Goal: Task Accomplishment & Management: Manage account settings

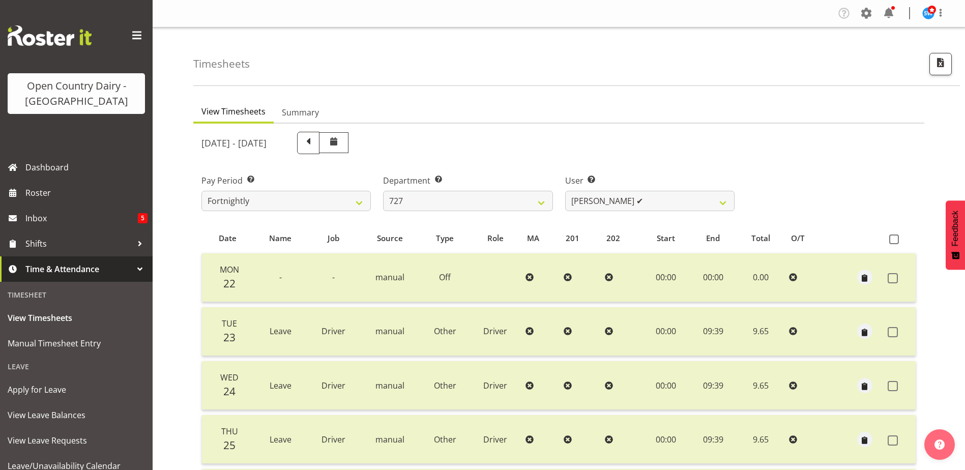
select select "761"
select select "11012"
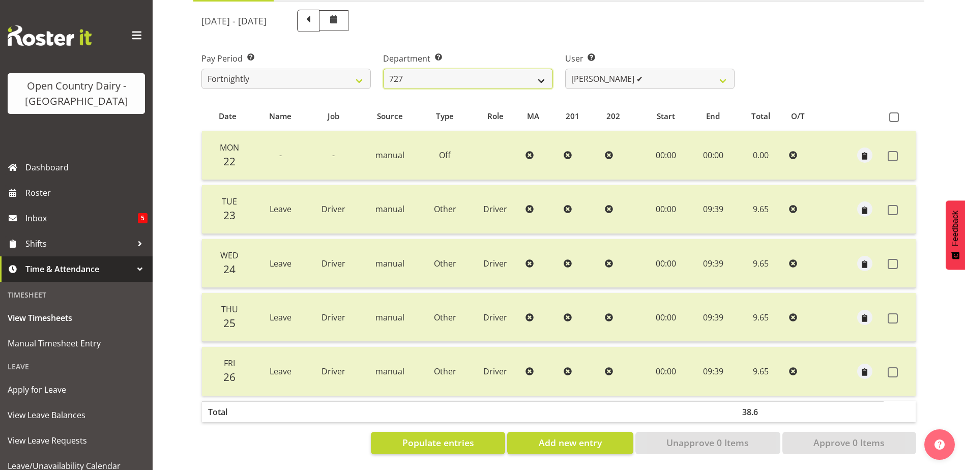
click at [443, 69] on select "701 702 703 704 705 706 707 708 709 710 711 712 713 714 715 716 717 718 719 720" at bounding box center [467, 79] width 169 height 20
select select "735"
click at [383, 69] on select "701 702 703 704 705 706 707 708 709 710 711 712 713 714 715 716 717 718 719 720" at bounding box center [467, 79] width 169 height 20
select select "10056"
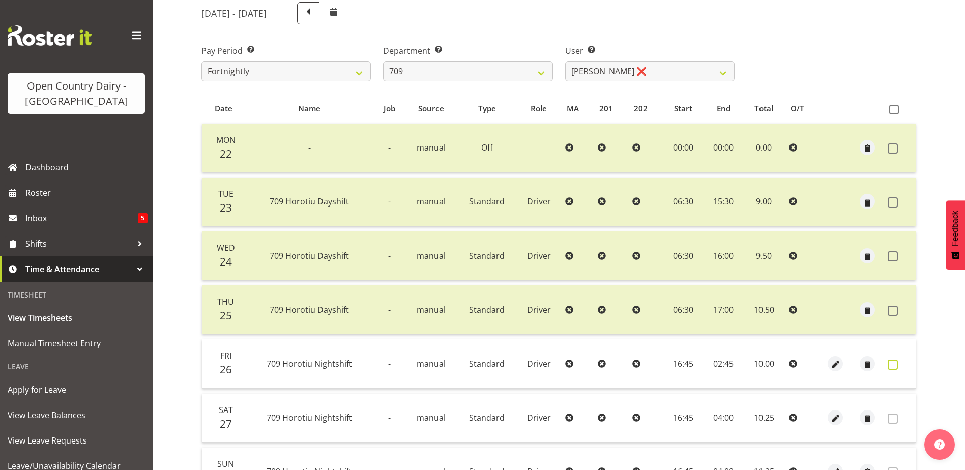
click at [895, 361] on span at bounding box center [893, 365] width 10 height 10
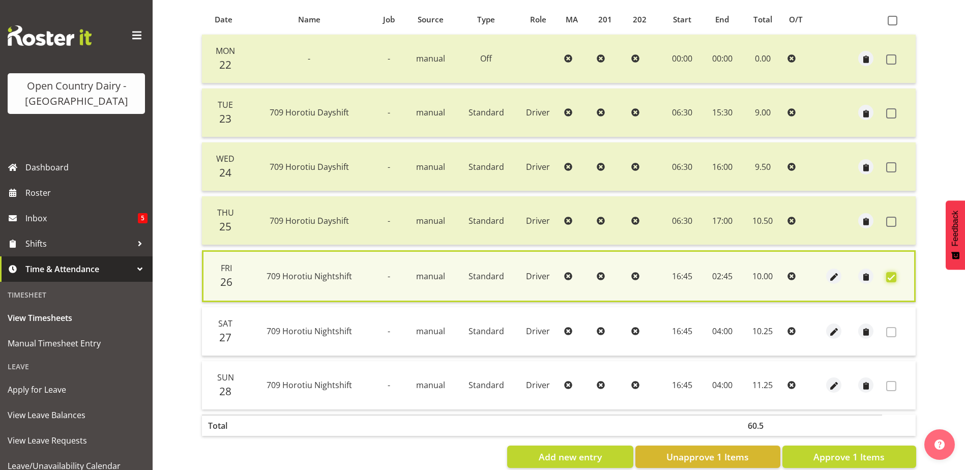
scroll to position [240, 0]
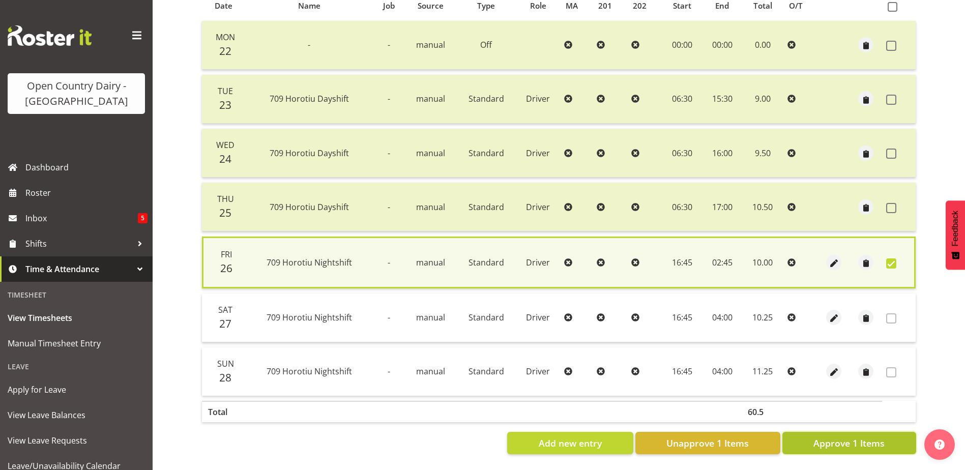
click at [872, 436] on span "Approve 1 Items" at bounding box center [848, 442] width 71 height 13
checkbox input "false"
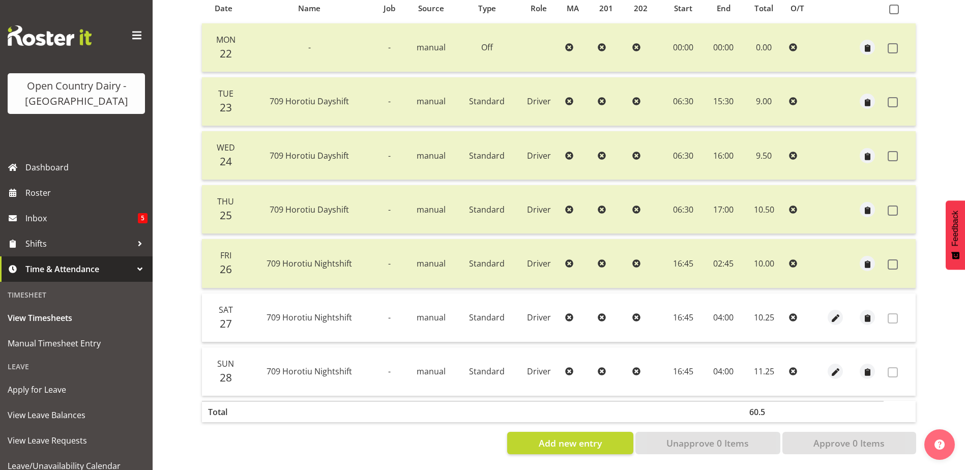
scroll to position [0, 0]
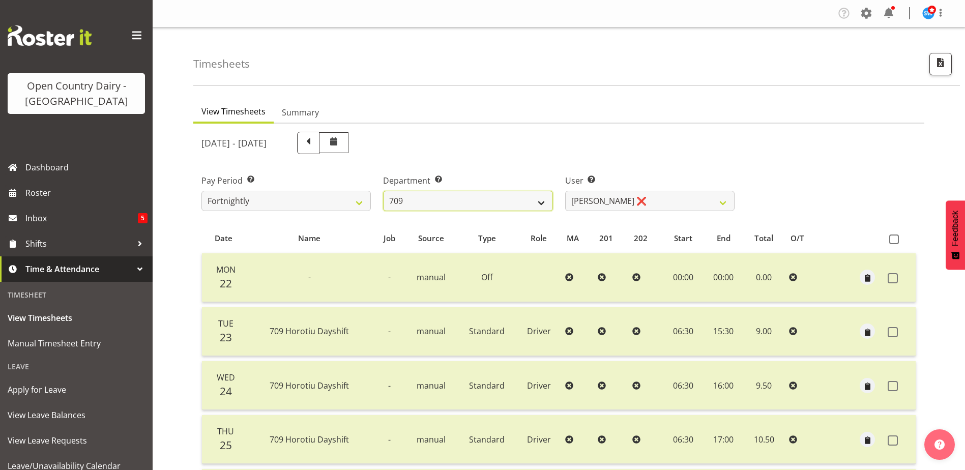
click at [477, 196] on select "701 702 703 704 705 706 707 708 709 710 711 712 713 714 715 716 717 718 719 720" at bounding box center [467, 201] width 169 height 20
select select "820"
click at [383, 191] on select "701 702 703 704 705 706 707 708 709 710 711 712 713 714 715 716 717 718 719 720" at bounding box center [467, 201] width 169 height 20
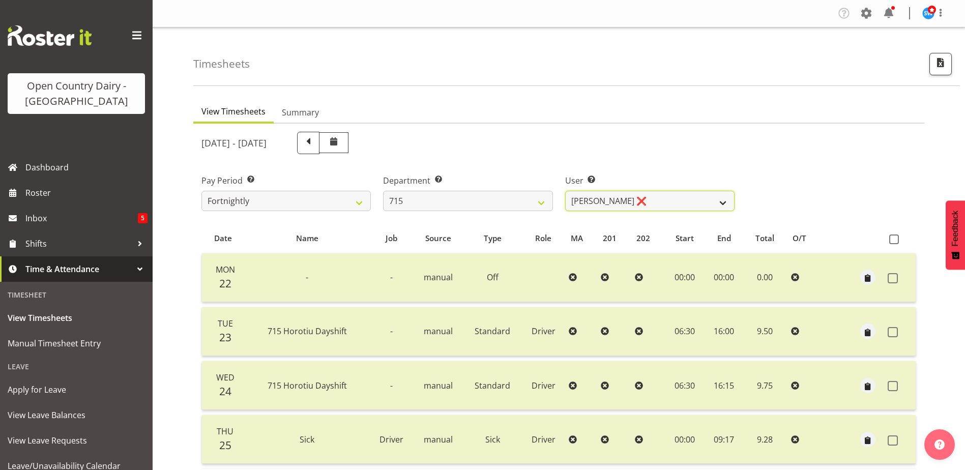
click at [633, 199] on select "Glenn McPherson ❌ Greg Healey ❌ Max Coulter ❌ Neal Chalklen ❌" at bounding box center [649, 201] width 169 height 20
select select "9914"
click at [565, 191] on select "Glenn McPherson ❌ Greg Healey ❌ Max Coulter ❌ Neal Chalklen ❌" at bounding box center [649, 201] width 169 height 20
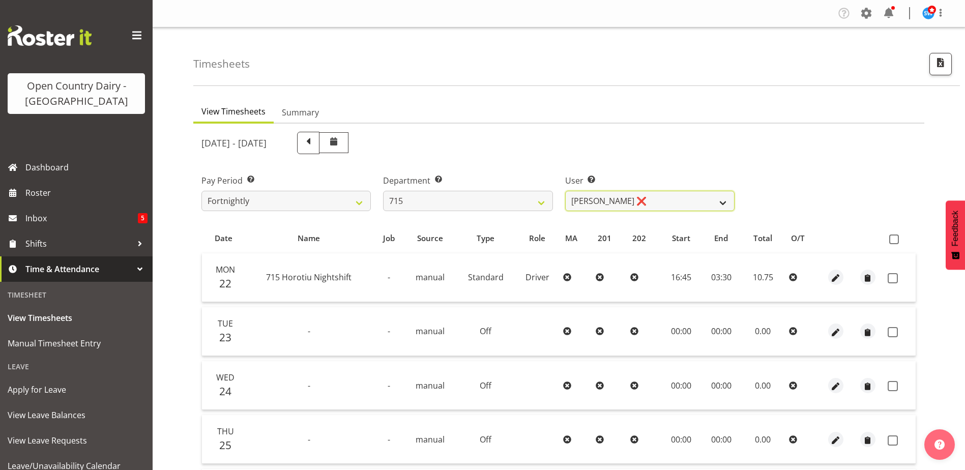
click at [630, 201] on select "Glenn McPherson ❌ Greg Healey ❌ Max Coulter ❌ Neal Chalklen ❌" at bounding box center [649, 201] width 169 height 20
click at [630, 203] on select "Glenn McPherson ❌ Greg Healey ❌ Max Coulter ❌ Neal Chalklen ❌" at bounding box center [649, 201] width 169 height 20
click at [446, 200] on select "701 702 703 704 705 706 707 708 709 710 711 712 713 714 715 716 717 718 719 720" at bounding box center [467, 201] width 169 height 20
select select "757"
click at [383, 191] on select "701 702 703 704 705 706 707 708 709 710 711 712 713 714 715 716 717 718 719 720" at bounding box center [467, 201] width 169 height 20
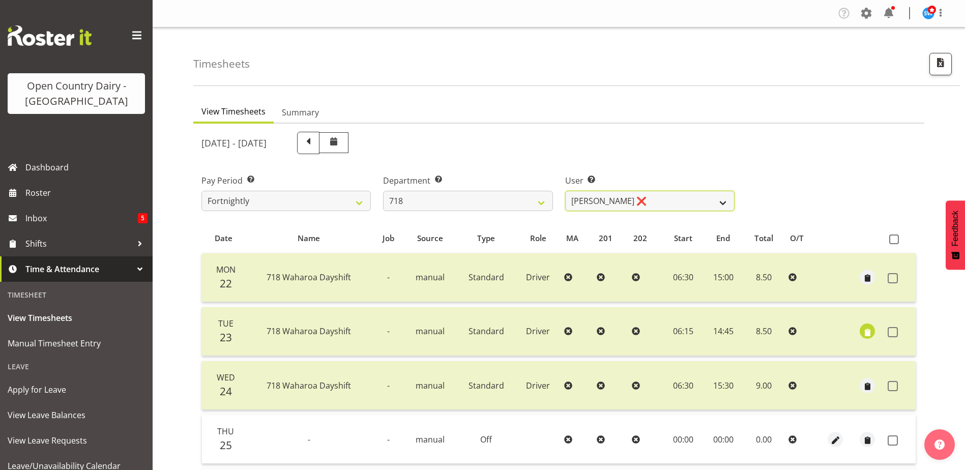
click at [636, 200] on select "Graeme Raupi ❌ Jimmy Boult ❌ Linsay Bourne ❌ Tony Fielding ❌" at bounding box center [649, 201] width 169 height 20
select select "10064"
click at [565, 191] on select "Graeme Raupi ❌ Jimmy Boult ❌ Linsay Bourne ❌ Tony Fielding ❌" at bounding box center [649, 201] width 169 height 20
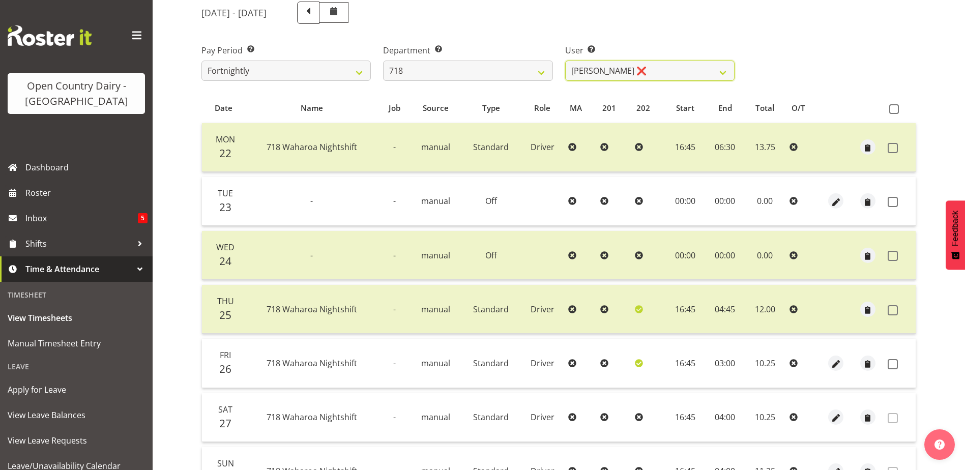
scroll to position [153, 0]
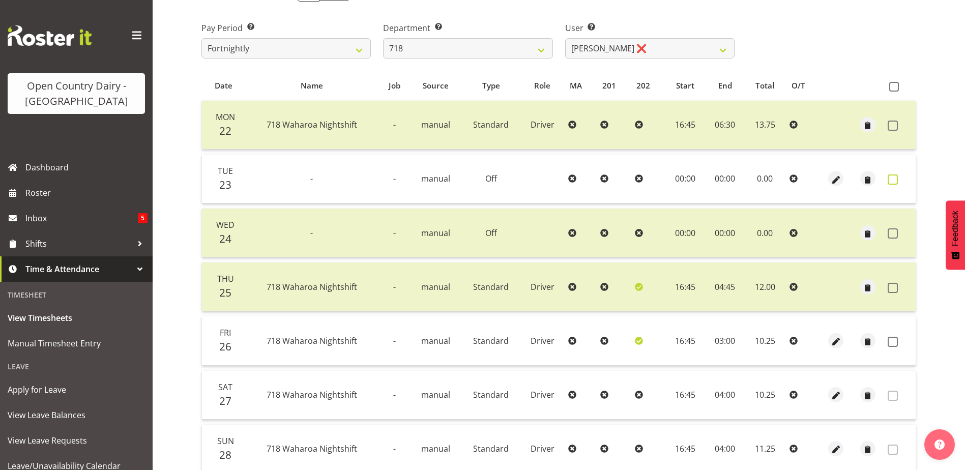
click at [895, 180] on span at bounding box center [893, 179] width 10 height 10
checkbox input "true"
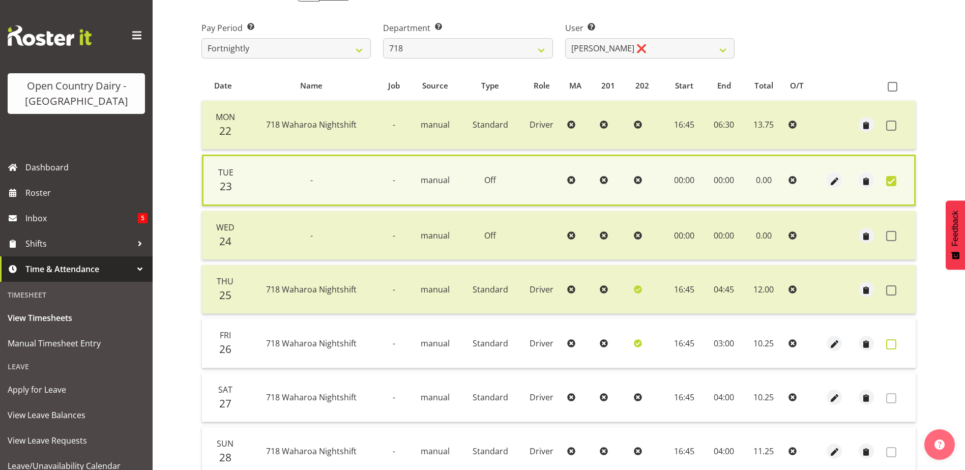
click at [891, 345] on span at bounding box center [891, 344] width 10 height 10
checkbox input "true"
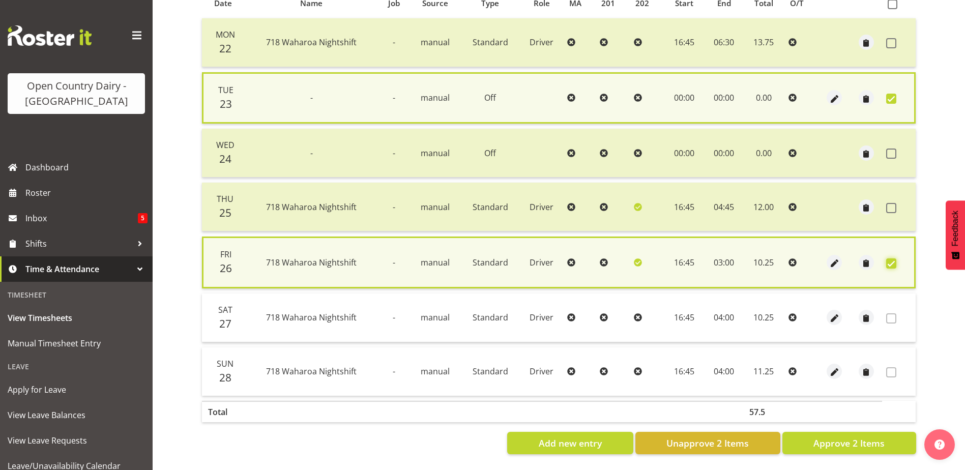
scroll to position [243, 0]
click at [864, 436] on span "Approve 2 Items" at bounding box center [848, 442] width 71 height 13
checkbox input "false"
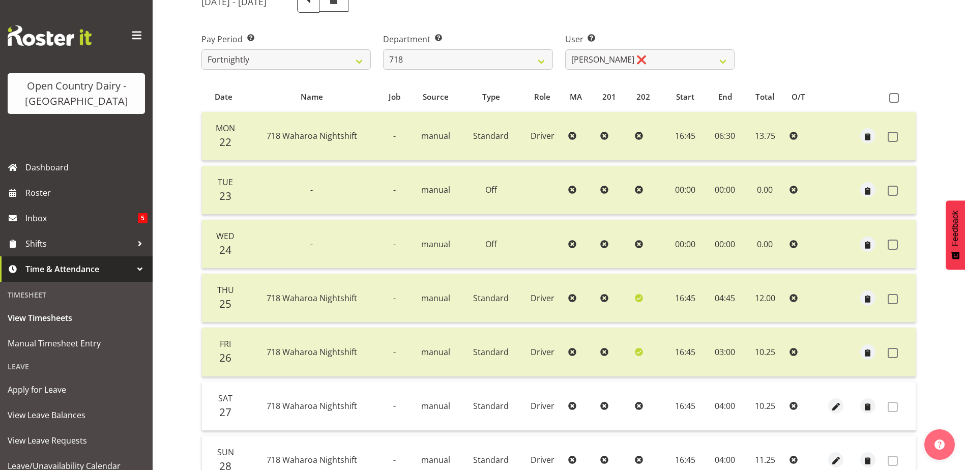
scroll to position [0, 0]
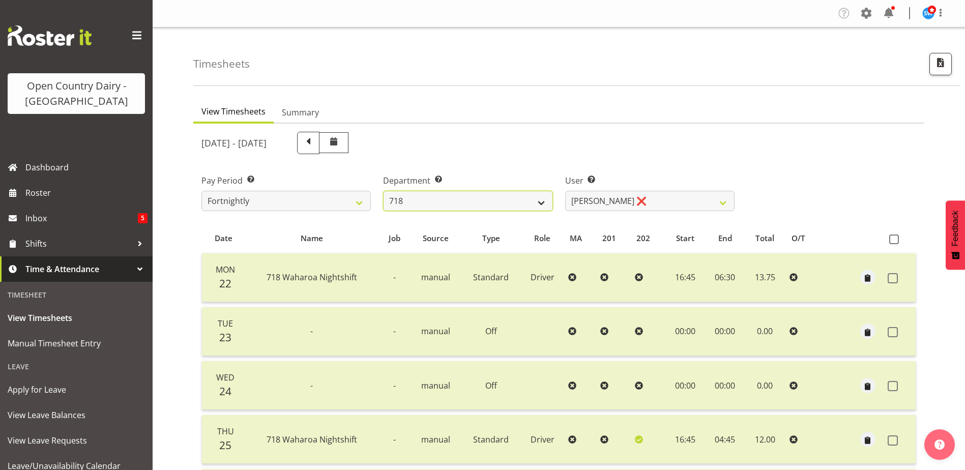
click at [506, 200] on select "701 702 703 704 705 706 707 708 709 710 711 712 713 714 715 716 717 718 719 720" at bounding box center [467, 201] width 169 height 20
select select "820"
click at [383, 191] on select "701 702 703 704 705 706 707 708 709 710 711 712 713 714 715 716 717 718 719 720" at bounding box center [467, 201] width 169 height 20
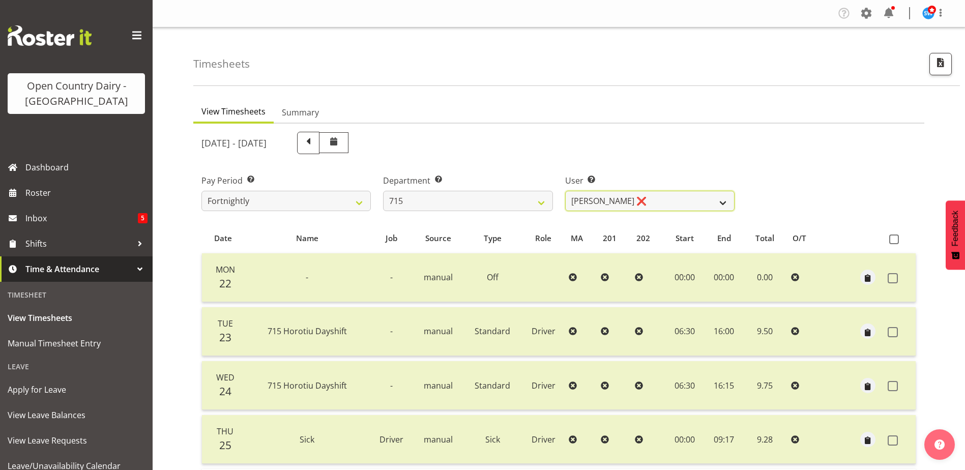
click at [638, 201] on select "Glenn McPherson ❌ Greg Healey ❌ Max Coulter ❌ Neal Chalklen ❌" at bounding box center [649, 201] width 169 height 20
click at [565, 191] on select "Glenn McPherson ❌ Greg Healey ❌ Max Coulter ❌ Neal Chalklen ❌" at bounding box center [649, 201] width 169 height 20
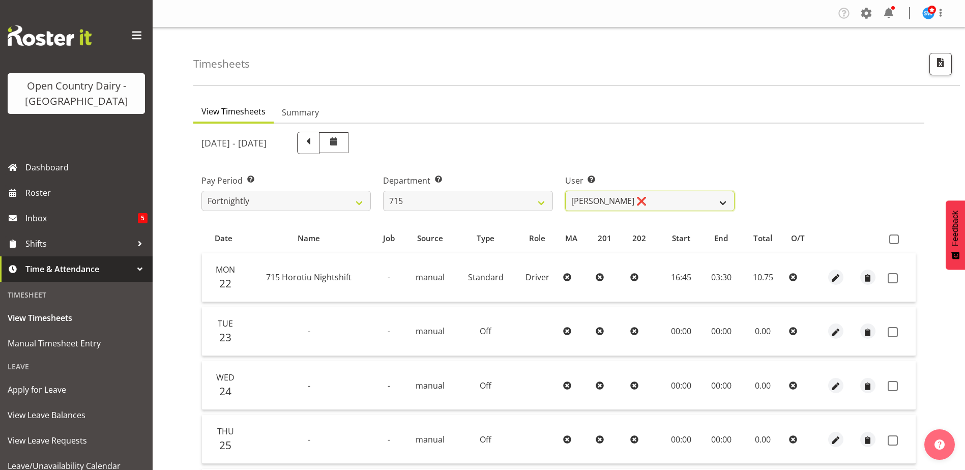
click at [625, 207] on select "Glenn McPherson ❌ Greg Healey ❌ Max Coulter ❌ Neal Chalklen ❌" at bounding box center [649, 201] width 169 height 20
select select "10151"
click at [565, 191] on select "Glenn McPherson ❌ Greg Healey ❌ Max Coulter ❌ Neal Chalklen ❌" at bounding box center [649, 201] width 169 height 20
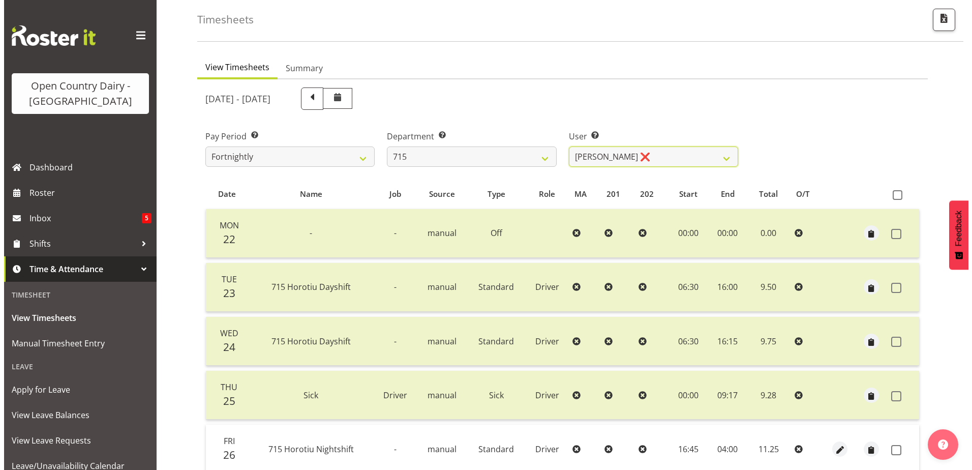
scroll to position [238, 0]
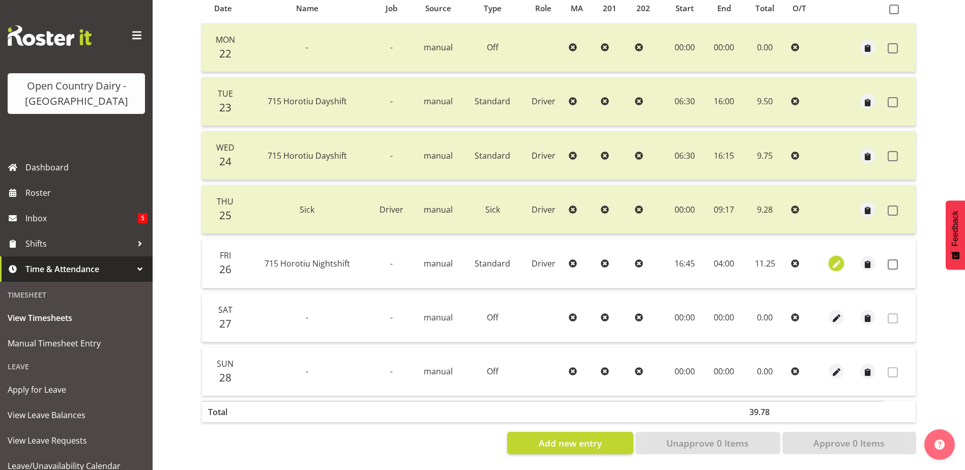
click at [836, 258] on span "button" at bounding box center [837, 264] width 12 height 12
select select "Standard"
select select "8"
select select "2025"
select select "4"
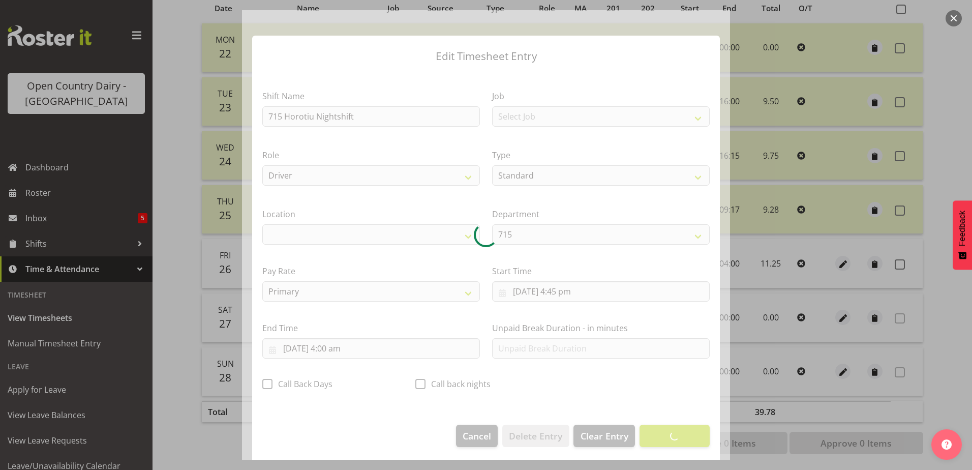
select select "1054"
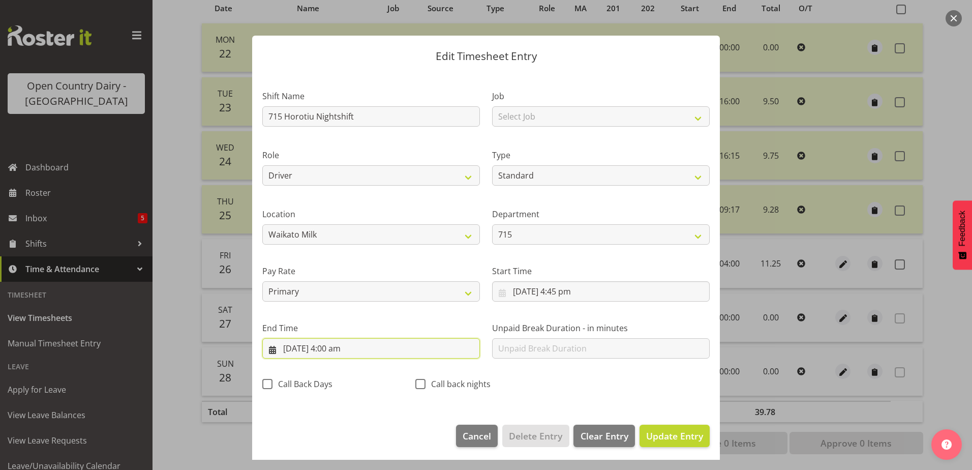
click at [335, 347] on input "27/09/2025, 4:00 am" at bounding box center [371, 348] width 218 height 20
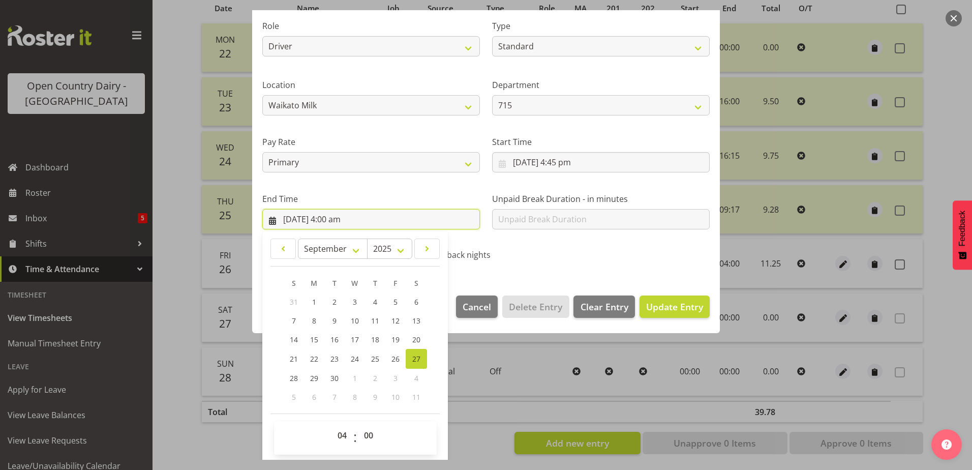
scroll to position [131, 0]
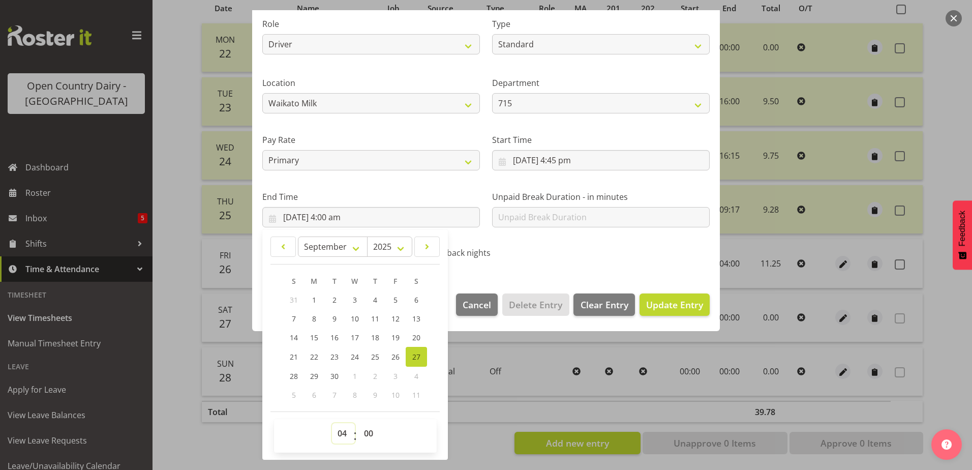
click at [342, 429] on select "00 01 02 03 04 05 06 07 08 09 10 11 12 13 14 15 16 17 18 19 20 21 22 23" at bounding box center [343, 433] width 23 height 20
select select "3"
click at [332, 423] on select "00 01 02 03 04 05 06 07 08 09 10 11 12 13 14 15 16 17 18 19 20 21 22 23" at bounding box center [343, 433] width 23 height 20
type input "27/09/2025, 3:00 am"
click at [657, 307] on span "Update Entry" at bounding box center [674, 305] width 57 height 12
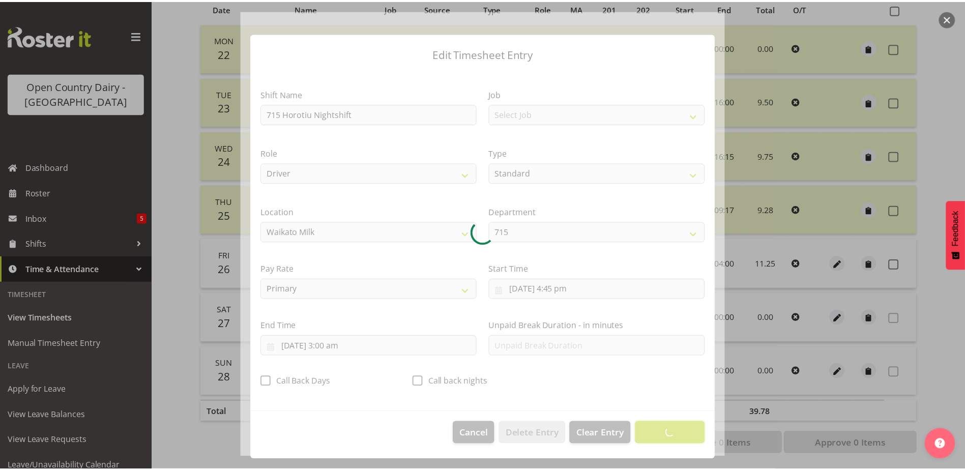
scroll to position [3, 0]
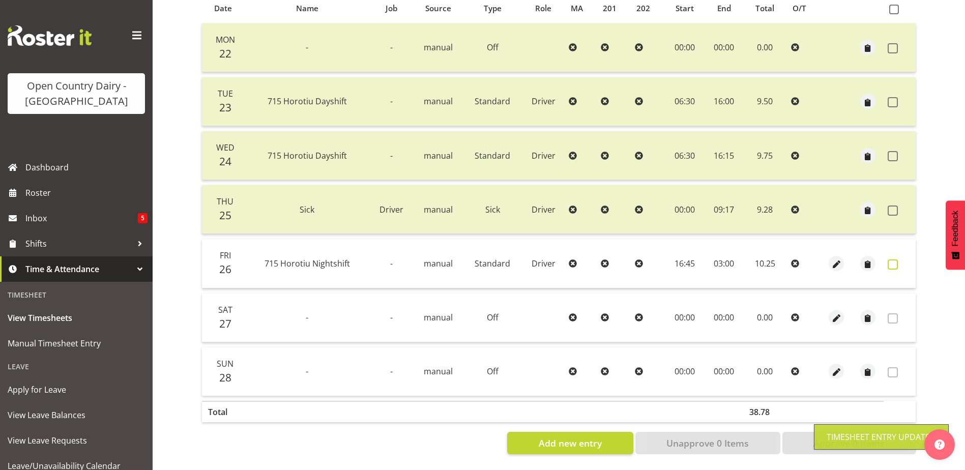
click at [891, 259] on span at bounding box center [893, 264] width 10 height 10
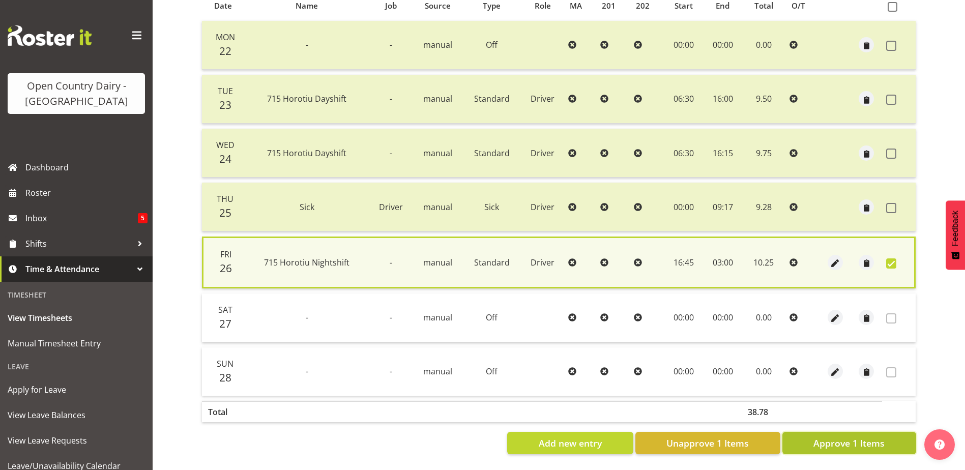
click at [845, 438] on span "Approve 1 Items" at bounding box center [848, 442] width 71 height 13
checkbox input "false"
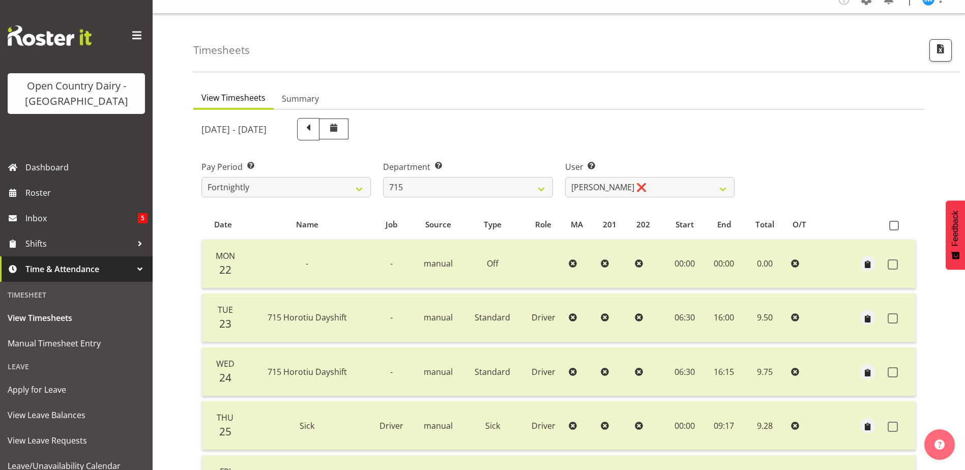
scroll to position [0, 0]
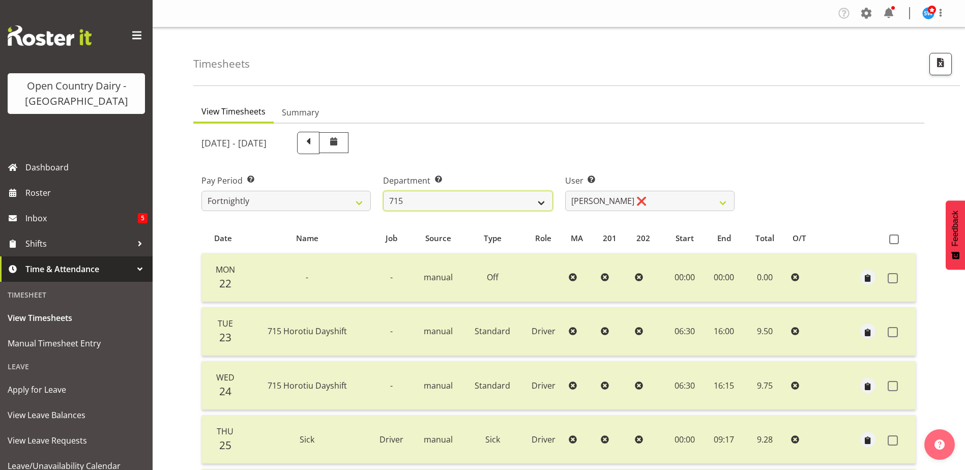
click at [421, 201] on select "701 702 703 704 705 706 707 708 709 710 711 712 713 714 715 716 717 718 719 720" at bounding box center [467, 201] width 169 height 20
select select "874"
click at [383, 191] on select "701 702 703 704 705 706 707 708 709 710 711 712 713 714 715 716 717 718 719 720" at bounding box center [467, 201] width 169 height 20
click at [658, 203] on select "Duncan Shirley ❌ Gagandeep Singh ❌ Johann Van Zyl ❌ John Cottingham ❌" at bounding box center [649, 201] width 169 height 20
select select "8383"
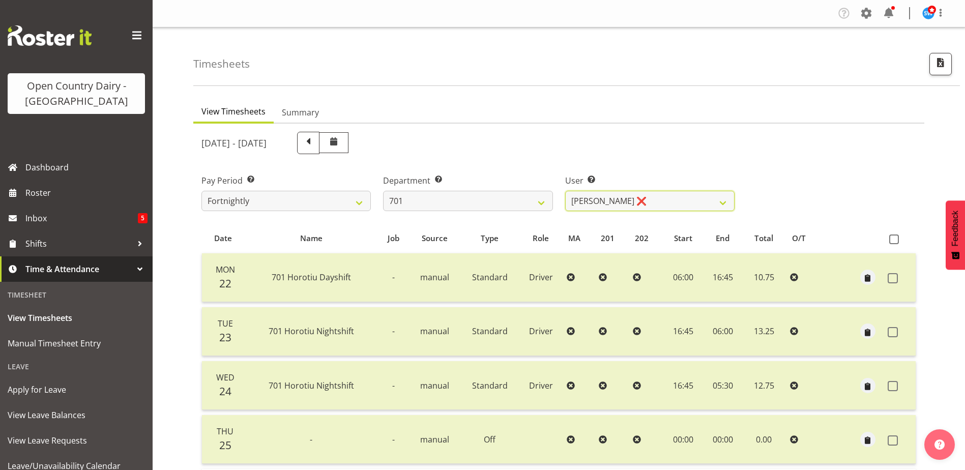
click at [565, 191] on select "Duncan Shirley ❌ Gagandeep Singh ❌ Johann Van Zyl ❌ John Cottingham ❌" at bounding box center [649, 201] width 169 height 20
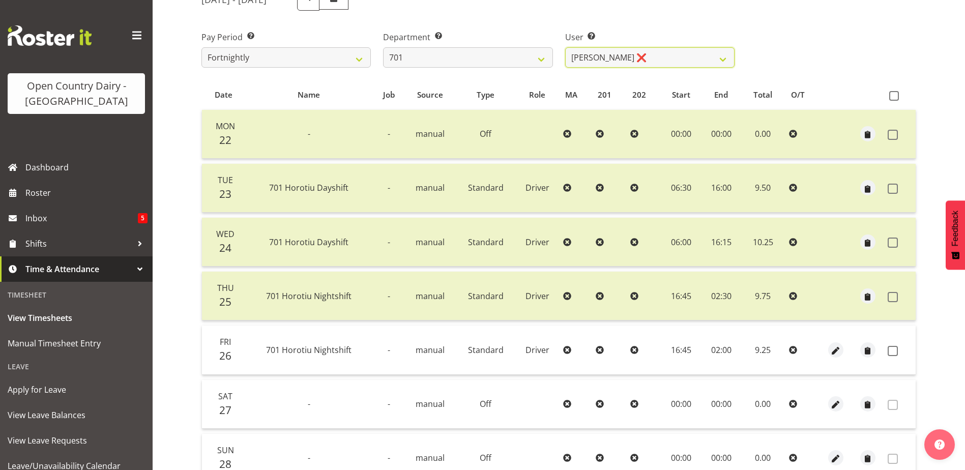
scroll to position [238, 0]
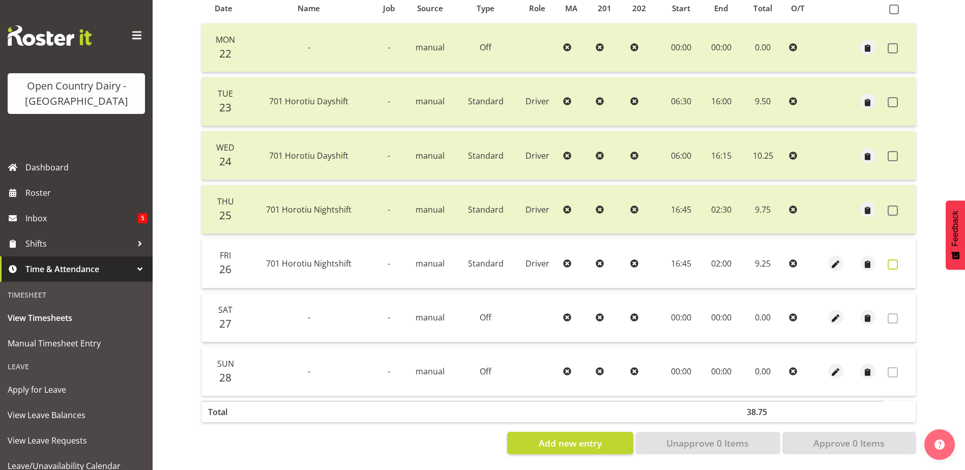
click at [890, 259] on span at bounding box center [893, 264] width 10 height 10
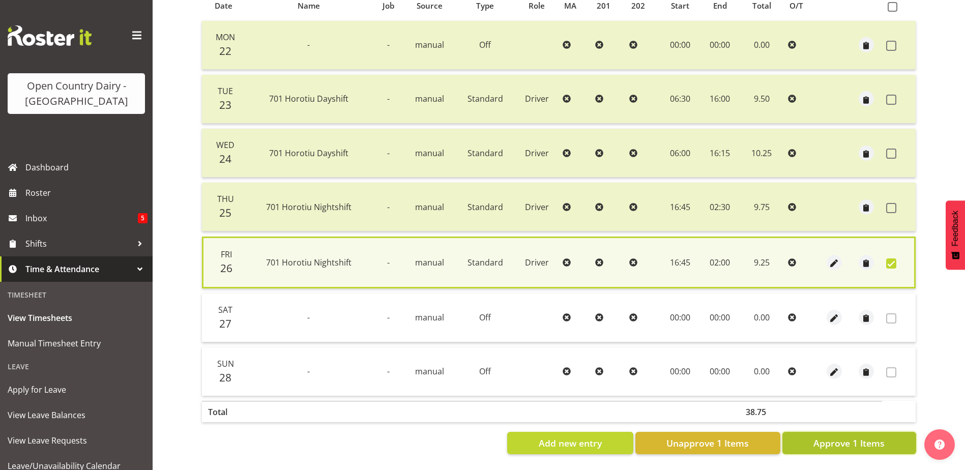
click at [864, 436] on span "Approve 1 Items" at bounding box center [848, 442] width 71 height 13
checkbox input "false"
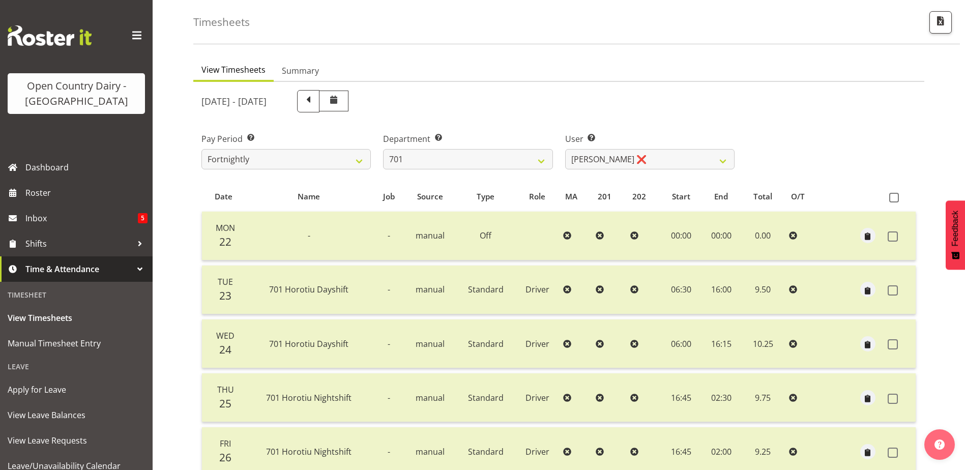
scroll to position [34, 0]
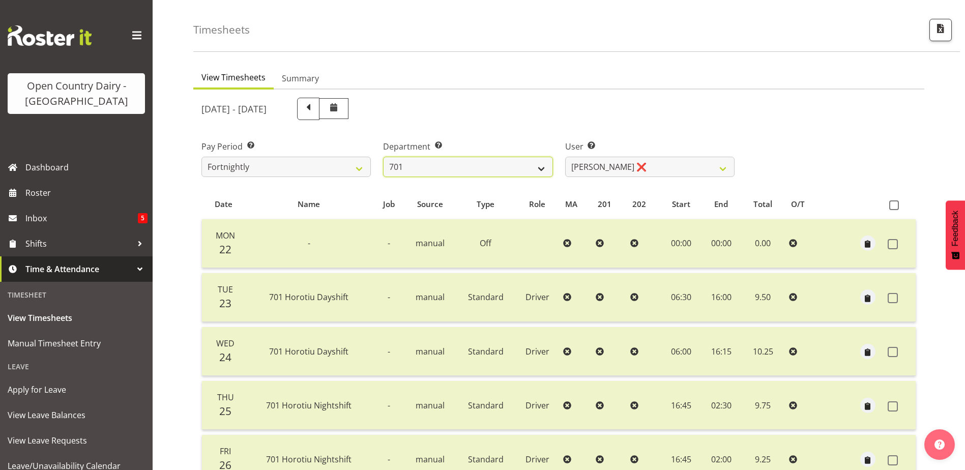
click at [473, 160] on select "701 702 703 704 705 706 707 708 709 710 711 712 713 714 715 716 717 718 719 720" at bounding box center [467, 167] width 169 height 20
select select "875"
click at [383, 157] on select "701 702 703 704 705 706 707 708 709 710 711 712 713 714 715 716 717 718 719 720" at bounding box center [467, 167] width 169 height 20
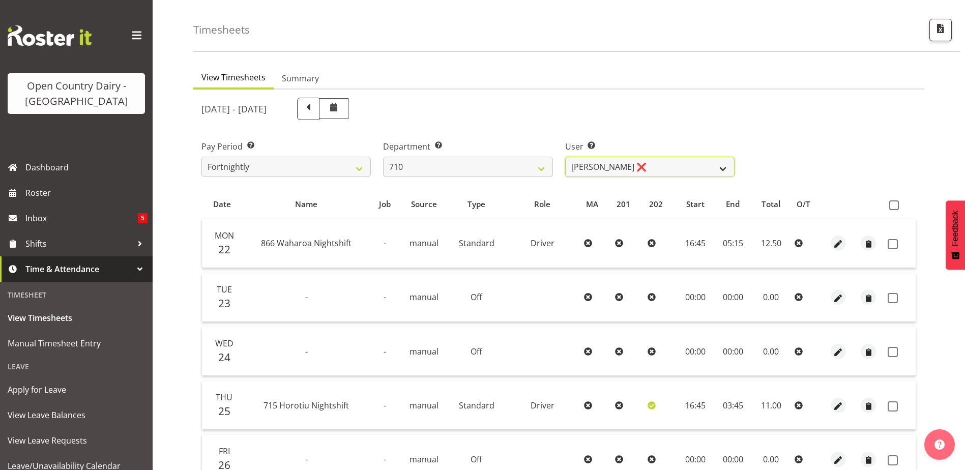
click at [661, 168] on select "Dean Chapman ❌ George Megchelse ❌ Kris Gambhir ❌ Richie Epere ❌" at bounding box center [649, 167] width 169 height 20
select select "10161"
click at [565, 157] on select "Dean Chapman ❌ George Megchelse ❌ Kris Gambhir ❌ Richie Epere ❌" at bounding box center [649, 167] width 169 height 20
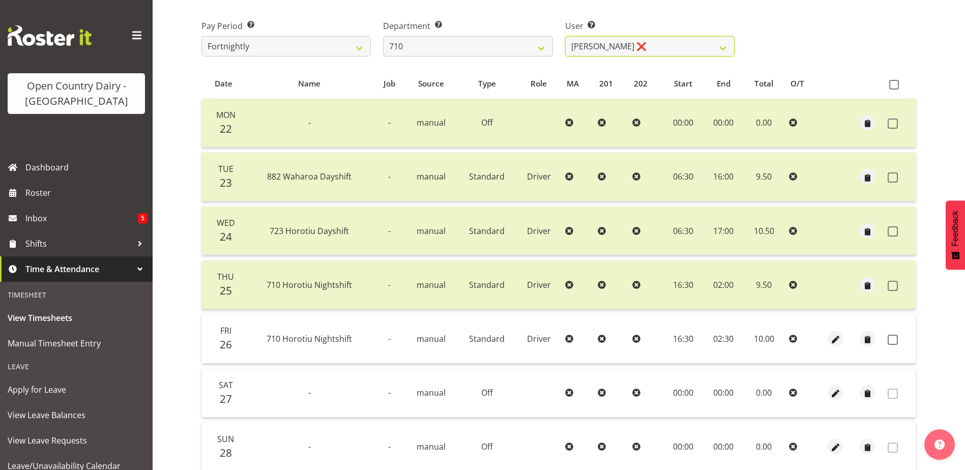
scroll to position [187, 0]
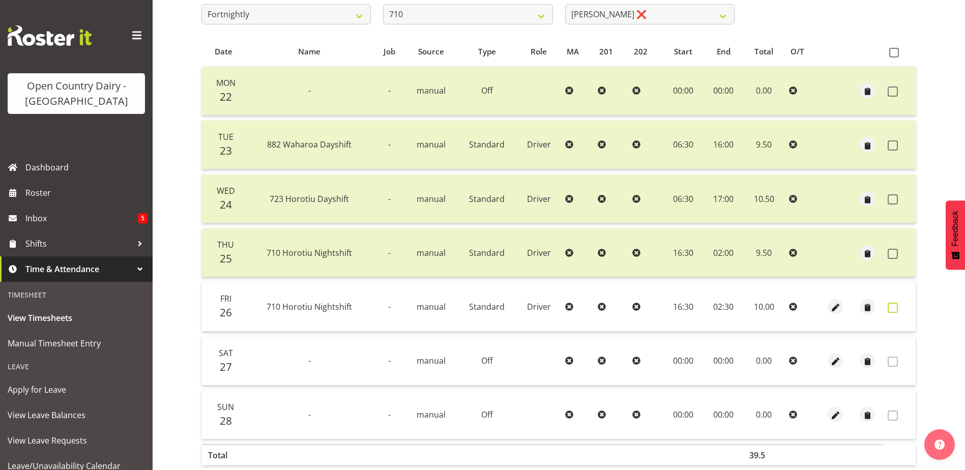
click at [895, 308] on span at bounding box center [893, 308] width 10 height 10
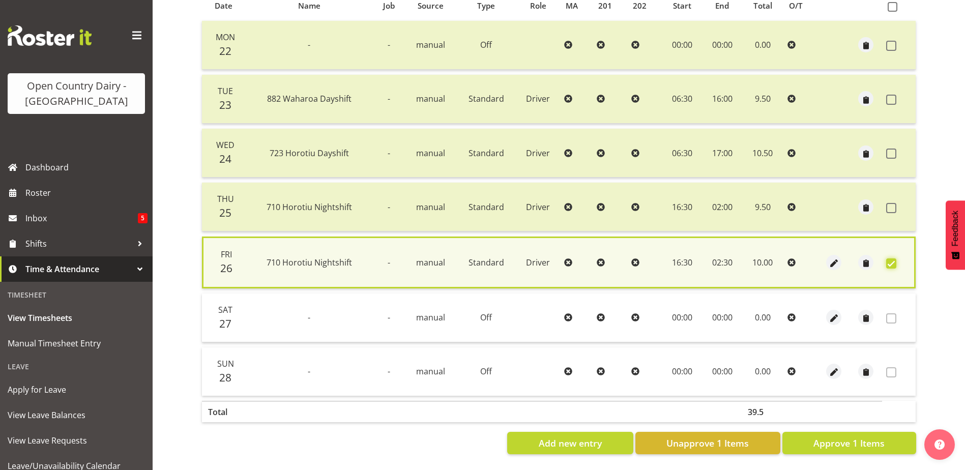
scroll to position [240, 0]
click at [845, 436] on span "Approve 1 Items" at bounding box center [848, 442] width 71 height 13
checkbox input "false"
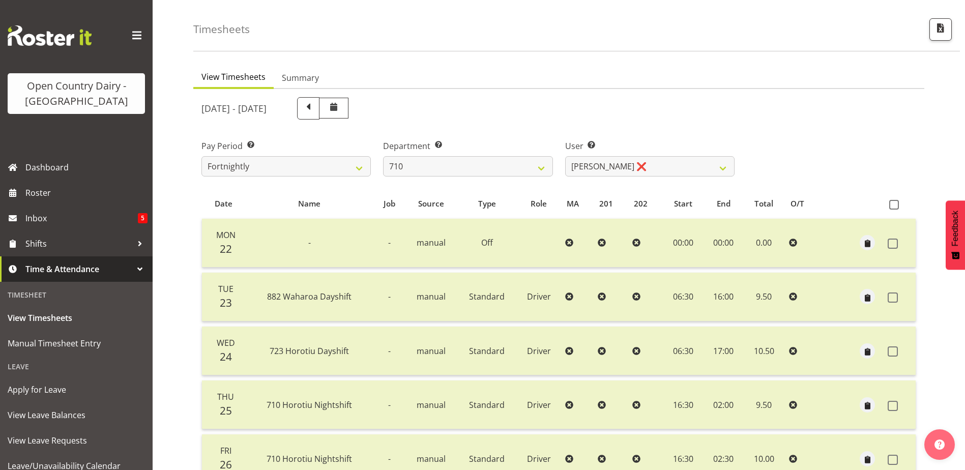
scroll to position [34, 0]
click at [454, 167] on select "701 702 703 704 705 706 707 708 709 710 711 712 713 714 715 716 717 718 719 720" at bounding box center [467, 167] width 169 height 20
select select "814"
click at [383, 157] on select "701 702 703 704 705 706 707 708 709 710 711 712 713 714 715 716 717 718 719 720" at bounding box center [467, 167] width 169 height 20
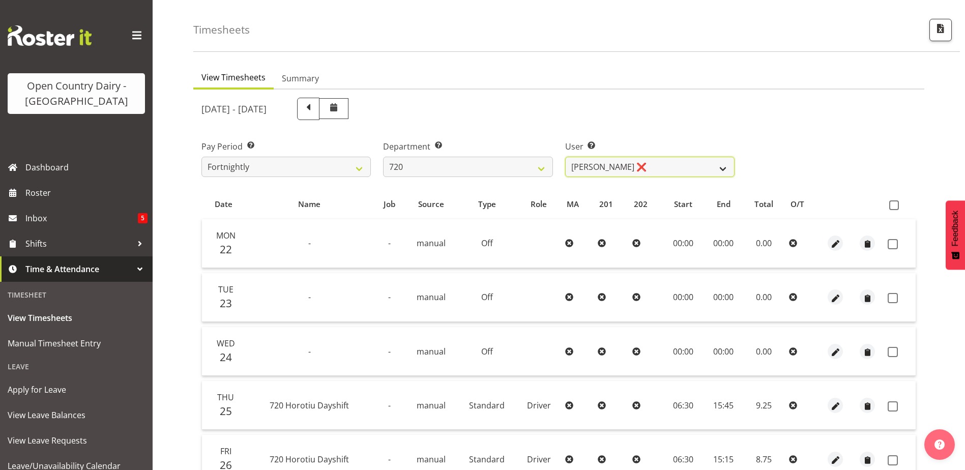
click at [646, 168] on select "Garry Hooper ❌ Kerry Slater ❌ Nathan Frankhouser ❌ Steve Daly ❌" at bounding box center [649, 167] width 169 height 20
select select "8200"
click at [565, 157] on select "Garry Hooper ❌ Kerry Slater ❌ Nathan Frankhouser ❌ Steve Daly ❌" at bounding box center [649, 167] width 169 height 20
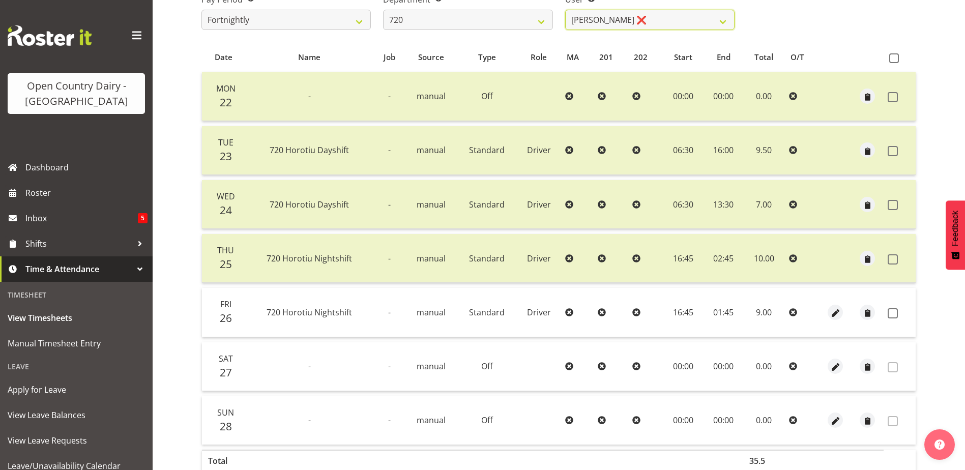
scroll to position [187, 0]
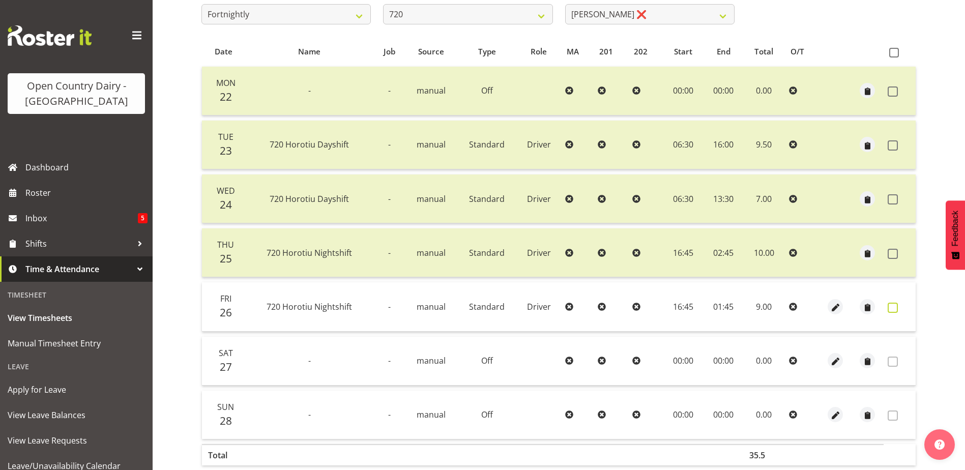
click at [892, 307] on span at bounding box center [893, 308] width 10 height 10
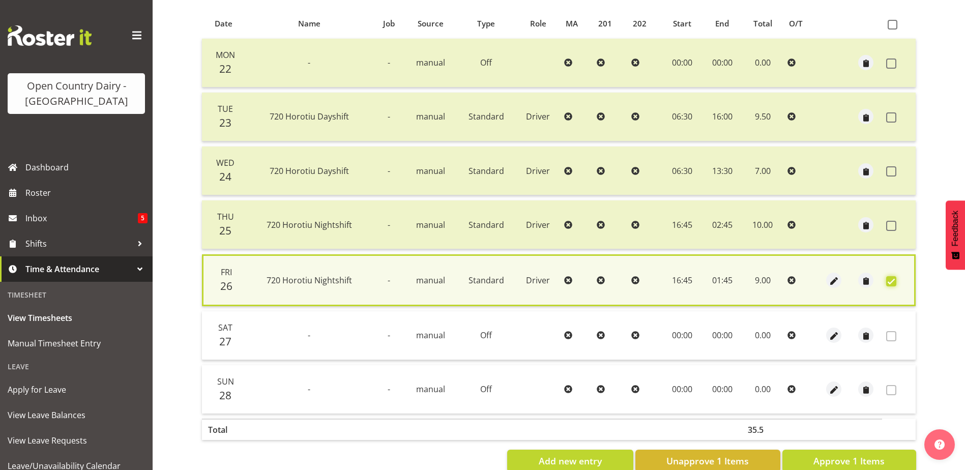
scroll to position [240, 0]
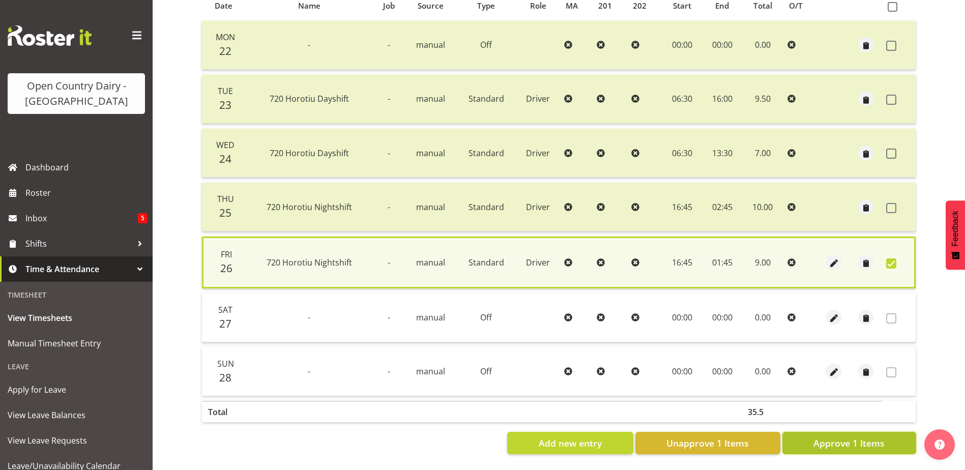
click at [875, 436] on span "Approve 1 Items" at bounding box center [848, 442] width 71 height 13
checkbox input "false"
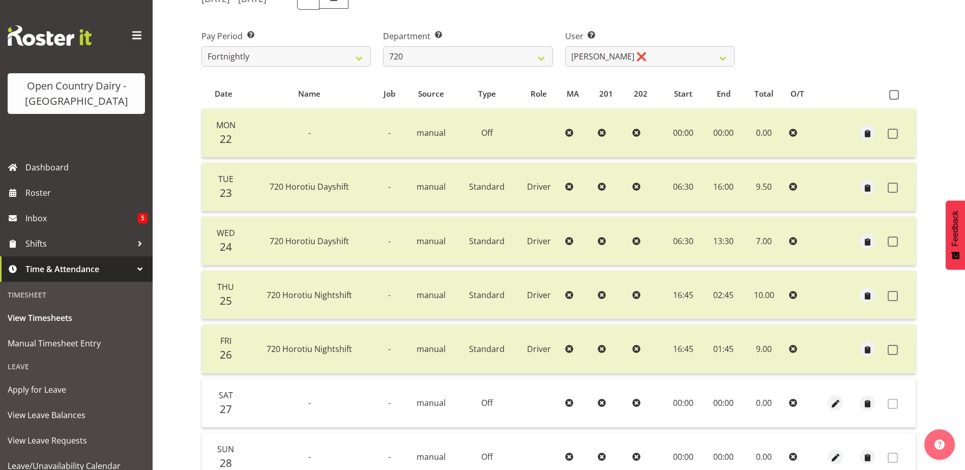
scroll to position [0, 0]
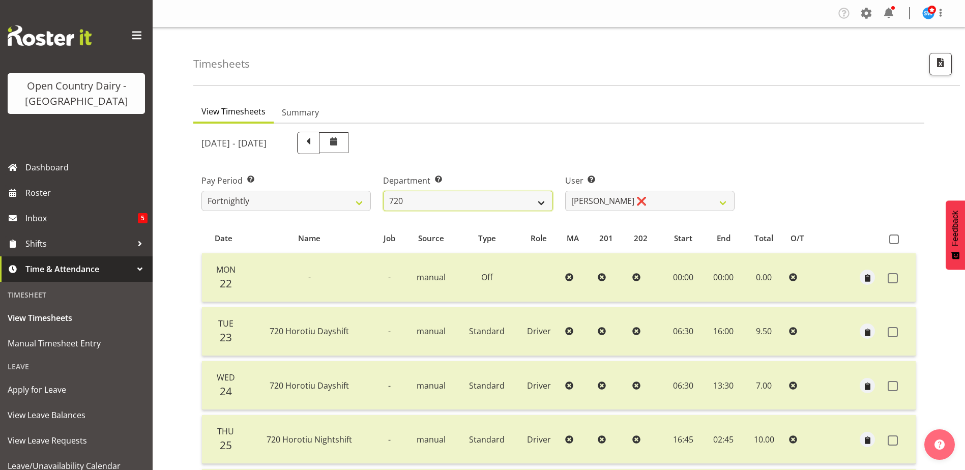
click at [472, 199] on select "701 702 703 704 705 706 707 708 709 710 711 712 713 714 715 716 717 718 719 720" at bounding box center [467, 201] width 169 height 20
select select "756"
click at [383, 191] on select "701 702 703 704 705 706 707 708 709 710 711 712 713 714 715 716 717 718 719 720" at bounding box center [467, 201] width 169 height 20
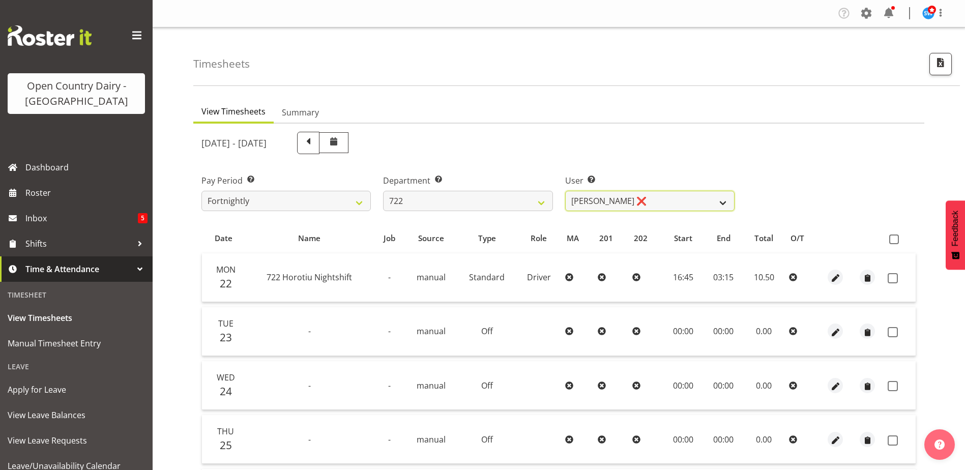
click at [645, 202] on select "Andy Webb ❌ Darren Hatcher ❌ Gurpreet Singh ❌" at bounding box center [649, 201] width 169 height 20
select select "8175"
click at [565, 191] on select "Andy Webb ❌ Darren Hatcher ❌ Gurpreet Singh ❌" at bounding box center [649, 201] width 169 height 20
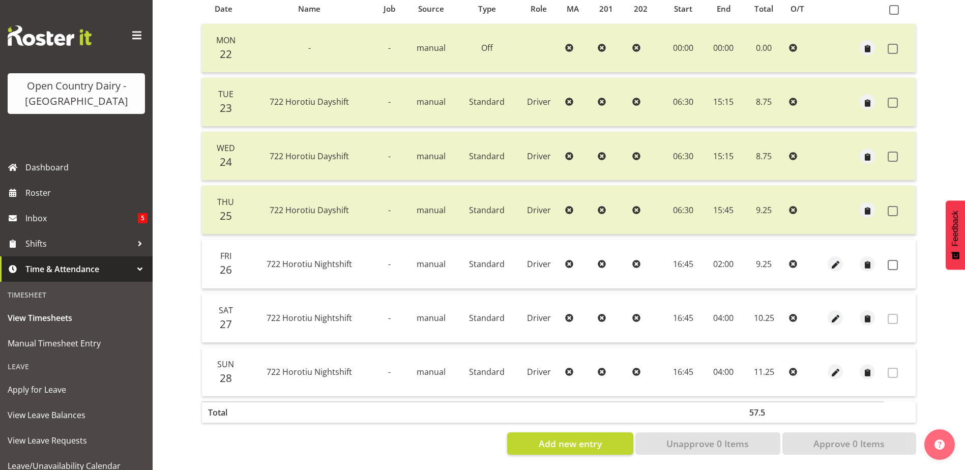
scroll to position [238, 0]
click at [894, 259] on span at bounding box center [893, 264] width 10 height 10
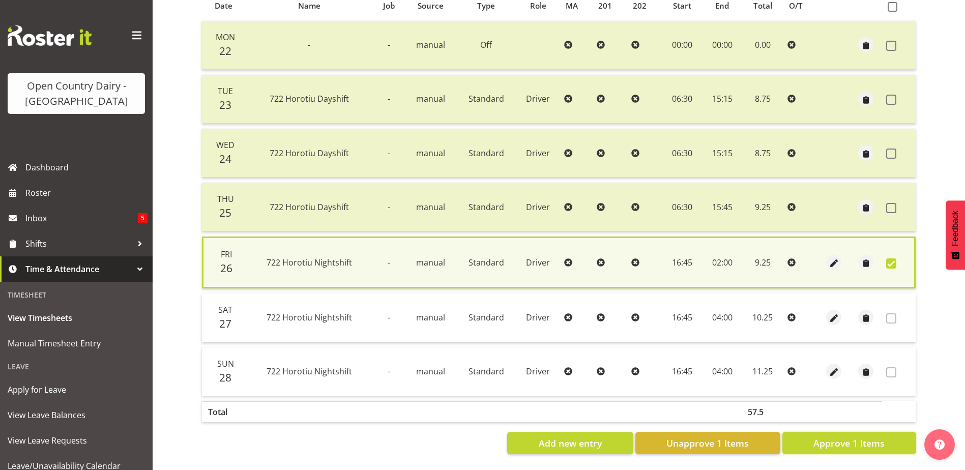
click at [838, 438] on span "Approve 1 Items" at bounding box center [848, 442] width 71 height 13
checkbox input "false"
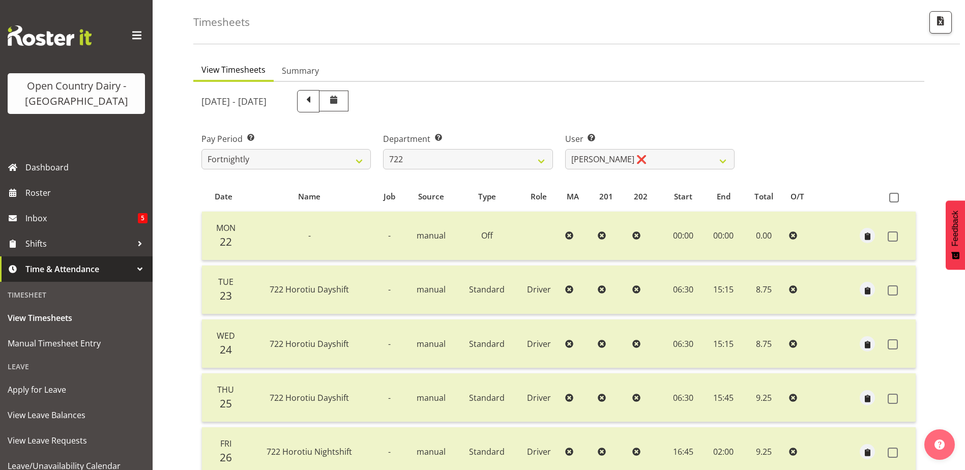
scroll to position [34, 0]
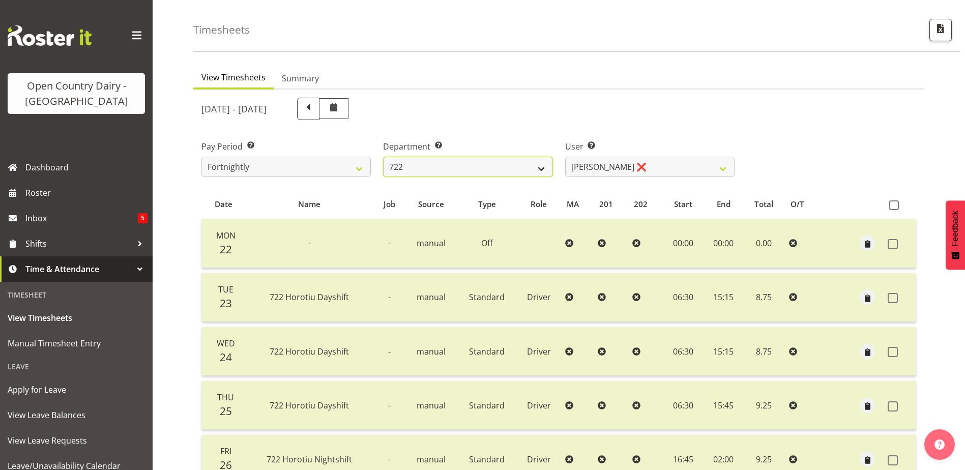
click at [453, 170] on select "701 702 703 704 705 706 707 708 709 710 711 712 713 714 715 716 717 718 719 720" at bounding box center [467, 167] width 169 height 20
select select "819"
click at [383, 157] on select "701 702 703 704 705 706 707 708 709 710 711 712 713 714 715 716 717 718 719 720" at bounding box center [467, 167] width 169 height 20
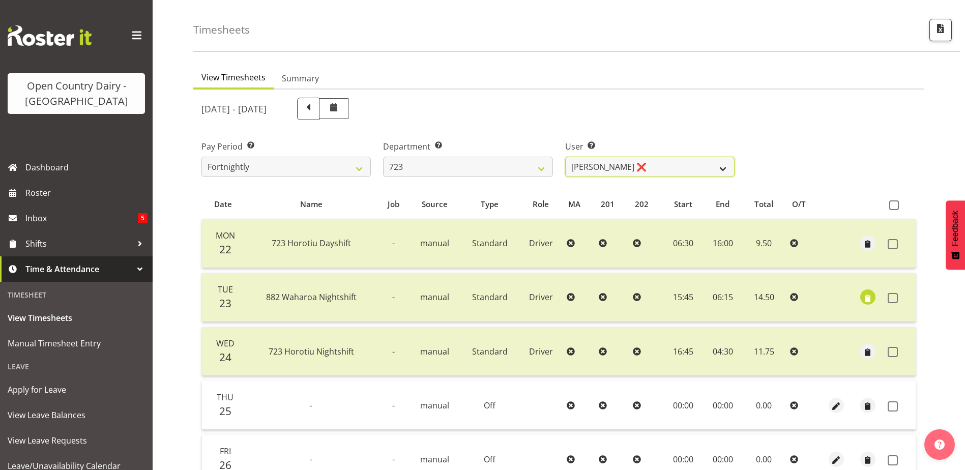
click at [653, 167] on select "Daljeet Rai ❌ Manjinder Singh ❌ Prabhjot Singh ❌ Varninder Singh ❌" at bounding box center [649, 167] width 169 height 20
select select "9511"
click at [565, 157] on select "Daljeet Rai ❌ Manjinder Singh ❌ Prabhjot Singh ❌ Varninder Singh ❌" at bounding box center [649, 167] width 169 height 20
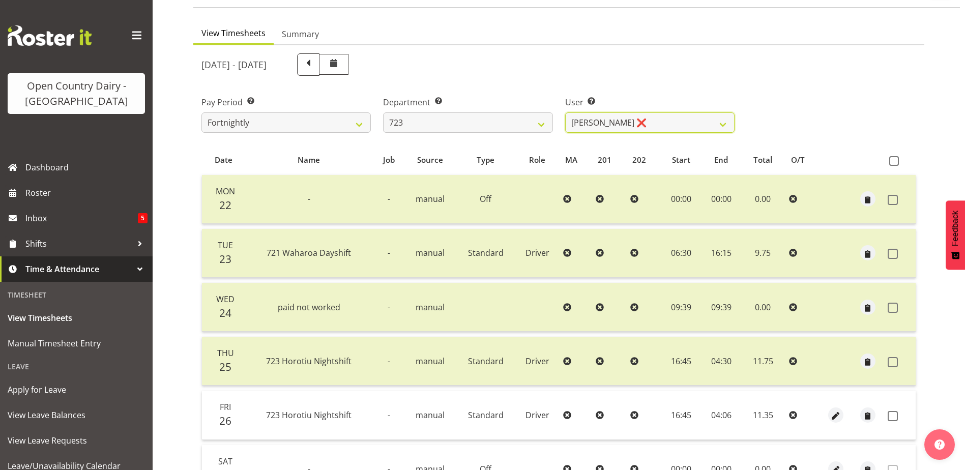
scroll to position [187, 0]
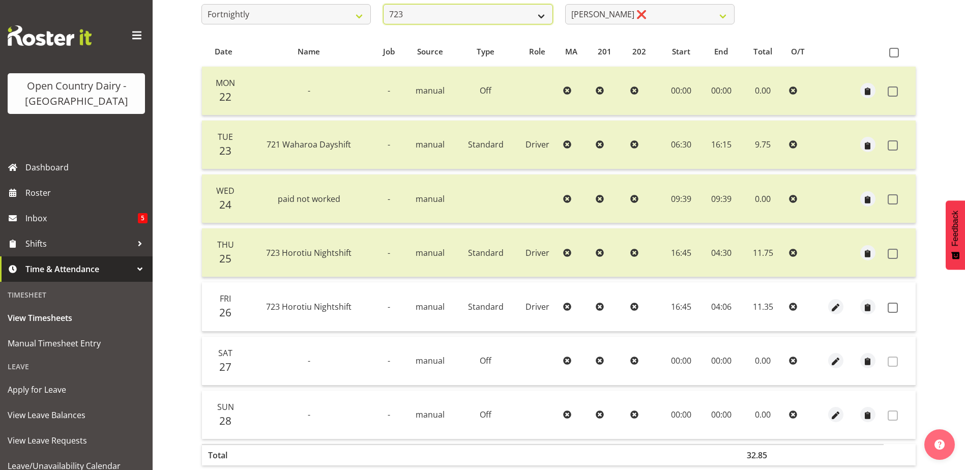
click at [437, 10] on select "701 702 703 704 705 706 707 708 709 710 711 712 713 714 715 716 717 718 719 720" at bounding box center [467, 14] width 169 height 20
select select "803"
click at [383, 4] on select "701 702 703 704 705 706 707 708 709 710 711 712 713 714 715 716 717 718 719 720" at bounding box center [467, 14] width 169 height 20
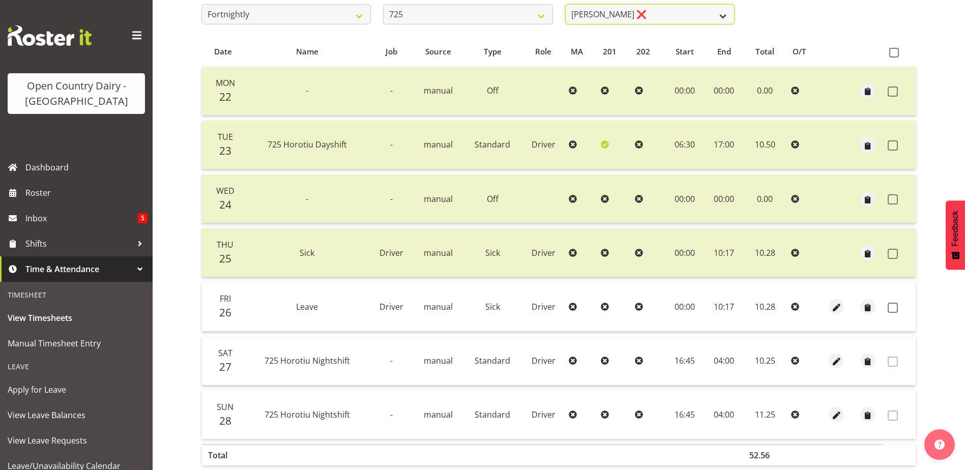
click at [646, 16] on select "Bhupinder Dhaliwal ❌ Gurpreet Singh Kahlon ❌ Hendrik Potgieter ❌ Len Grace ❌" at bounding box center [649, 14] width 169 height 20
select select "11235"
click at [565, 4] on select "Bhupinder Dhaliwal ❌ Gurpreet Singh Kahlon ❌ Hendrik Potgieter ❌ Len Grace ❌" at bounding box center [649, 14] width 169 height 20
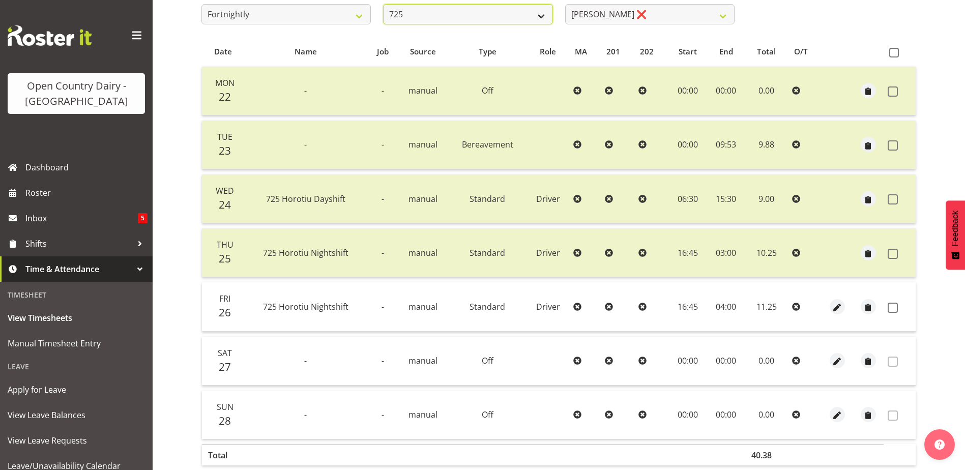
click at [460, 7] on select "701 702 703 704 705 706 707 708 709 710 711 712 713 714 715 716 717 718 719 720" at bounding box center [467, 14] width 169 height 20
select select "808"
click at [383, 4] on select "701 702 703 704 705 706 707 708 709 710 711 712 713 714 715 716 717 718 719 720" at bounding box center [467, 14] width 169 height 20
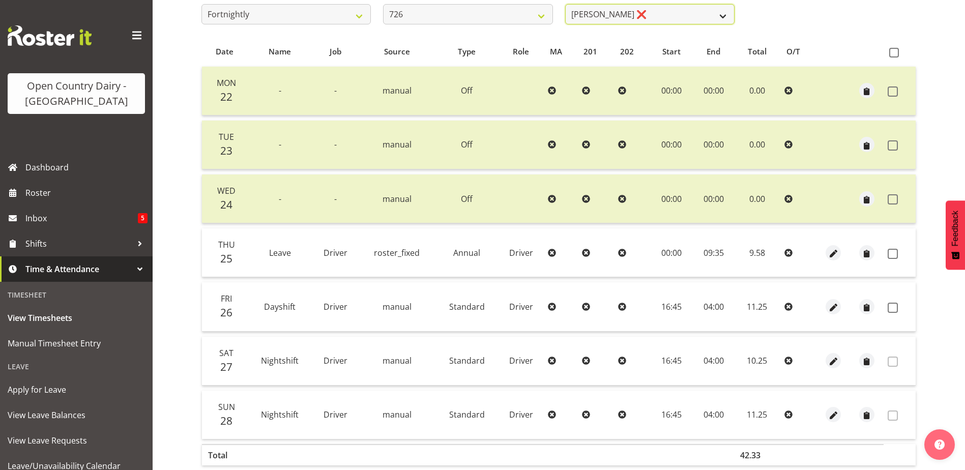
click at [614, 14] on select "Angela Burrill ❌ Bryan Leathart ❌ Harpreet Singh ❌ Kerry Young ❌" at bounding box center [649, 14] width 169 height 20
select select "11081"
click at [565, 4] on select "Angela Burrill ❌ Bryan Leathart ❌ Harpreet Singh ❌ Kerry Young ❌" at bounding box center [649, 14] width 169 height 20
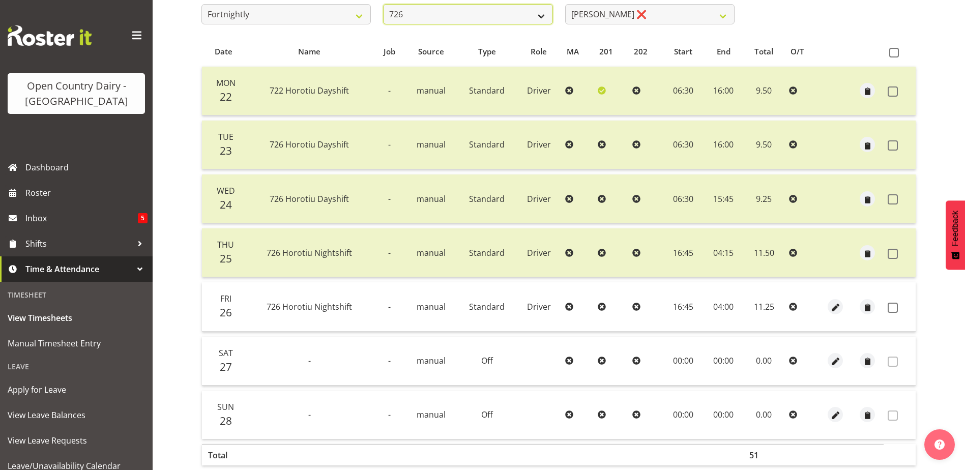
click at [477, 17] on select "701 702 703 704 705 706 707 708 709 710 711 712 713 714 715 716 717 718 719 720" at bounding box center [467, 14] width 169 height 20
select select "898"
click at [383, 4] on select "701 702 703 704 705 706 707 708 709 710 711 712 713 714 715 716 717 718 719 720" at bounding box center [467, 14] width 169 height 20
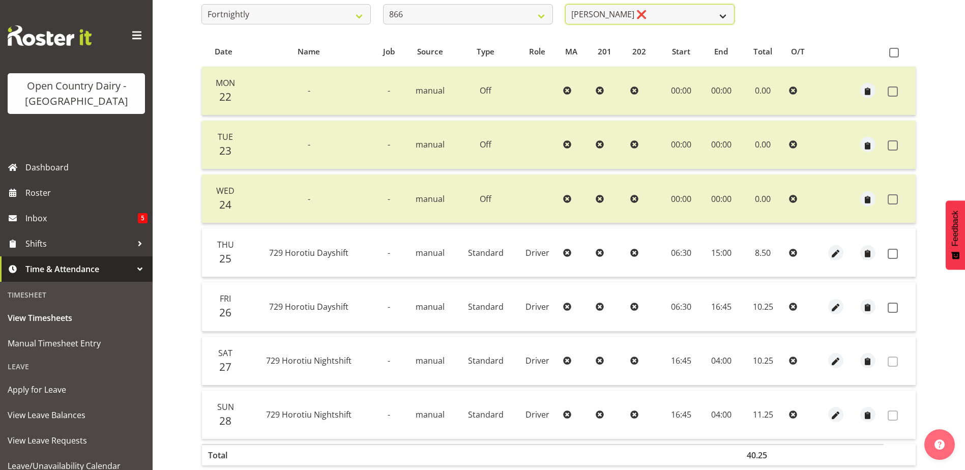
click at [662, 14] on select "Harshdeep Singh ❌ Jacques Nel ❌ Navreet Jawanda ❌ Neil Abrahams ❌" at bounding box center [649, 14] width 169 height 20
select select "11210"
click at [565, 4] on select "Harshdeep Singh ❌ Jacques Nel ❌ Navreet Jawanda ❌ Neil Abrahams ❌" at bounding box center [649, 14] width 169 height 20
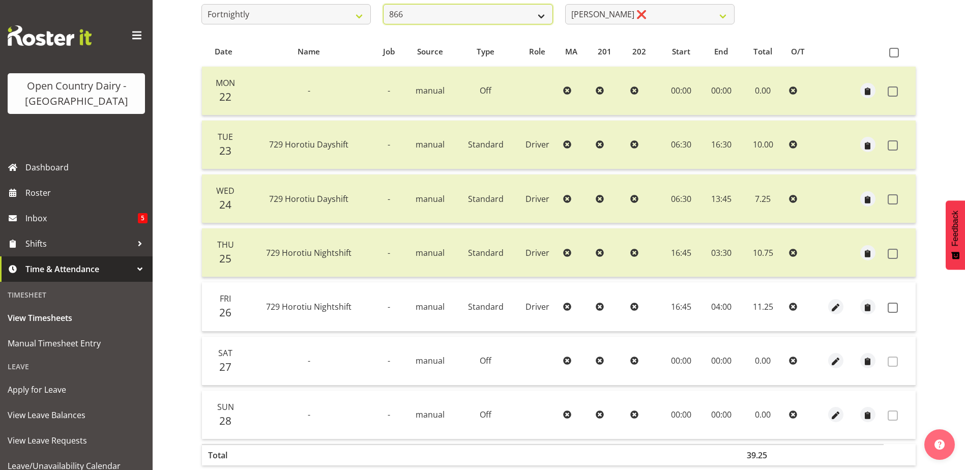
click at [500, 18] on select "701 702 703 704 705 706 707 708 709 710 711 712 713 714 715 716 717 718 719 720" at bounding box center [467, 14] width 169 height 20
click at [383, 4] on select "701 702 703 704 705 706 707 708 709 710 711 712 713 714 715 716 717 718 719 720" at bounding box center [467, 14] width 169 height 20
click at [473, 20] on select "701 702 703 704 705 706 707 708 709 710 711 712 713 714 715 716 717 718 719 720" at bounding box center [467, 14] width 169 height 20
select select "819"
click at [383, 4] on select "701 702 703 704 705 706 707 708 709 710 711 712 713 714 715 716 717 718 719 720" at bounding box center [467, 14] width 169 height 20
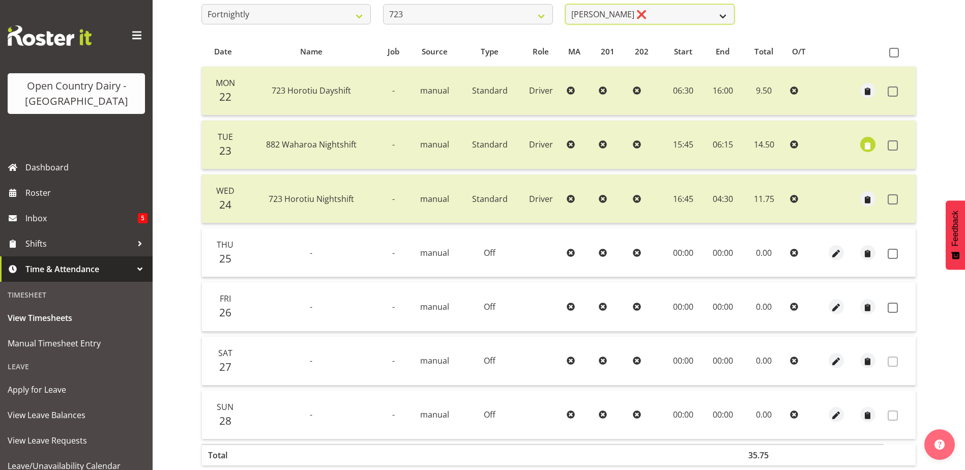
click at [664, 12] on select "Daljeet Rai ❌ Manjinder Singh ❌ Prabhjot Singh ❌ Varninder Singh ❌" at bounding box center [649, 14] width 169 height 20
select select "9511"
click at [565, 4] on select "Daljeet Rai ❌ Manjinder Singh ❌ Prabhjot Singh ❌ Varninder Singh ❌" at bounding box center [649, 14] width 169 height 20
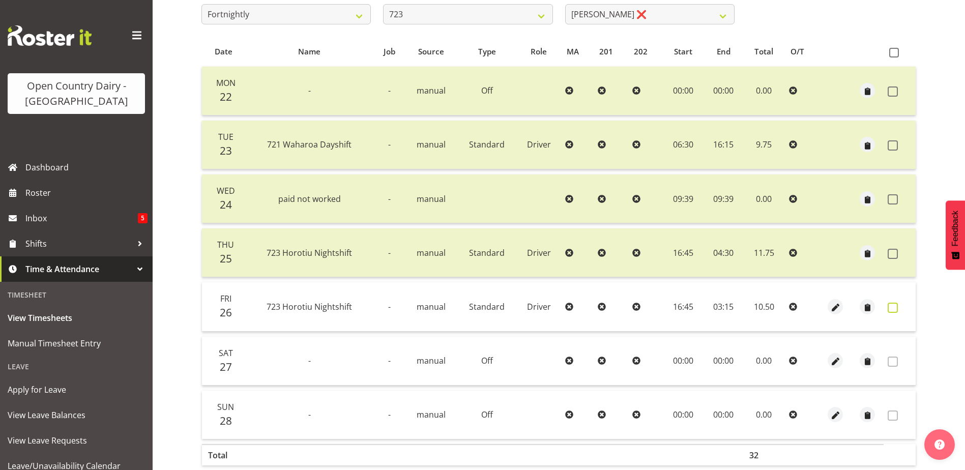
click at [891, 306] on span at bounding box center [893, 308] width 10 height 10
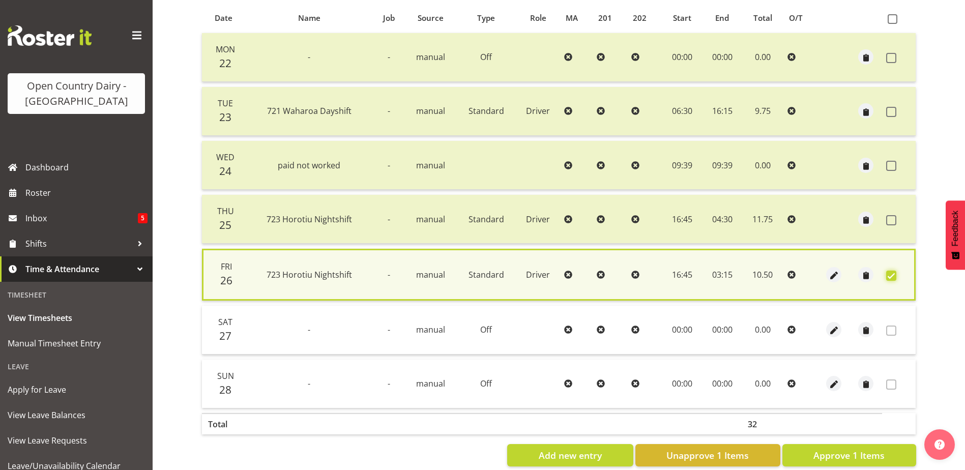
scroll to position [240, 0]
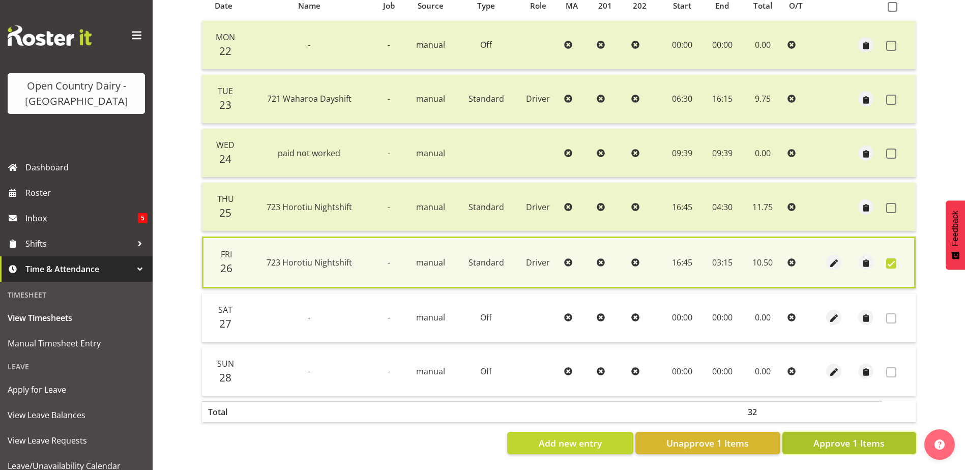
click at [860, 436] on span "Approve 1 Items" at bounding box center [848, 442] width 71 height 13
checkbox input "false"
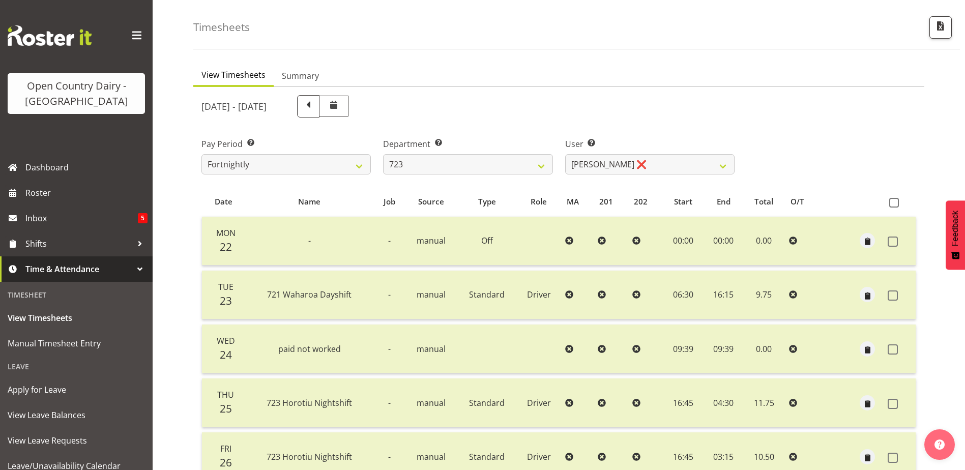
scroll to position [34, 0]
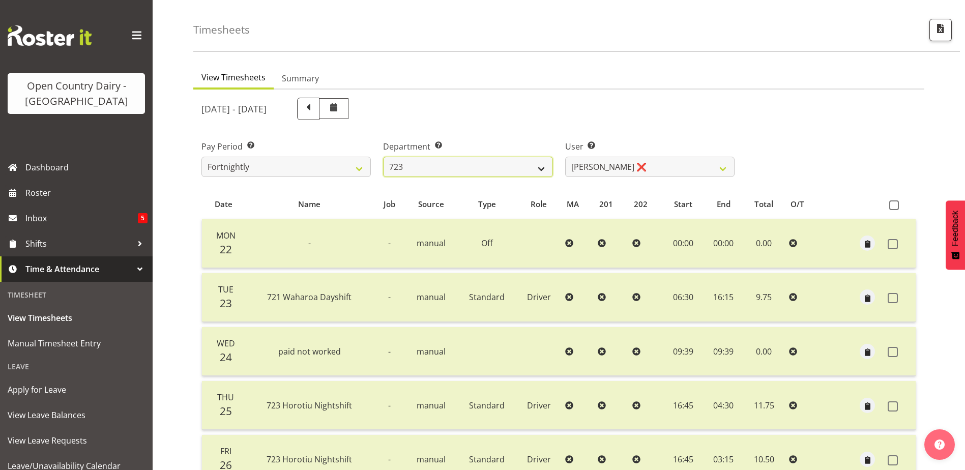
click at [480, 164] on select "701 702 703 704 705 706 707 708 709 710 711 712 713 714 715 716 717 718 719 720" at bounding box center [467, 167] width 169 height 20
select select "756"
click at [383, 157] on select "701 702 703 704 705 706 707 708 709 710 711 712 713 714 715 716 717 718 719 720" at bounding box center [467, 167] width 169 height 20
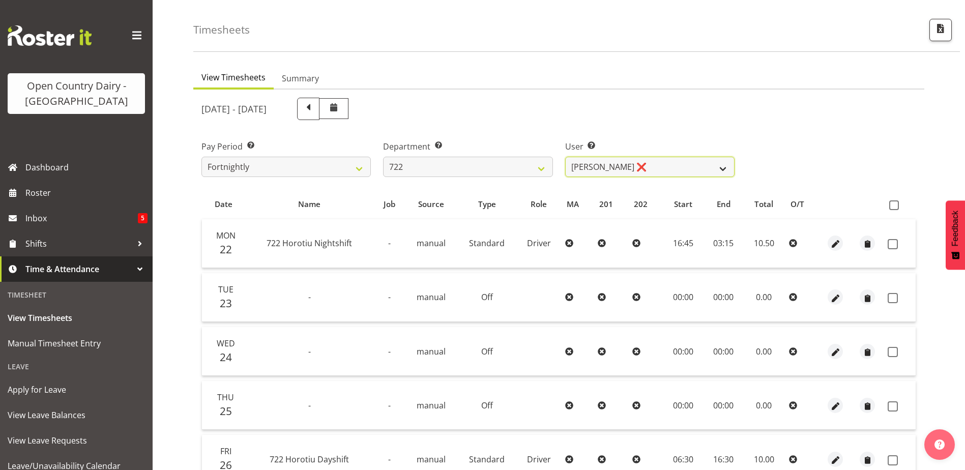
click at [657, 170] on select "Andy Webb ❌ Darren Hatcher ❌ Gurpreet Singh ❌" at bounding box center [649, 167] width 169 height 20
select select "11209"
click at [565, 157] on select "Andy Webb ❌ Darren Hatcher ❌ Gurpreet Singh ❌" at bounding box center [649, 167] width 169 height 20
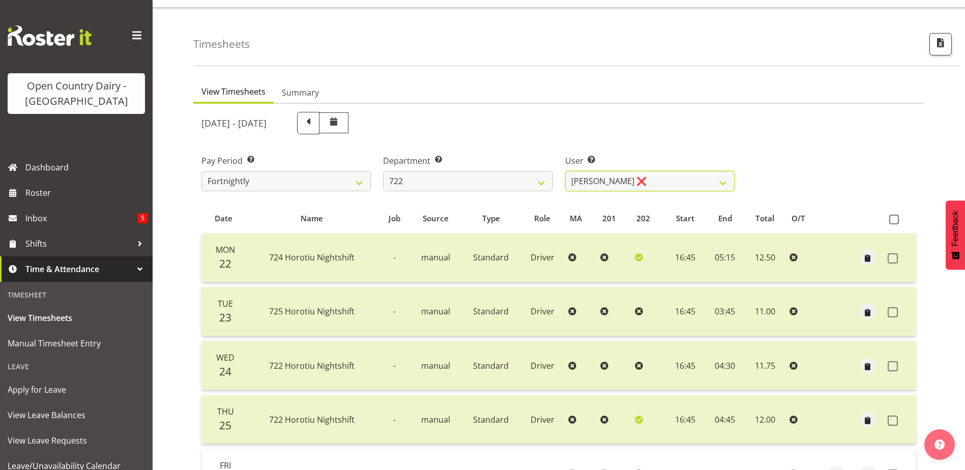
scroll to position [0, 0]
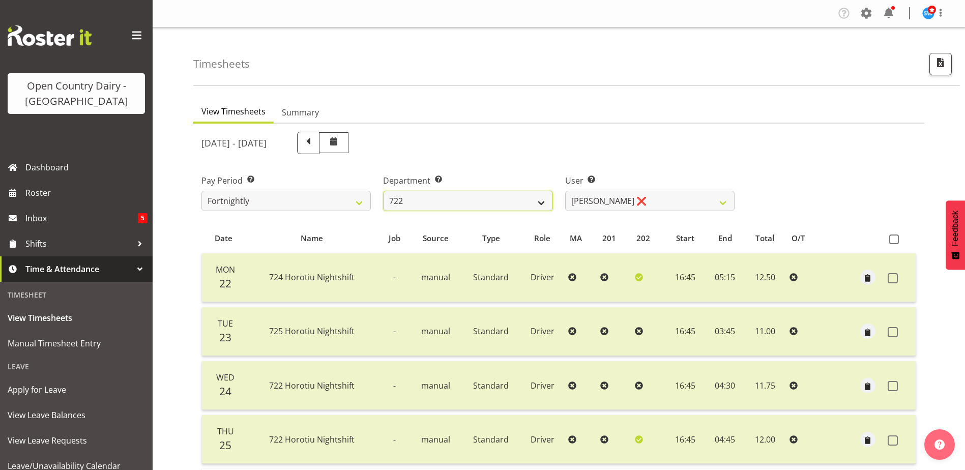
click at [431, 199] on select "701 702 703 704 705 706 707 708 709 710 711 712 713 714 715 716 717 718 719 720" at bounding box center [467, 201] width 169 height 20
click at [383, 191] on select "701 702 703 704 705 706 707 708 709 710 711 712 713 714 715 716 717 718 719 720" at bounding box center [467, 201] width 169 height 20
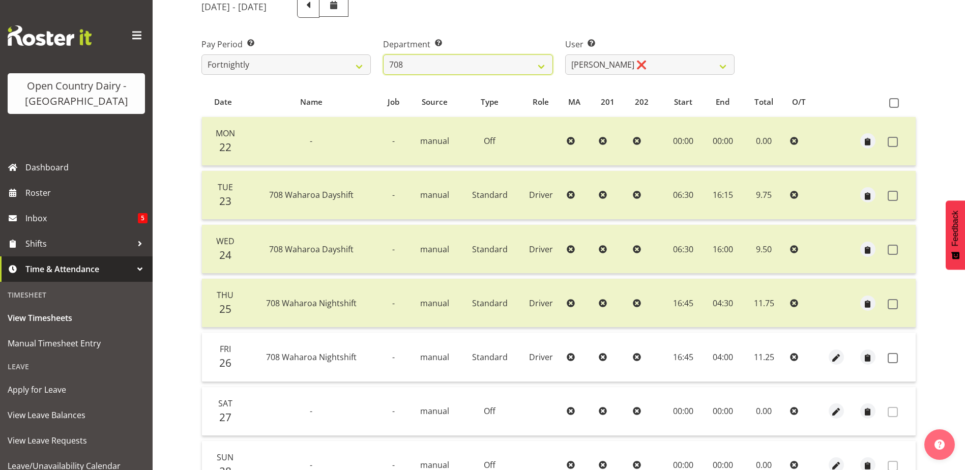
scroll to position [34, 0]
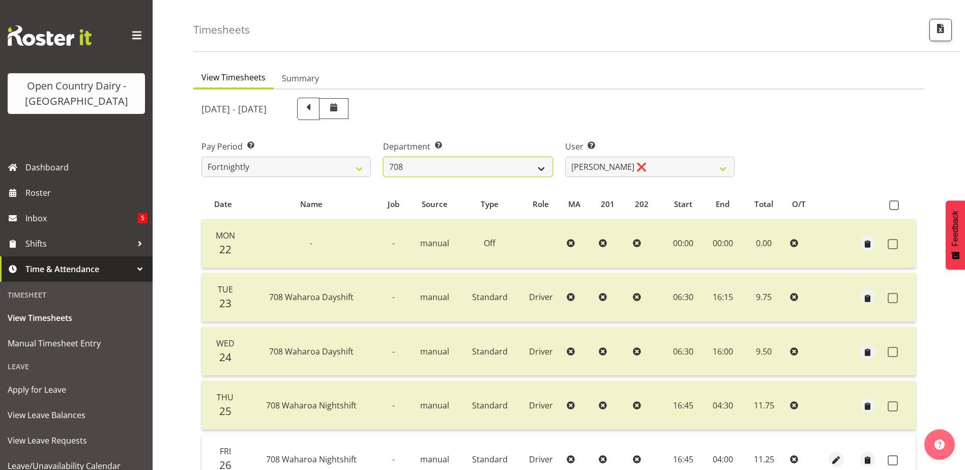
click at [485, 171] on select "701 702 703 704 705 706 707 708 709 710 711 712 713 714 715 716 717 718 719 720" at bounding box center [467, 167] width 169 height 20
select select "733"
click at [383, 157] on select "701 702 703 704 705 706 707 708 709 710 711 712 713 714 715 716 717 718 719 720" at bounding box center [467, 167] width 169 height 20
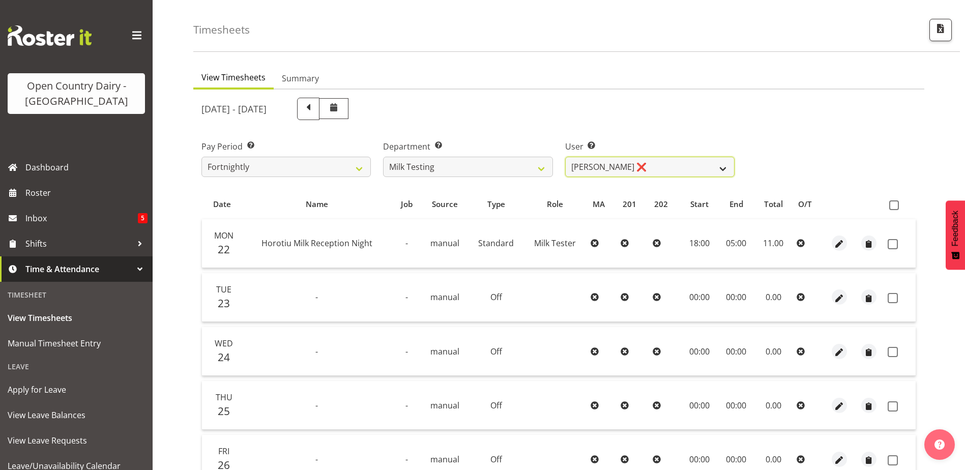
click at [641, 169] on select "Diana Ridings ❌ George Smith ❌ Helaina Walker ❌ Kim Madden ❌ Michael Brechelt ❌…" at bounding box center [649, 167] width 169 height 20
select select "7379"
click at [565, 157] on select "Diana Ridings ❌ George Smith ❌ Helaina Walker ❌ Kim Madden ❌ Michael Brechelt ❌…" at bounding box center [649, 167] width 169 height 20
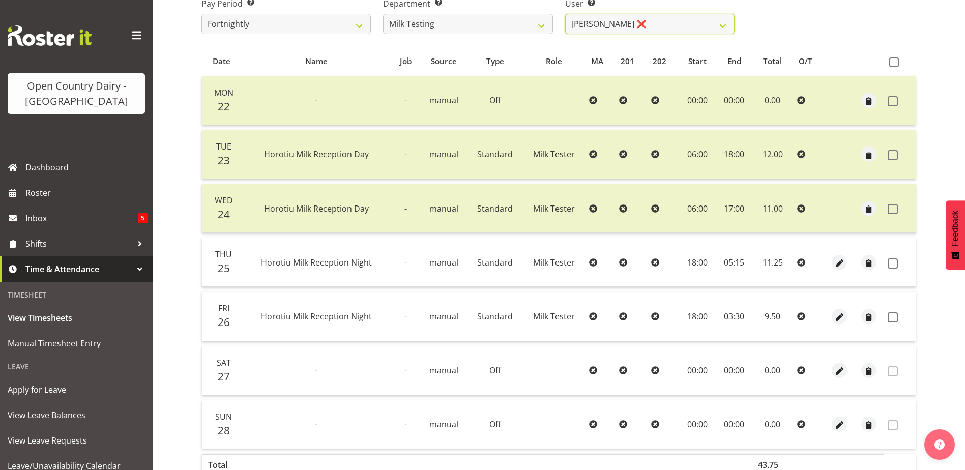
scroll to position [187, 0]
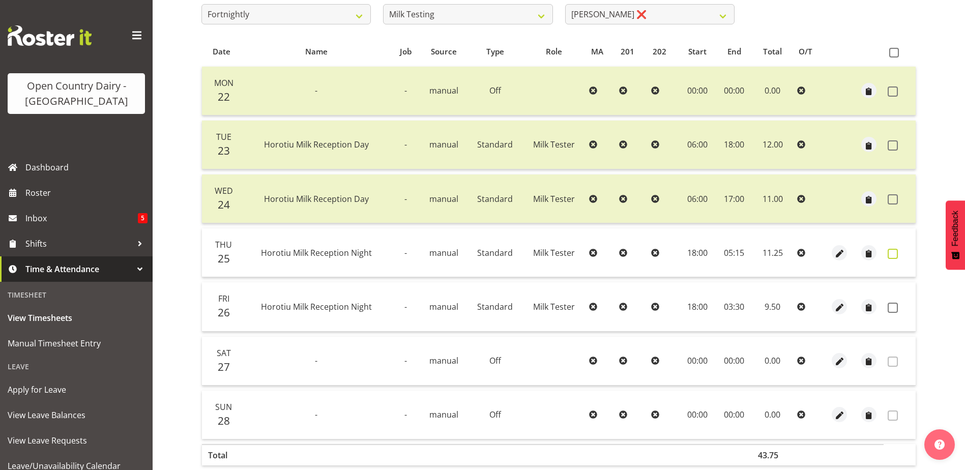
click at [893, 254] on span at bounding box center [893, 254] width 10 height 10
checkbox input "true"
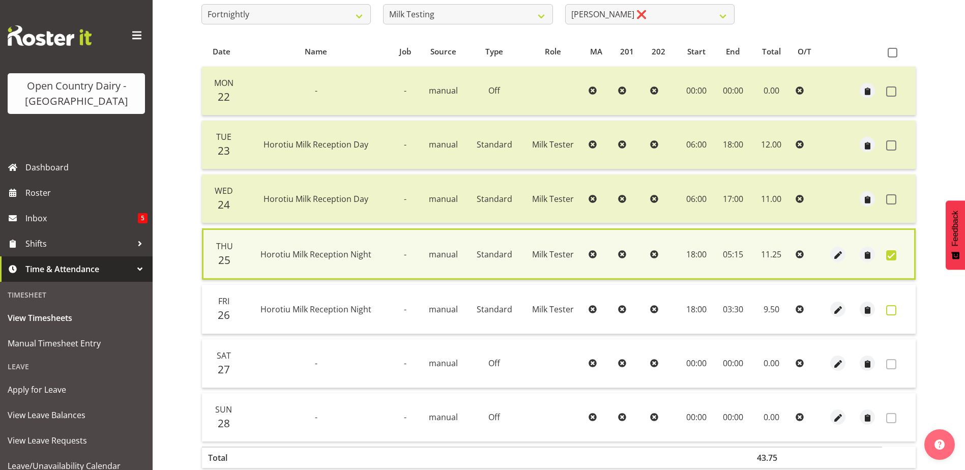
click at [889, 308] on span at bounding box center [891, 310] width 10 height 10
checkbox input "true"
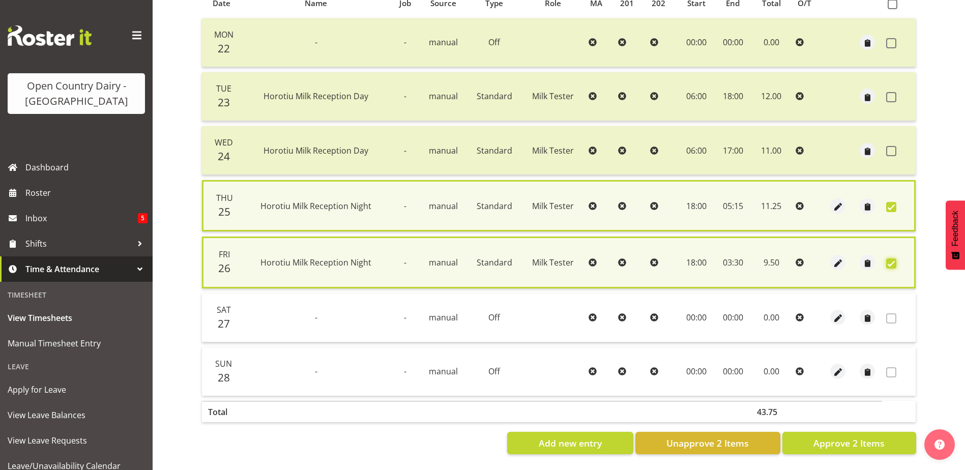
scroll to position [243, 0]
click at [836, 436] on span "Approve 2 Items" at bounding box center [848, 442] width 71 height 13
checkbox input "false"
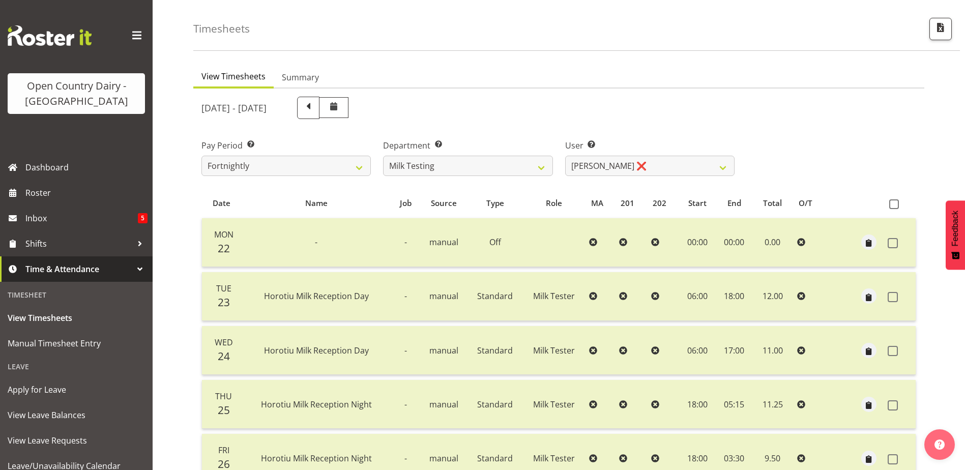
scroll to position [34, 0]
click at [465, 167] on select "701 702 703 704 705 706 707 708 709 710 711 712 713 714 715 716 717 718 719 720" at bounding box center [467, 167] width 169 height 20
click at [383, 157] on select "701 702 703 704 705 706 707 708 709 710 711 712 713 714 715 716 717 718 719 720" at bounding box center [467, 167] width 169 height 20
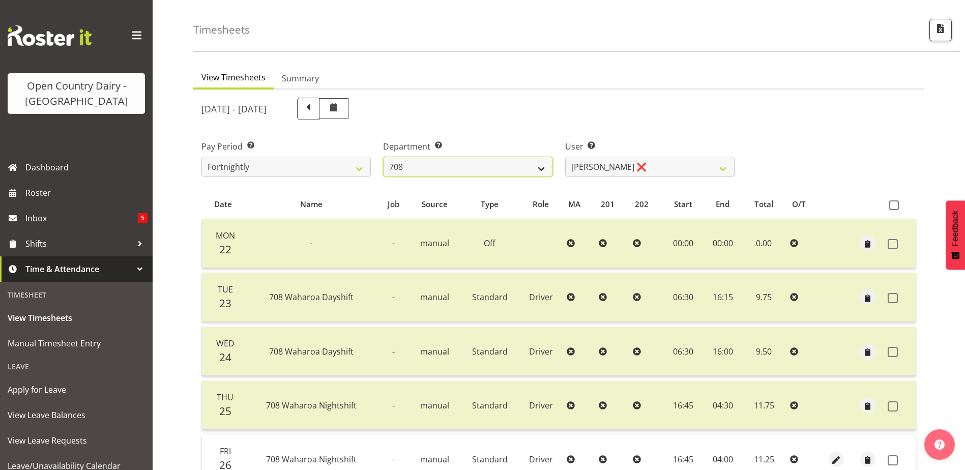
click at [442, 164] on select "701 702 703 704 705 706 707 708 709 710 711 712 713 714 715 716 717 718 719 720" at bounding box center [467, 167] width 169 height 20
select select "811"
click at [383, 157] on select "701 702 703 704 705 706 707 708 709 710 711 712 713 714 715 716 717 718 719 720" at bounding box center [467, 167] width 169 height 20
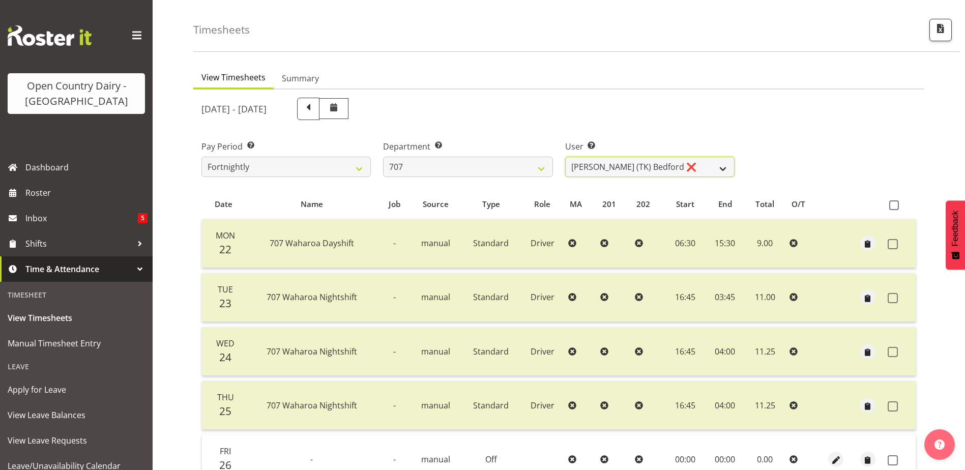
click at [662, 171] on select "Alan (TK) Bedford ❌ David Foote (Junior) ❌ Mike Madden ❌" at bounding box center [649, 167] width 169 height 20
select select "11706"
click at [565, 157] on select "Alan (TK) Bedford ❌ David Foote (Junior) ❌ Mike Madden ❌" at bounding box center [649, 167] width 169 height 20
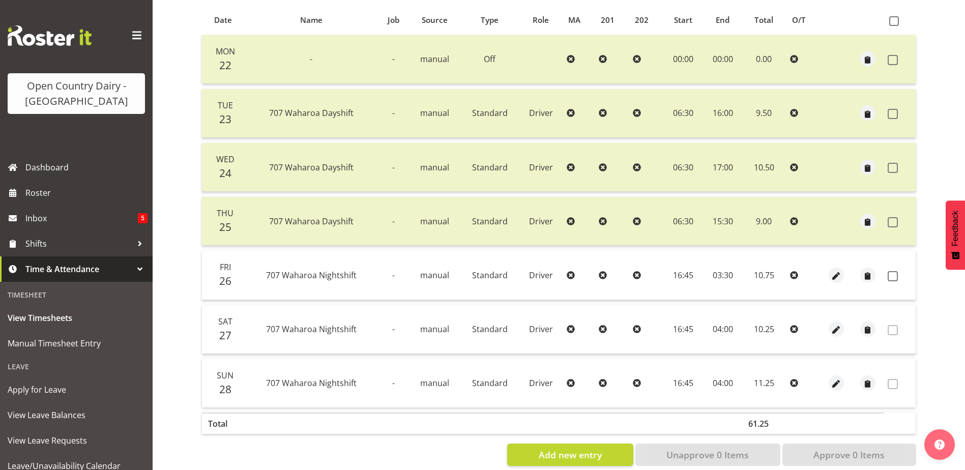
scroll to position [238, 0]
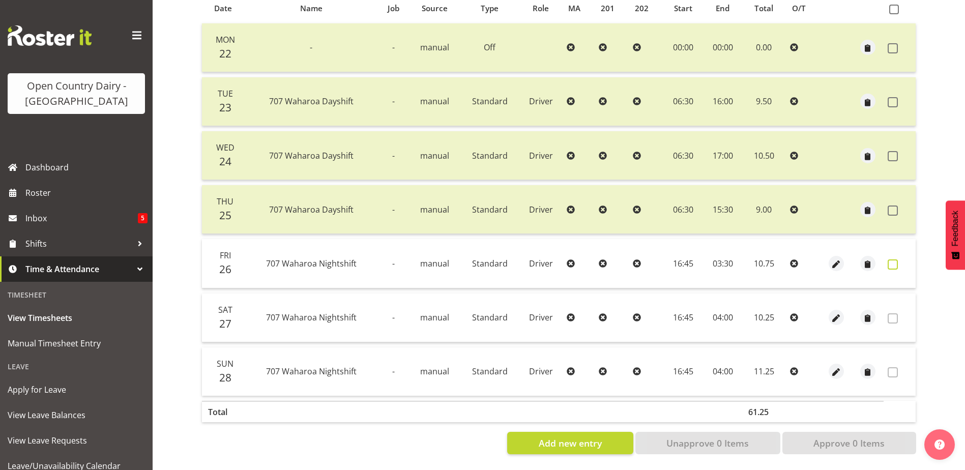
click at [889, 259] on span at bounding box center [893, 264] width 10 height 10
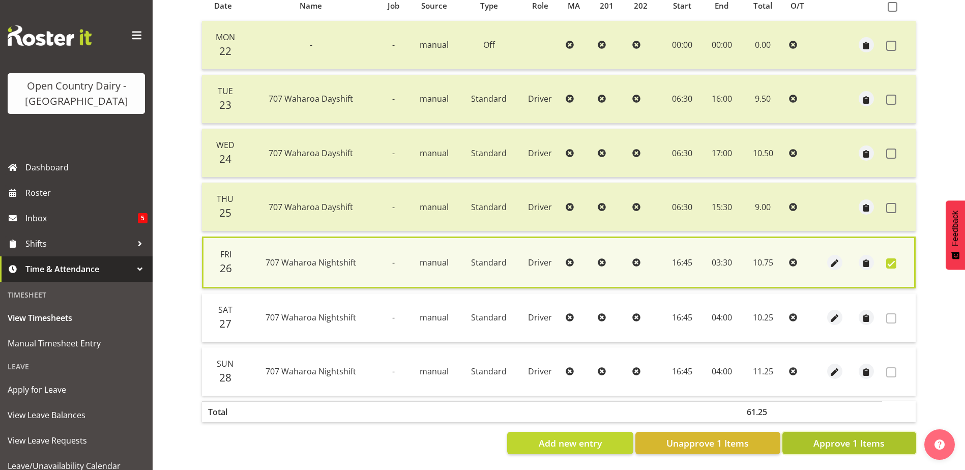
click at [843, 436] on span "Approve 1 Items" at bounding box center [848, 442] width 71 height 13
checkbox input "false"
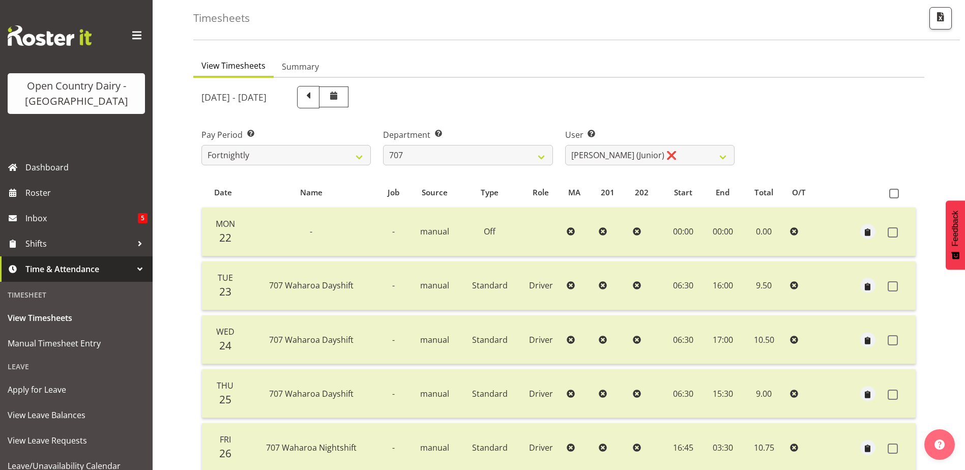
scroll to position [34, 0]
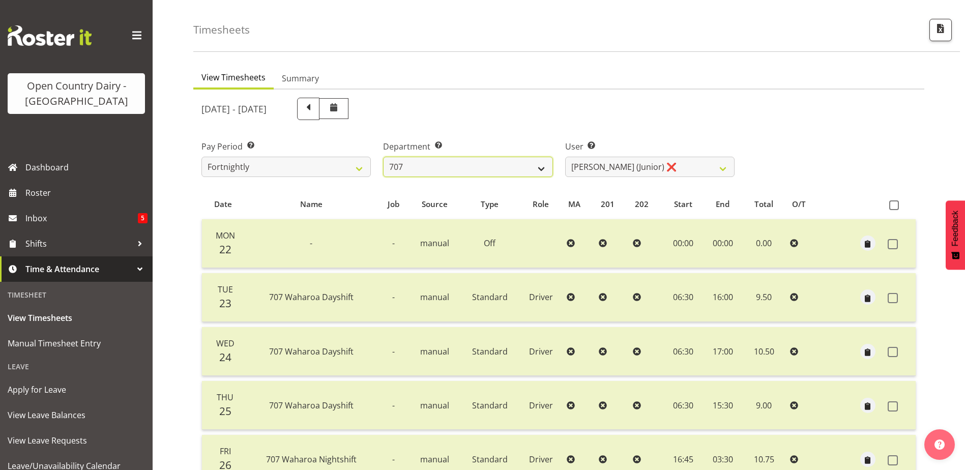
click at [457, 172] on select "701 702 703 704 705 706 707 708 709 710 711 712 713 714 715 716 717 718 719 720" at bounding box center [467, 167] width 169 height 20
select select "762"
click at [383, 157] on select "701 702 703 704 705 706 707 708 709 710 711 712 713 714 715 716 717 718 719 720" at bounding box center [467, 167] width 169 height 20
select select "11587"
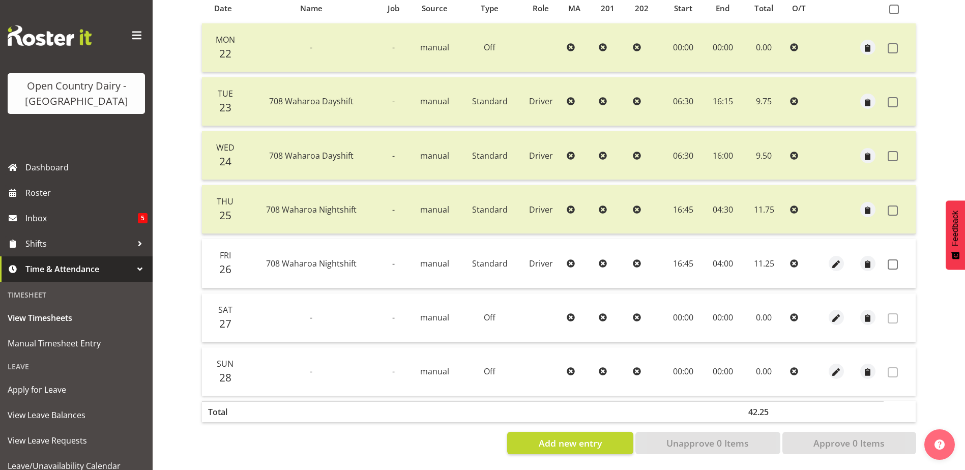
scroll to position [0, 0]
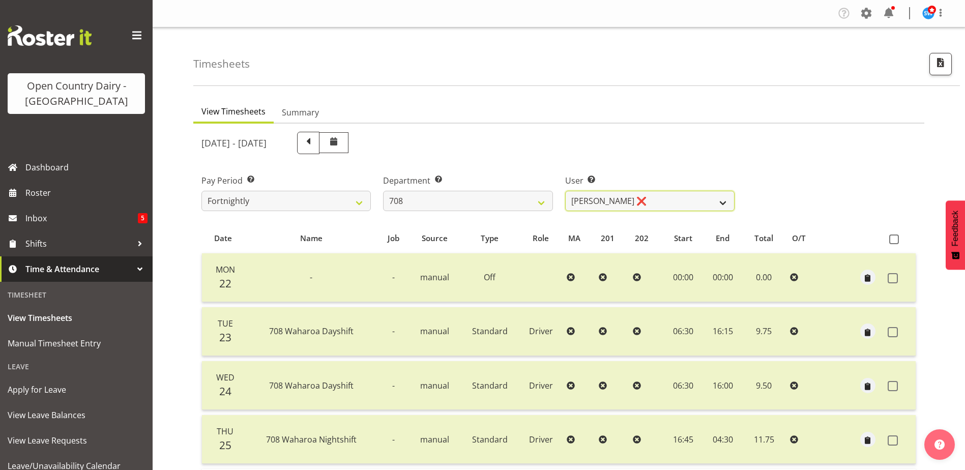
click at [635, 196] on select "David Foote ❌ Mark Himiona ❌" at bounding box center [649, 201] width 169 height 20
click at [471, 204] on select "701 702 703 704 705 706 707 708 709 710 711 712 713 714 715 716 717 718 719 720" at bounding box center [467, 201] width 169 height 20
click at [383, 191] on select "701 702 703 704 705 706 707 708 709 710 711 712 713 714 715 716 717 718 719 720" at bounding box center [467, 201] width 169 height 20
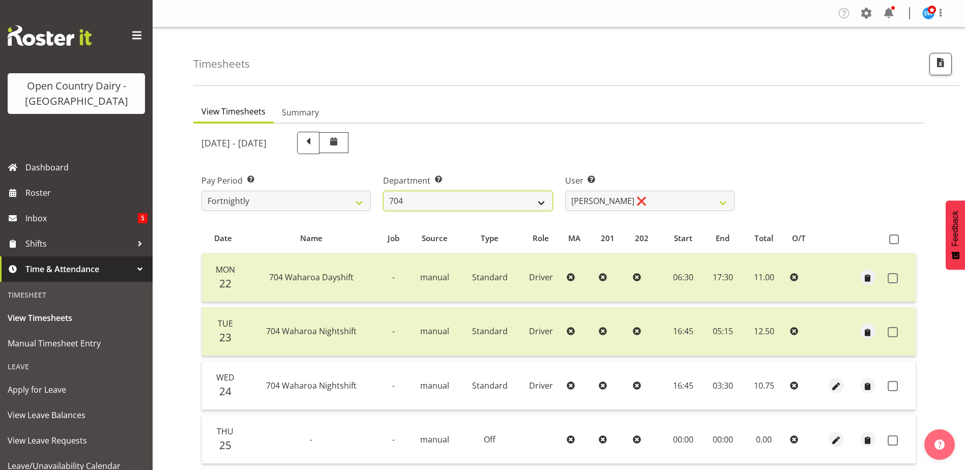
click at [444, 207] on select "701 702 703 704 705 706 707 708 709 710 711 712 713 714 715 716 717 718 719 720" at bounding box center [467, 201] width 169 height 20
select select "756"
click at [383, 191] on select "701 702 703 704 705 706 707 708 709 710 711 712 713 714 715 716 717 718 719 720" at bounding box center [467, 201] width 169 height 20
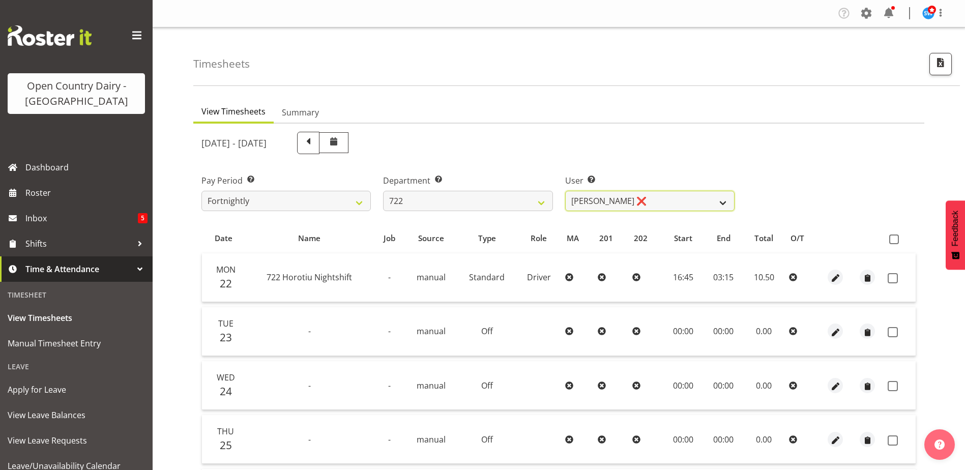
click at [647, 198] on select "Andy Webb ❌ Darren Hatcher ❌ Gurpreet Singh ❌" at bounding box center [649, 201] width 169 height 20
click at [565, 191] on select "Andy Webb ❌ Darren Hatcher ❌ Gurpreet Singh ❌" at bounding box center [649, 201] width 169 height 20
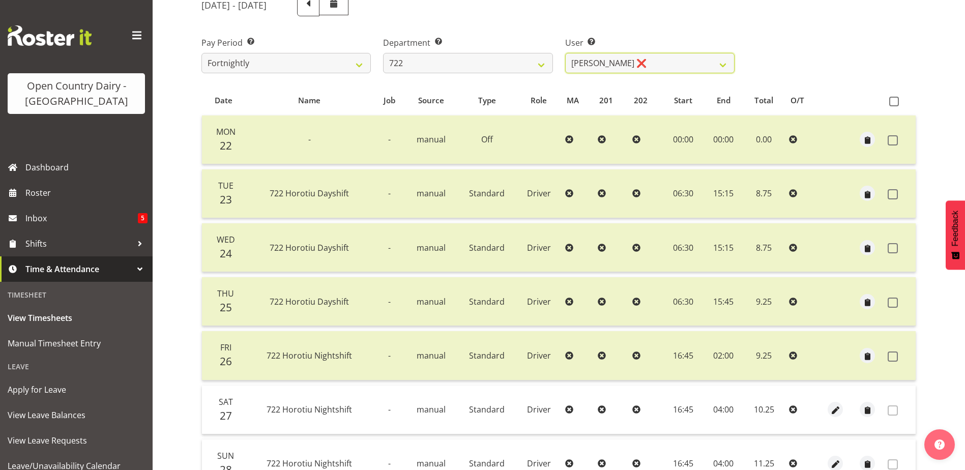
scroll to position [51, 0]
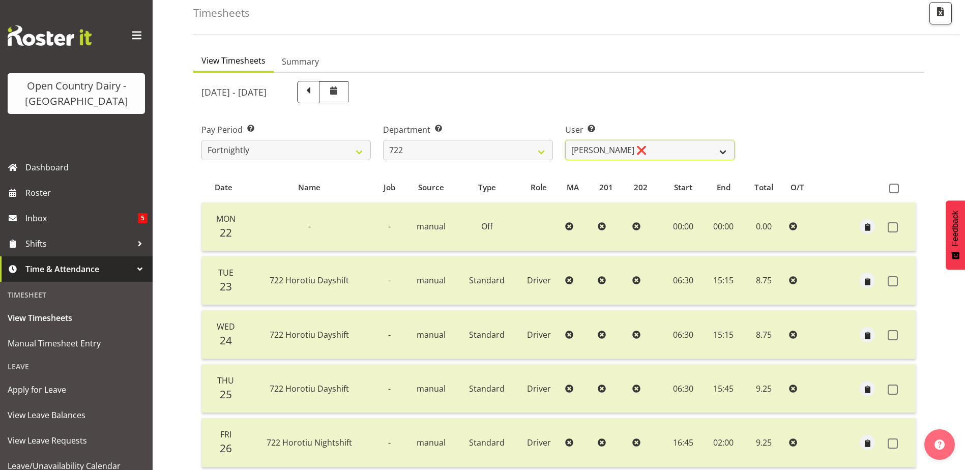
click at [626, 149] on select "Andy Webb ❌ Darren Hatcher ❌ Gurpreet Singh ❌" at bounding box center [649, 150] width 169 height 20
select select "11209"
click at [565, 140] on select "Andy Webb ❌ Darren Hatcher ❌ Gurpreet Singh ❌" at bounding box center [649, 150] width 169 height 20
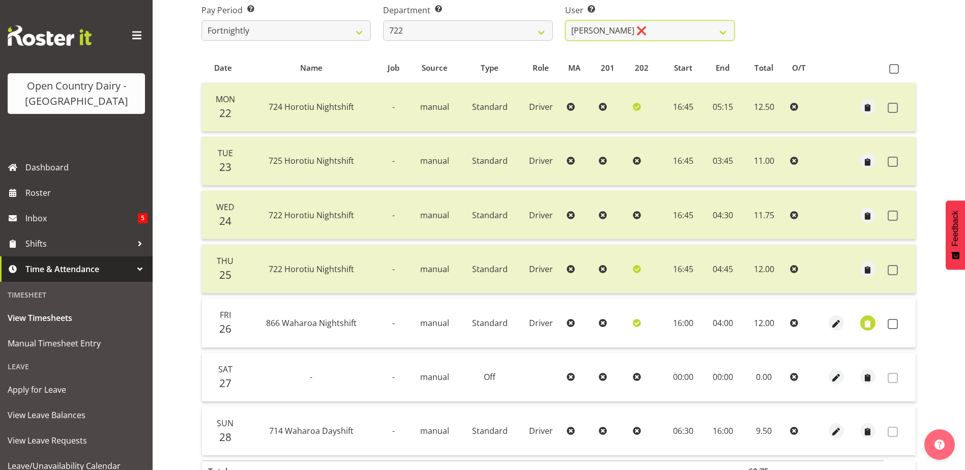
scroll to position [203, 0]
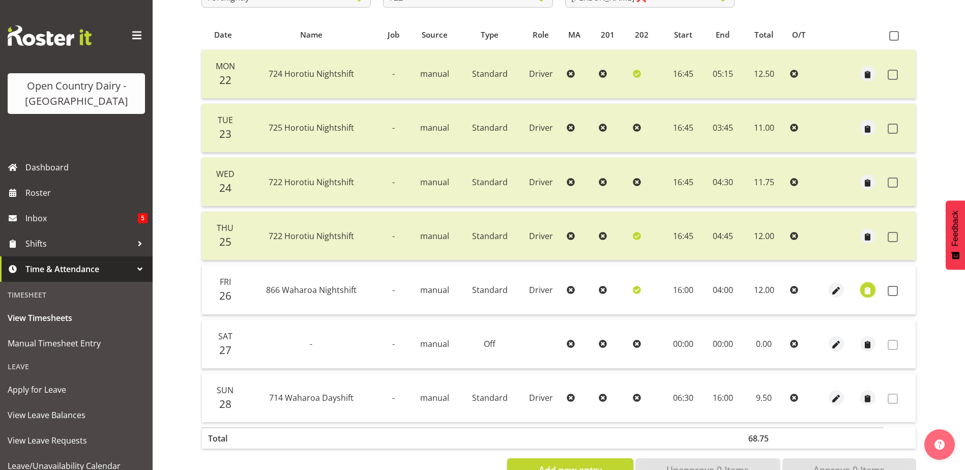
click at [869, 289] on span "button" at bounding box center [868, 291] width 12 height 12
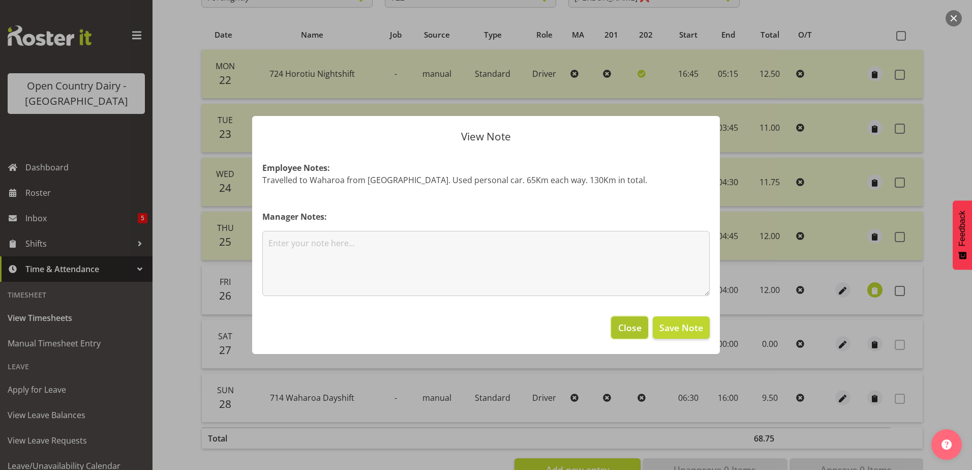
click at [622, 323] on span "Close" at bounding box center [629, 327] width 23 height 13
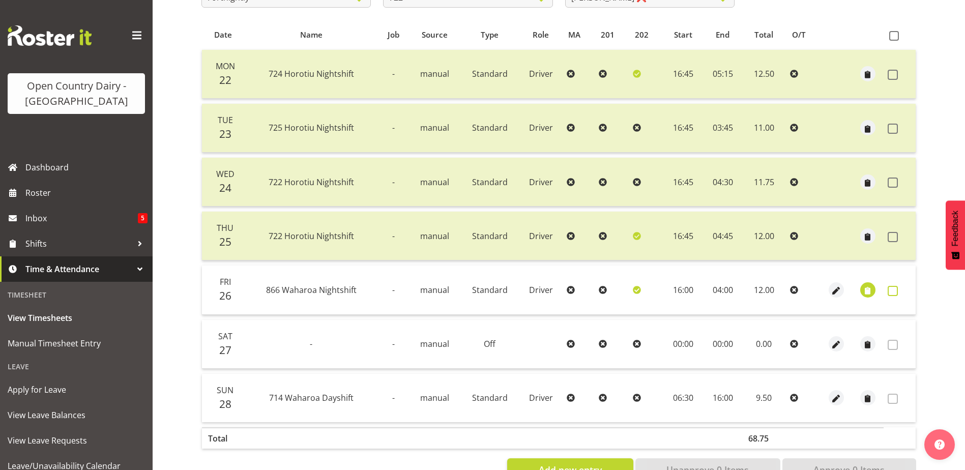
click at [896, 288] on span at bounding box center [893, 291] width 10 height 10
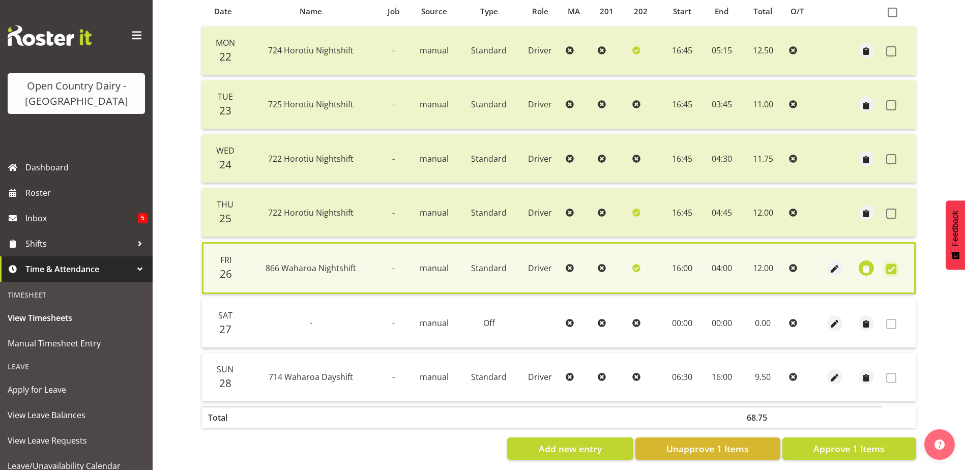
scroll to position [240, 0]
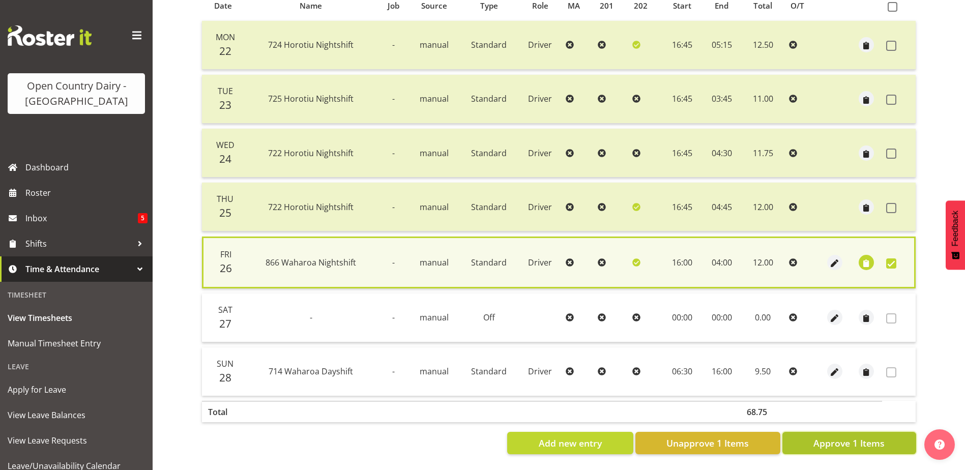
click at [839, 436] on span "Approve 1 Items" at bounding box center [848, 442] width 71 height 13
checkbox input "false"
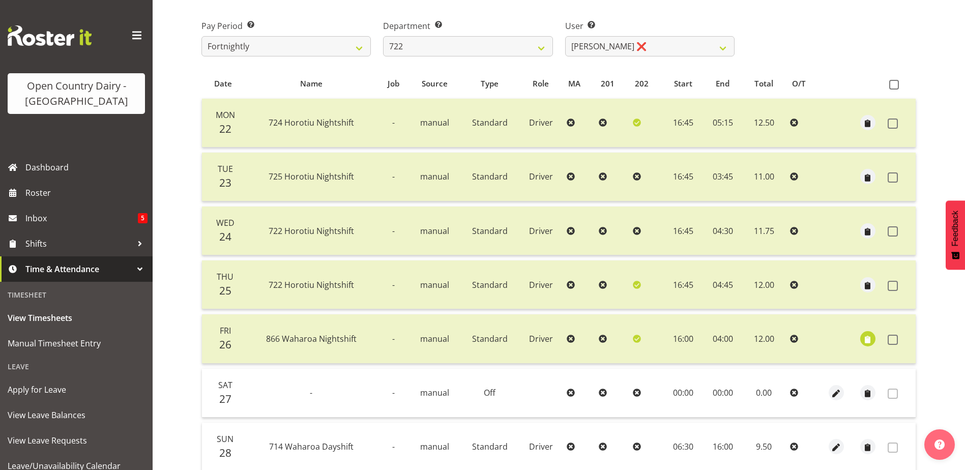
scroll to position [34, 0]
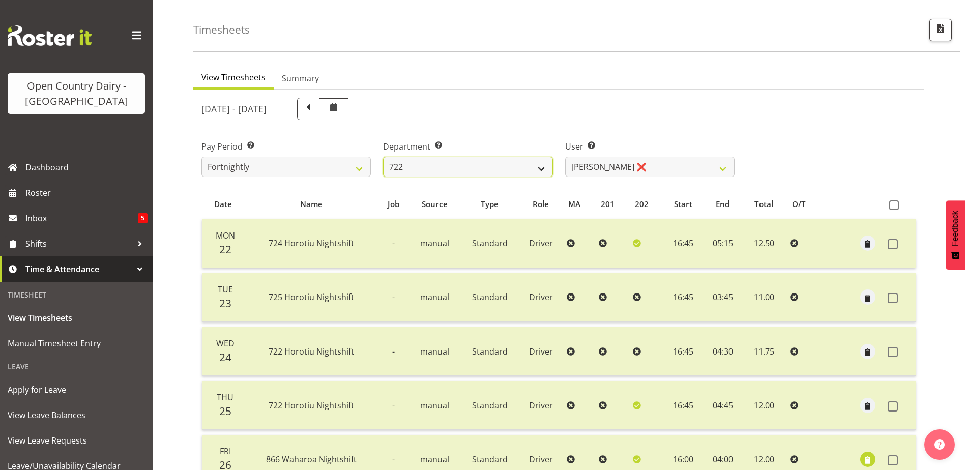
click at [443, 169] on select "701 702 703 704 705 706 707 708 709 710 711 712 713 714 715 716 717 718 719 720" at bounding box center [467, 167] width 169 height 20
select select "760"
click at [383, 157] on select "701 702 703 704 705 706 707 708 709 710 711 712 713 714 715 716 717 718 719 720" at bounding box center [467, 167] width 169 height 20
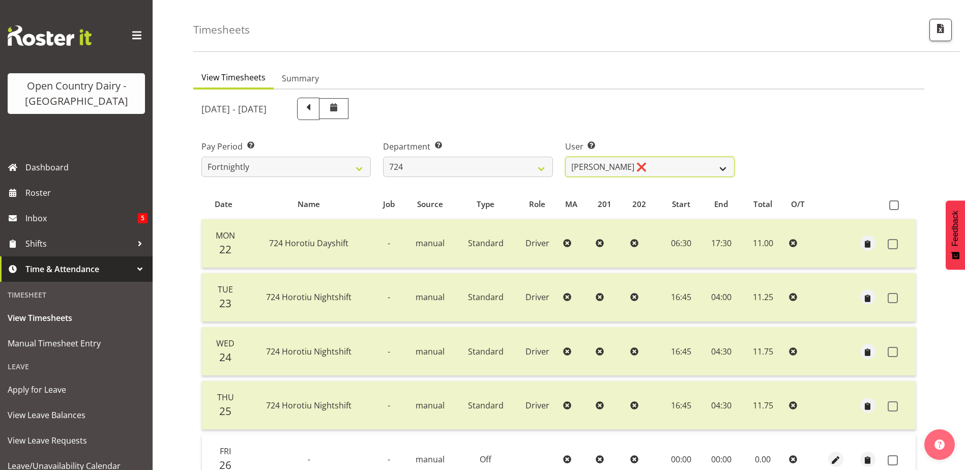
click at [659, 163] on select "Brent Adams ❌ Jaspreet Singh ❌ John Walters ❌" at bounding box center [649, 167] width 169 height 20
select select "10133"
click at [565, 157] on select "Brent Adams ❌ Jaspreet Singh ❌ John Walters ❌" at bounding box center [649, 167] width 169 height 20
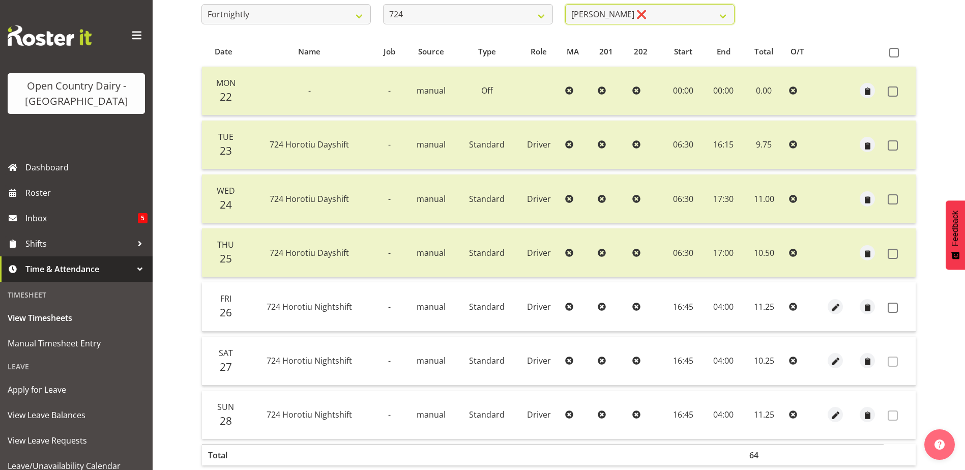
scroll to position [0, 0]
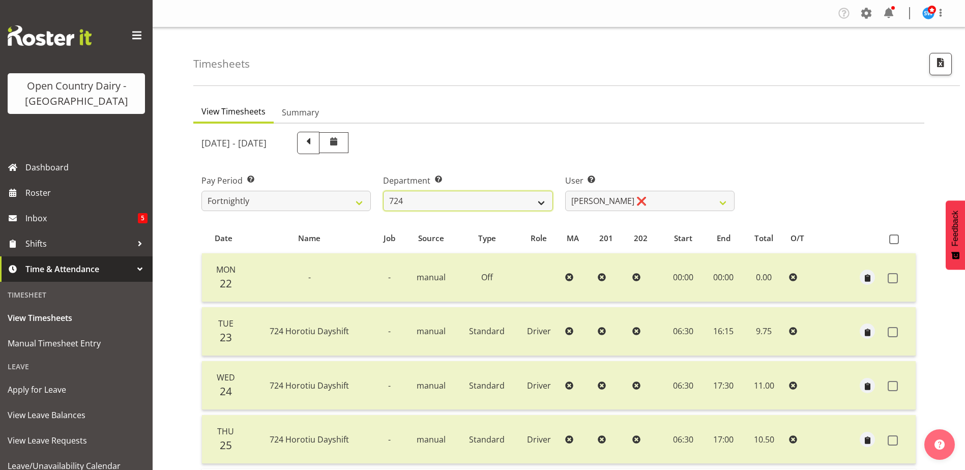
click at [492, 204] on select "701 702 703 704 705 706 707 708 709 710 711 712 713 714 715 716 717 718 719 720" at bounding box center [467, 201] width 169 height 20
select select "803"
click at [383, 191] on select "701 702 703 704 705 706 707 708 709 710 711 712 713 714 715 716 717 718 719 720" at bounding box center [467, 201] width 169 height 20
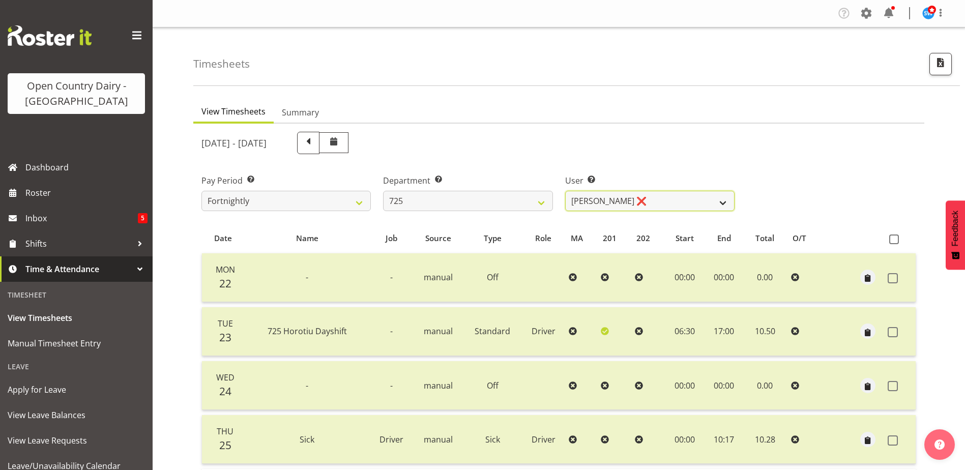
click at [692, 198] on select "Bhupinder Dhaliwal ❌ Gurpreet Singh Kahlon ❌ Hendrik Potgieter ❌ Len Grace ❌" at bounding box center [649, 201] width 169 height 20
select select "11235"
click at [565, 191] on select "Bhupinder Dhaliwal ❌ Gurpreet Singh Kahlon ❌ Hendrik Potgieter ❌ Len Grace ❌" at bounding box center [649, 201] width 169 height 20
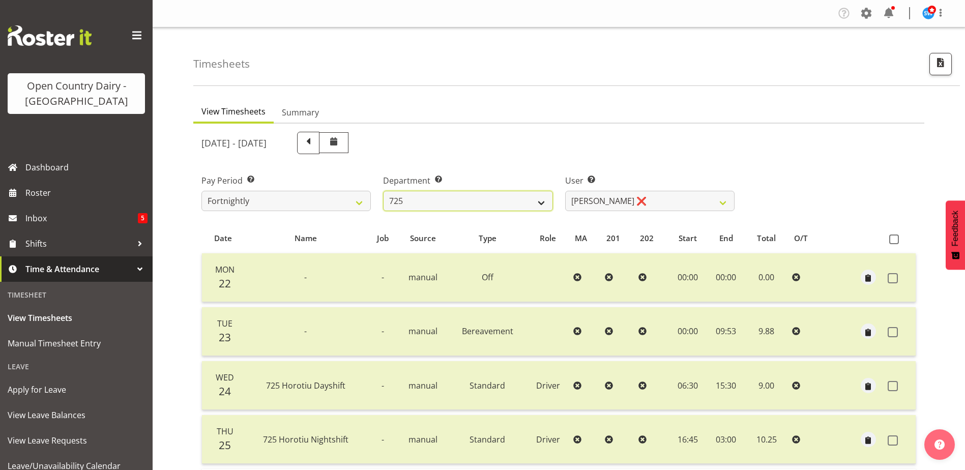
click at [449, 204] on select "701 702 703 704 705 706 707 708 709 710 711 712 713 714 715 716 717 718 719 720" at bounding box center [467, 201] width 169 height 20
select select "898"
click at [383, 191] on select "701 702 703 704 705 706 707 708 709 710 711 712 713 714 715 716 717 718 719 720" at bounding box center [467, 201] width 169 height 20
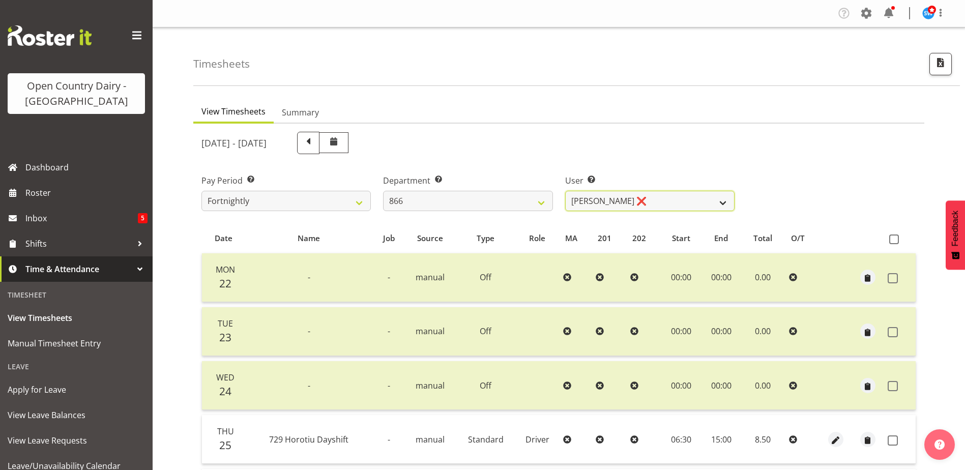
click at [669, 201] on select "Harshdeep Singh ❌ Jacques Nel ❌ Navreet Jawanda ❌ Neil Abrahams ❌" at bounding box center [649, 201] width 169 height 20
select select "11210"
click at [565, 191] on select "Harshdeep Singh ❌ Jacques Nel ❌ Navreet Jawanda ❌ Neil Abrahams ❌" at bounding box center [649, 201] width 169 height 20
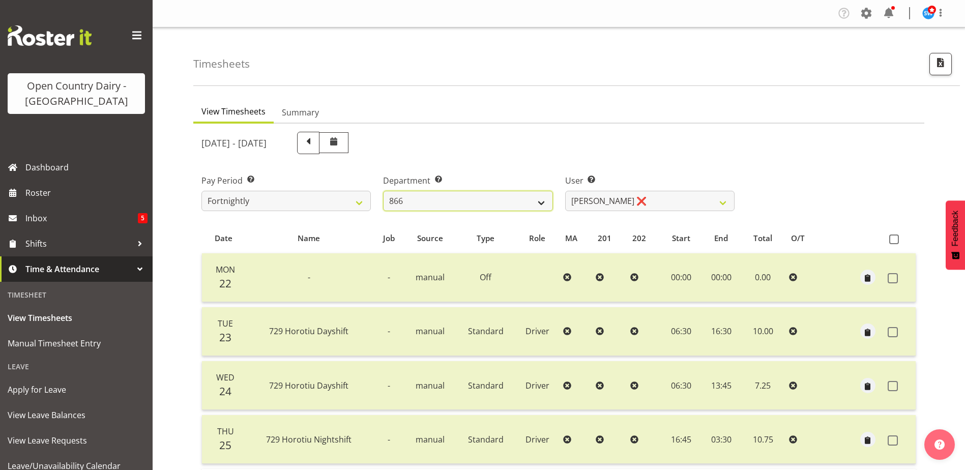
click at [474, 203] on select "701 702 703 704 705 706 707 708 709 710 711 712 713 714 715 716 717 718 719 720" at bounding box center [467, 201] width 169 height 20
select select "808"
click at [383, 191] on select "701 702 703 704 705 706 707 708 709 710 711 712 713 714 715 716 717 718 719 720" at bounding box center [467, 201] width 169 height 20
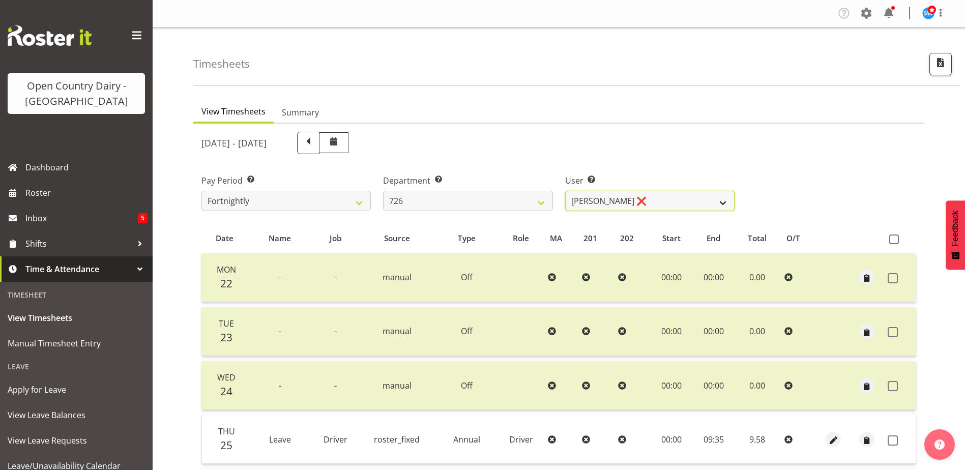
click at [650, 196] on select "Angela Burrill ❌ Bryan Leathart ❌ Harpreet Singh ❌ Kerry Young ❌" at bounding box center [649, 201] width 169 height 20
click at [565, 191] on select "Angela Burrill ❌ Bryan Leathart ❌ Harpreet Singh ❌ Kerry Young ❌" at bounding box center [649, 201] width 169 height 20
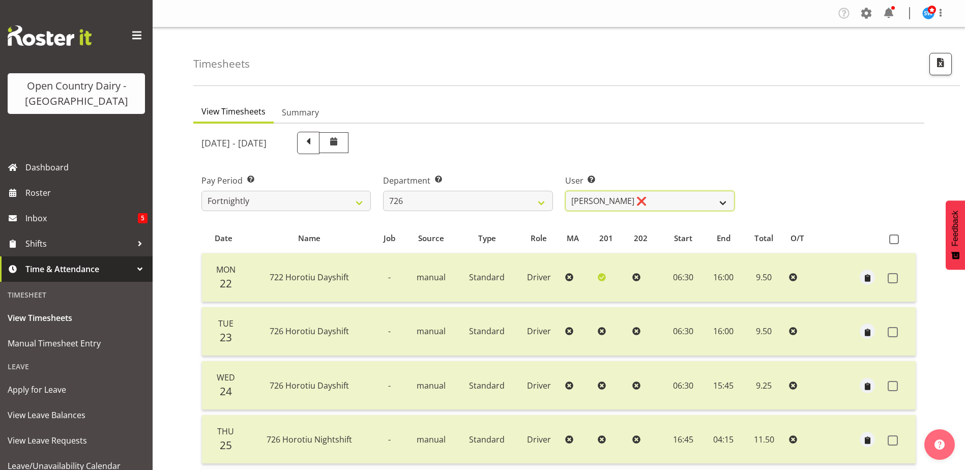
click at [646, 199] on select "Angela Burrill ❌ Bryan Leathart ❌ Harpreet Singh ❌ Kerry Young ❌" at bounding box center [649, 201] width 169 height 20
click at [565, 191] on select "Angela Burrill ❌ Bryan Leathart ❌ Harpreet Singh ❌ Kerry Young ❌" at bounding box center [649, 201] width 169 height 20
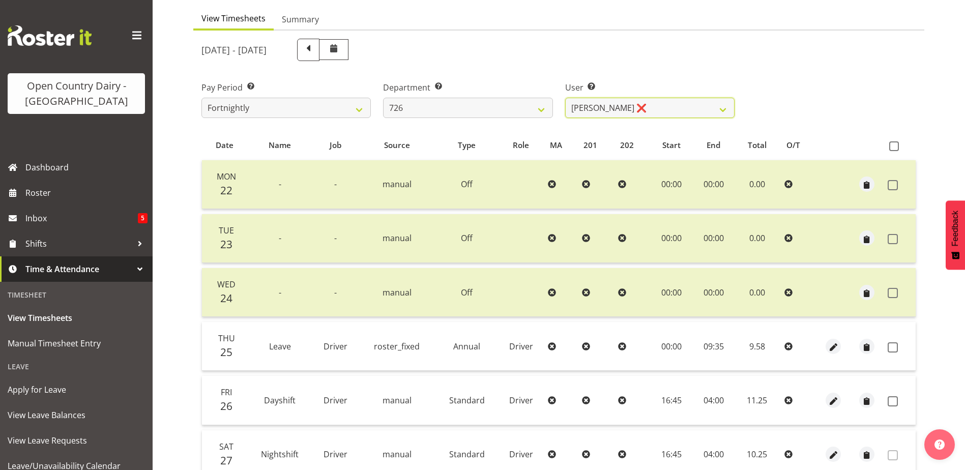
scroll to position [102, 0]
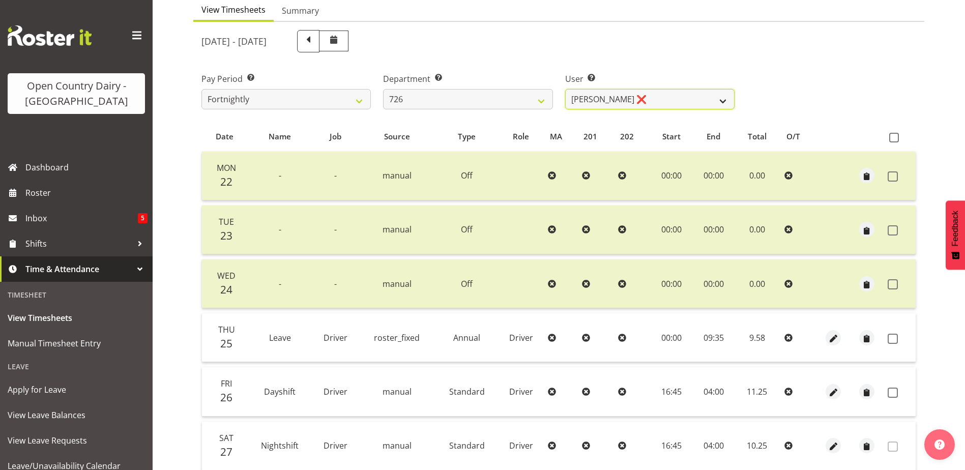
click at [664, 91] on select "Angela Burrill ❌ Bryan Leathart ❌ Harpreet Singh ❌ Kerry Young ❌" at bounding box center [649, 99] width 169 height 20
select select "11081"
click at [565, 89] on select "Angela Burrill ❌ Bryan Leathart ❌ Harpreet Singh ❌ Kerry Young ❌" at bounding box center [649, 99] width 169 height 20
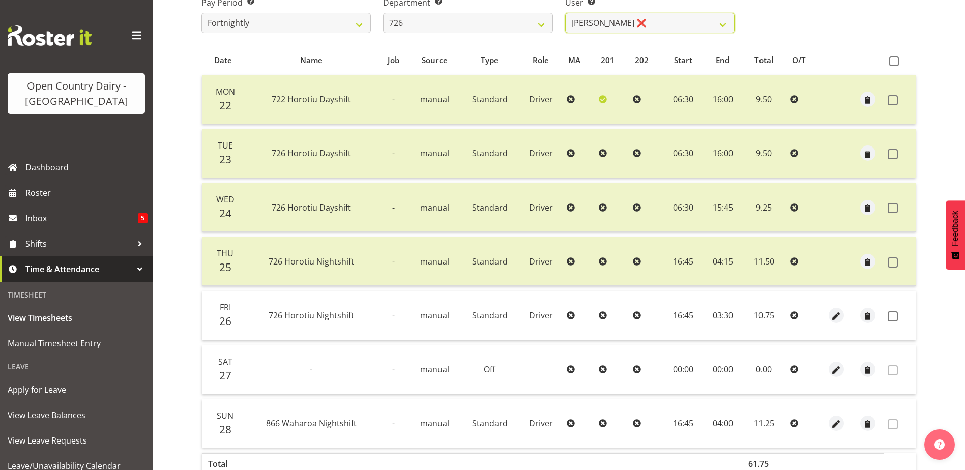
scroll to position [203, 0]
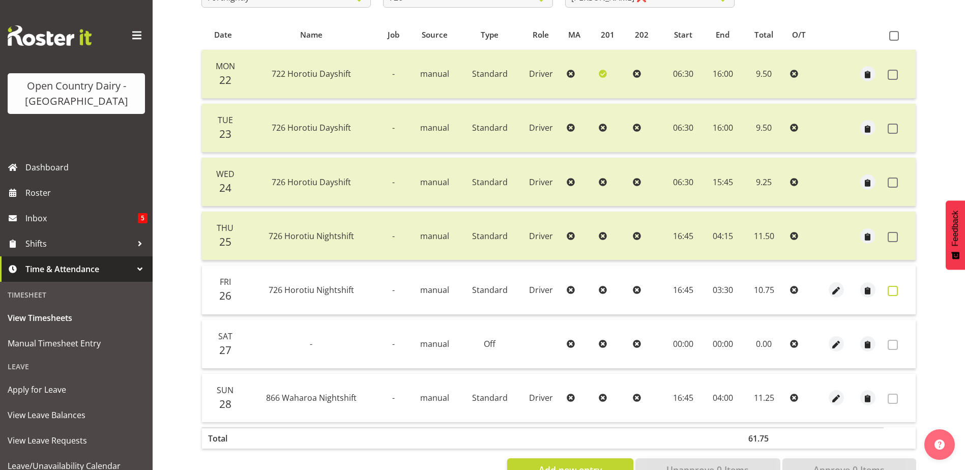
click at [894, 290] on span at bounding box center [893, 291] width 10 height 10
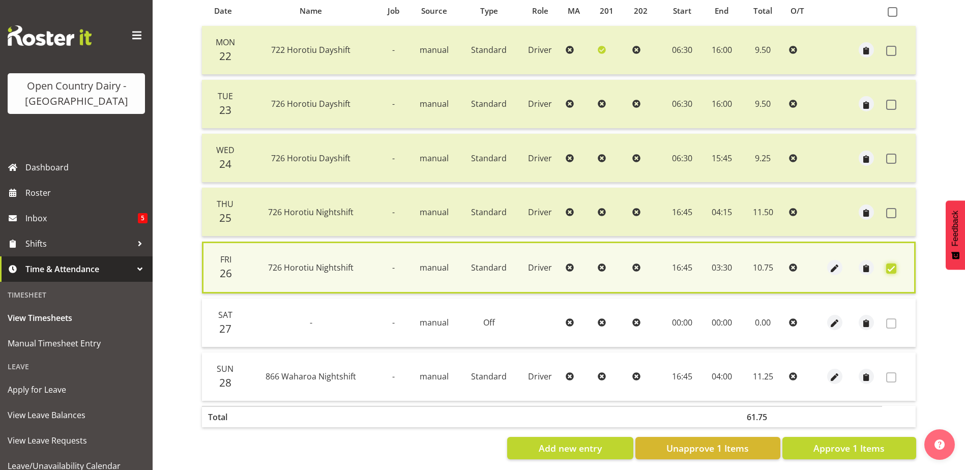
scroll to position [240, 0]
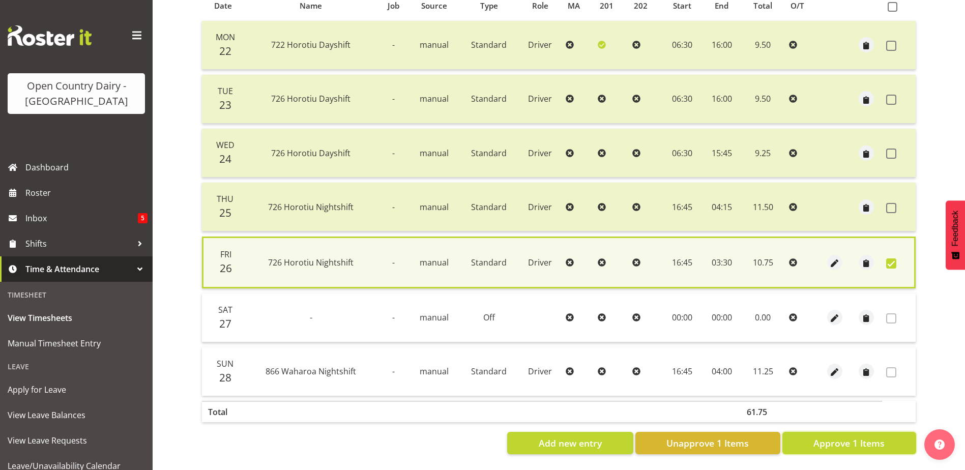
click at [886, 432] on button "Approve 1 Items" at bounding box center [849, 443] width 134 height 22
checkbox input "false"
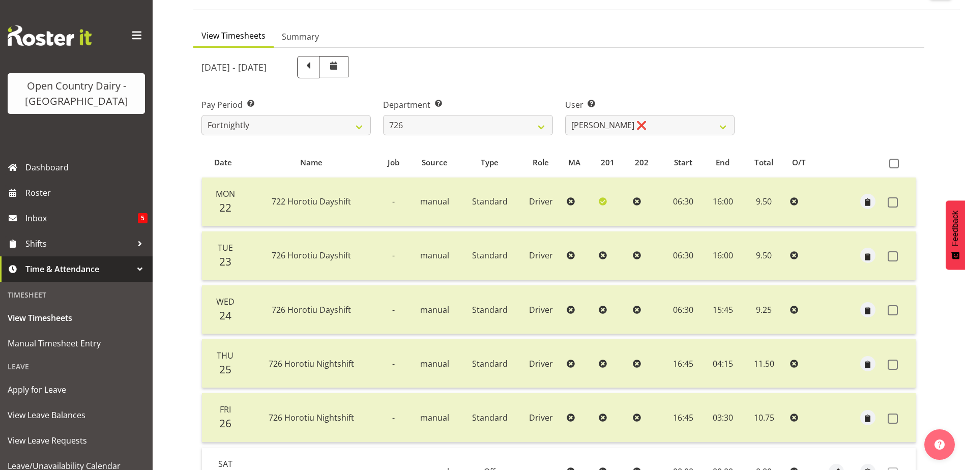
scroll to position [34, 0]
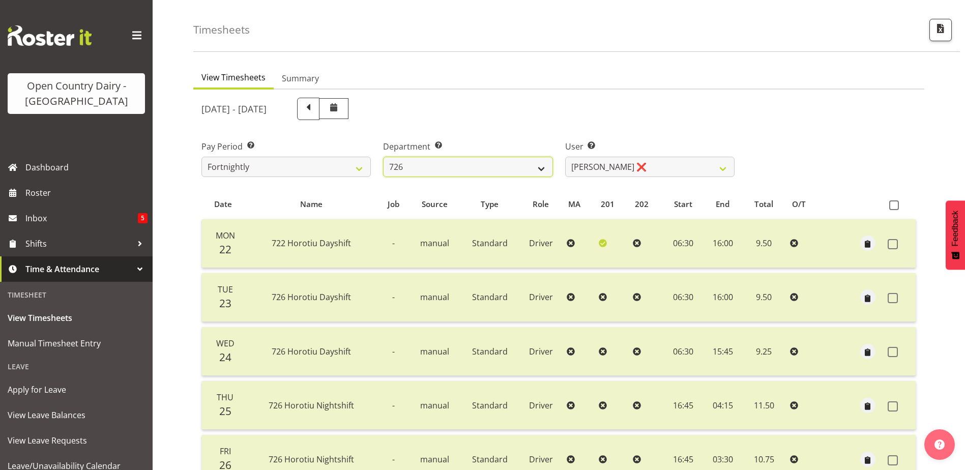
click at [495, 170] on select "701 702 703 704 705 706 707 708 709 710 711 712 713 714 715 716 717 718 719 720" at bounding box center [467, 167] width 169 height 20
select select "803"
click at [383, 157] on select "701 702 703 704 705 706 707 708 709 710 711 712 713 714 715 716 717 718 719 720" at bounding box center [467, 167] width 169 height 20
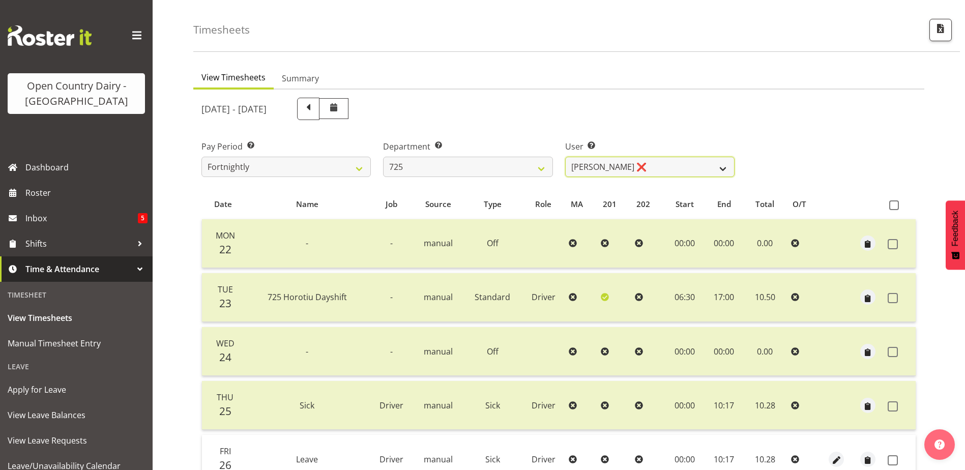
click at [682, 166] on select "Bhupinder Dhaliwal ❌ Gurpreet Singh Kahlon ❌ Hendrik Potgieter ❌ Len Grace ❌" at bounding box center [649, 167] width 169 height 20
select select "11235"
click at [565, 157] on select "Bhupinder Dhaliwal ❌ Gurpreet Singh Kahlon ❌ Hendrik Potgieter ❌ Len Grace ❌" at bounding box center [649, 167] width 169 height 20
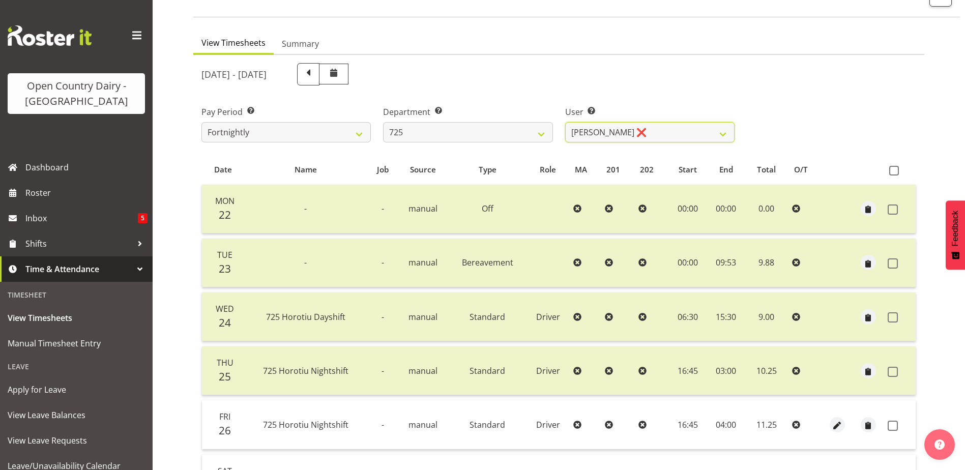
scroll to position [187, 0]
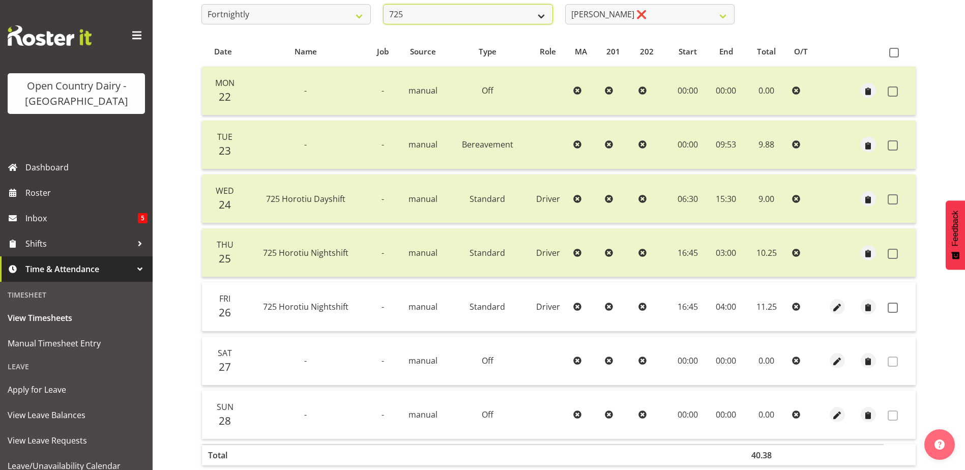
click at [454, 10] on select "701 702 703 704 705 706 707 708 709 710 711 712 713 714 715 716 717 718 719 720" at bounding box center [467, 14] width 169 height 20
select select "898"
click at [383, 4] on select "701 702 703 704 705 706 707 708 709 710 711 712 713 714 715 716 717 718 719 720" at bounding box center [467, 14] width 169 height 20
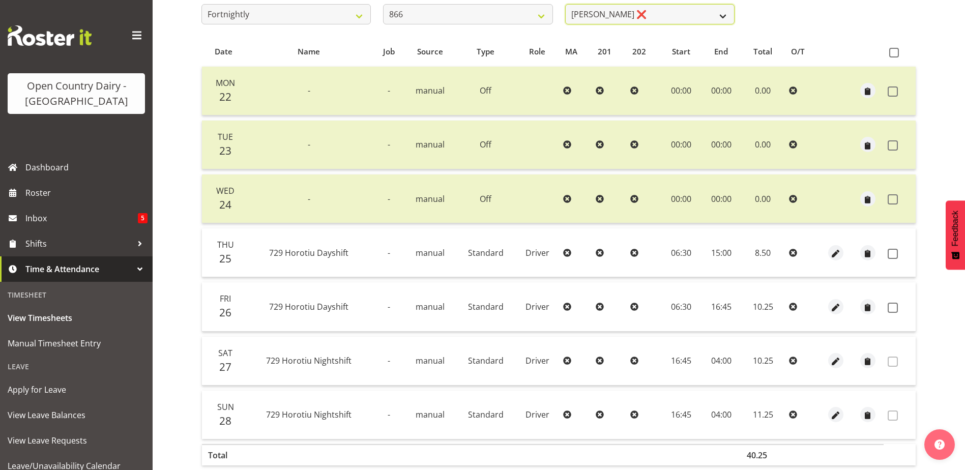
click at [675, 12] on select "Harshdeep Singh ❌ Jacques Nel ❌ Navreet Jawanda ❌ Neil Abrahams ❌" at bounding box center [649, 14] width 169 height 20
select select "11210"
click at [565, 4] on select "Harshdeep Singh ❌ Jacques Nel ❌ Navreet Jawanda ❌ Neil Abrahams ❌" at bounding box center [649, 14] width 169 height 20
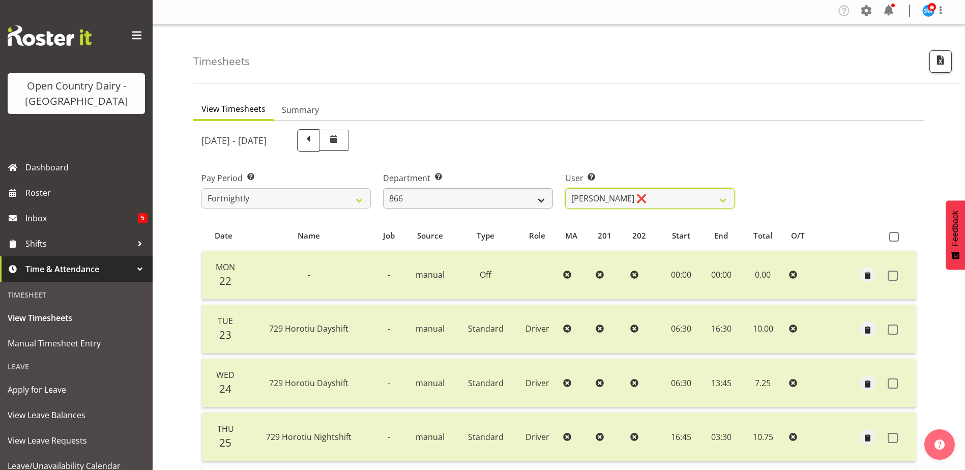
scroll to position [0, 0]
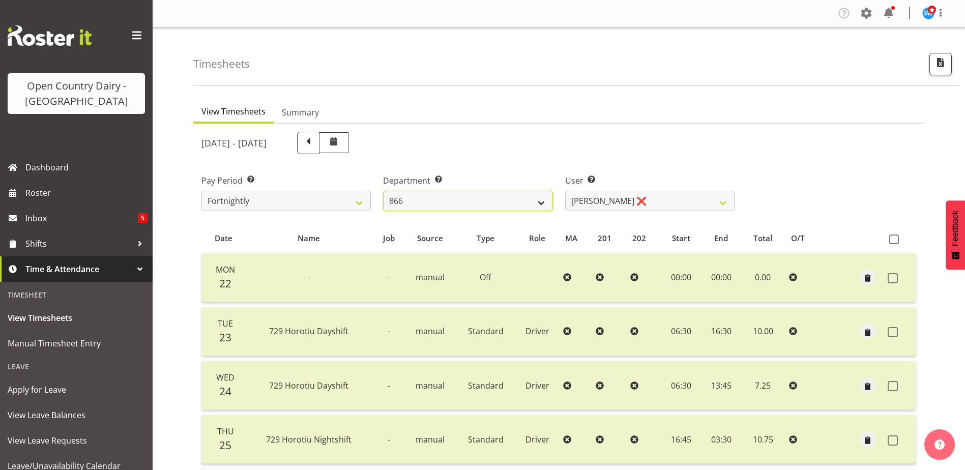
click at [417, 197] on select "701 702 703 704 705 706 707 708 709 710 711 712 713 714 715 716 717 718 719 720" at bounding box center [467, 201] width 169 height 20
select select "803"
click at [383, 191] on select "701 702 703 704 705 706 707 708 709 710 711 712 713 714 715 716 717 718 719 720" at bounding box center [467, 201] width 169 height 20
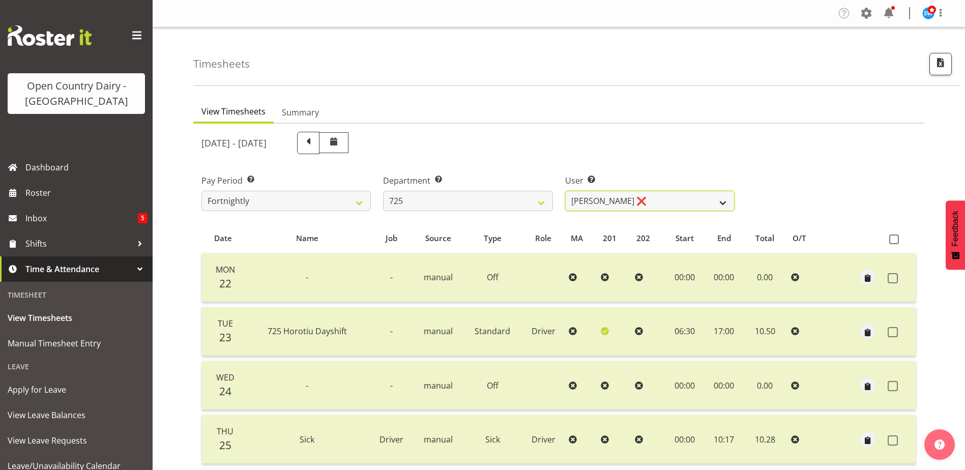
click at [644, 205] on select "Bhupinder Dhaliwal ❌ Gurpreet Singh Kahlon ❌ Hendrik Potgieter ❌ Len Grace ❌" at bounding box center [649, 201] width 169 height 20
select select "11235"
click at [565, 191] on select "Bhupinder Dhaliwal ❌ Gurpreet Singh Kahlon ❌ Hendrik Potgieter ❌ Len Grace ❌" at bounding box center [649, 201] width 169 height 20
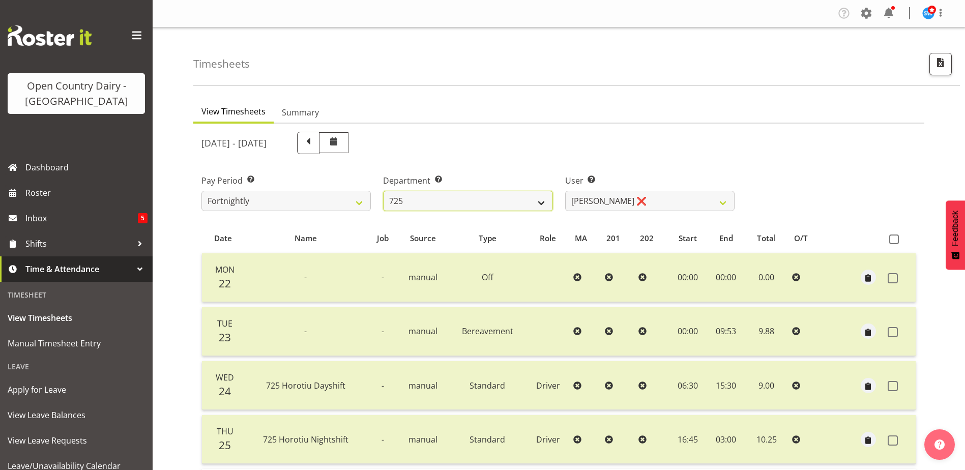
click at [423, 198] on select "701 702 703 704 705 706 707 708 709 710 711 712 713 714 715 716 717 718 719 720" at bounding box center [467, 201] width 169 height 20
select select "898"
click at [383, 191] on select "701 702 703 704 705 706 707 708 709 710 711 712 713 714 715 716 717 718 719 720" at bounding box center [467, 201] width 169 height 20
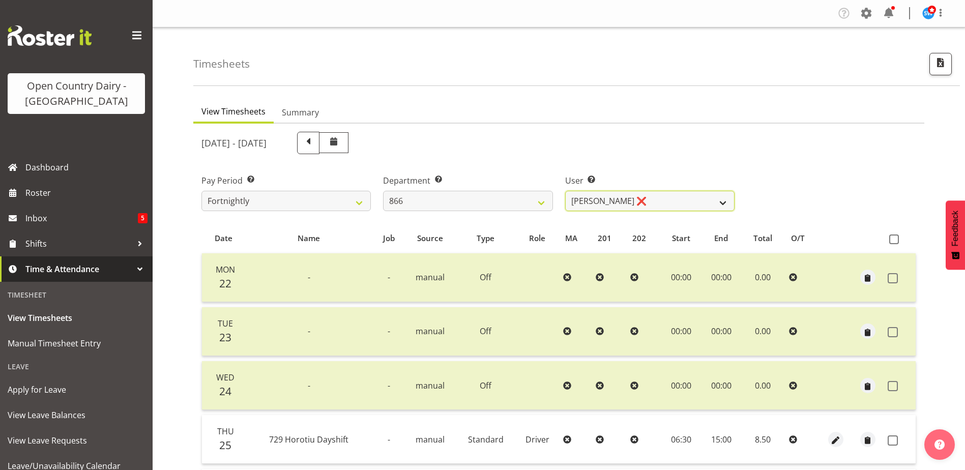
click at [672, 204] on select "Harshdeep Singh ❌ Jacques Nel ❌ Navreet Jawanda ❌ Neil Abrahams ❌" at bounding box center [649, 201] width 169 height 20
select select "11210"
click at [565, 191] on select "Harshdeep Singh ❌ Jacques Nel ❌ Navreet Jawanda ❌ Neil Abrahams ❌" at bounding box center [649, 201] width 169 height 20
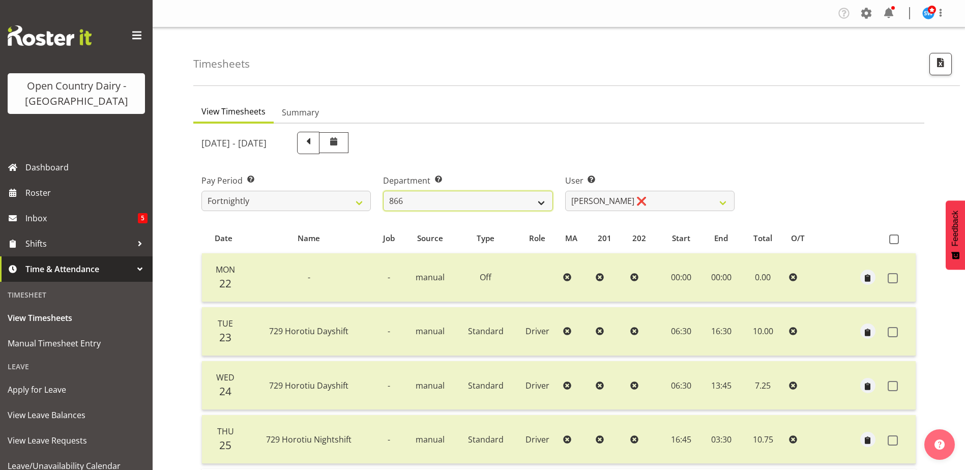
click at [478, 197] on select "701 702 703 704 705 706 707 708 709 710 711 712 713 714 715 716 717 718 719 720" at bounding box center [467, 201] width 169 height 20
select select "803"
click at [383, 191] on select "701 702 703 704 705 706 707 708 709 710 711 712 713 714 715 716 717 718 719 720" at bounding box center [467, 201] width 169 height 20
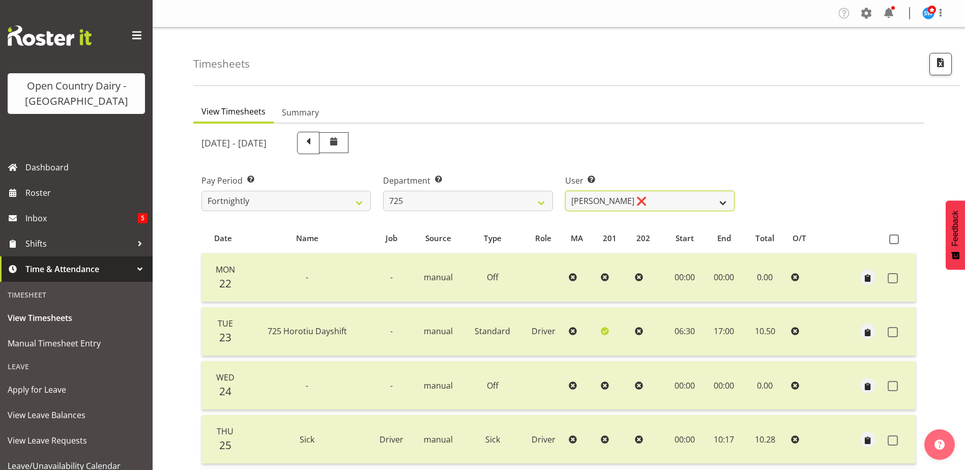
click at [693, 203] on select "Bhupinder Dhaliwal ❌ Gurpreet Singh Kahlon ❌ Hendrik Potgieter ❌ Len Grace ❌" at bounding box center [649, 201] width 169 height 20
select select "11235"
click at [565, 191] on select "Bhupinder Dhaliwal ❌ Gurpreet Singh Kahlon ❌ Hendrik Potgieter ❌ Len Grace ❌" at bounding box center [649, 201] width 169 height 20
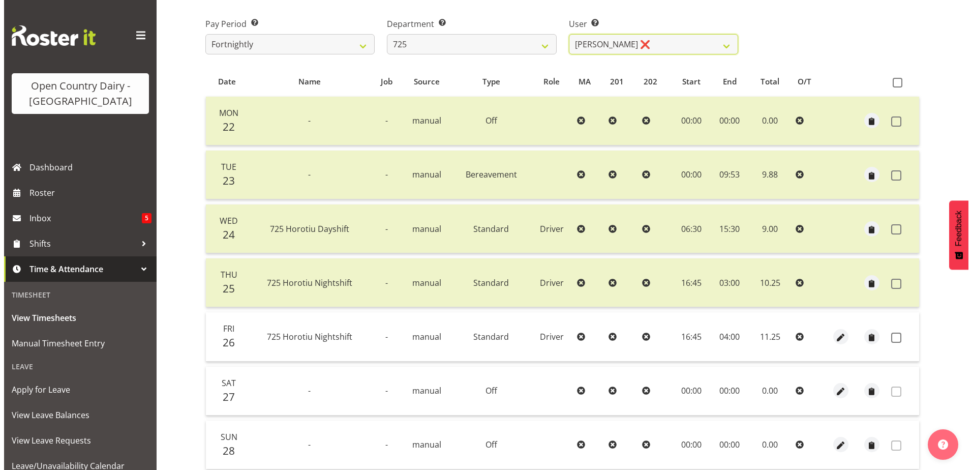
scroll to position [238, 0]
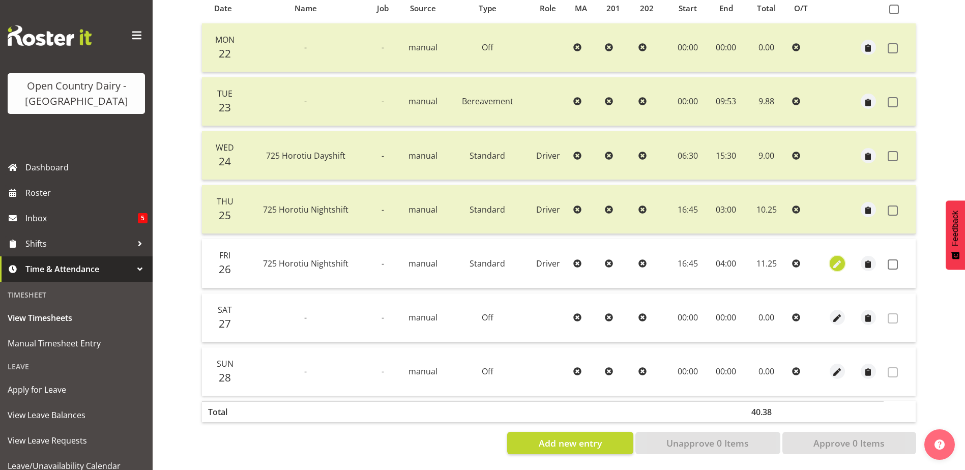
click at [836, 258] on span "button" at bounding box center [837, 264] width 12 height 12
select select "Standard"
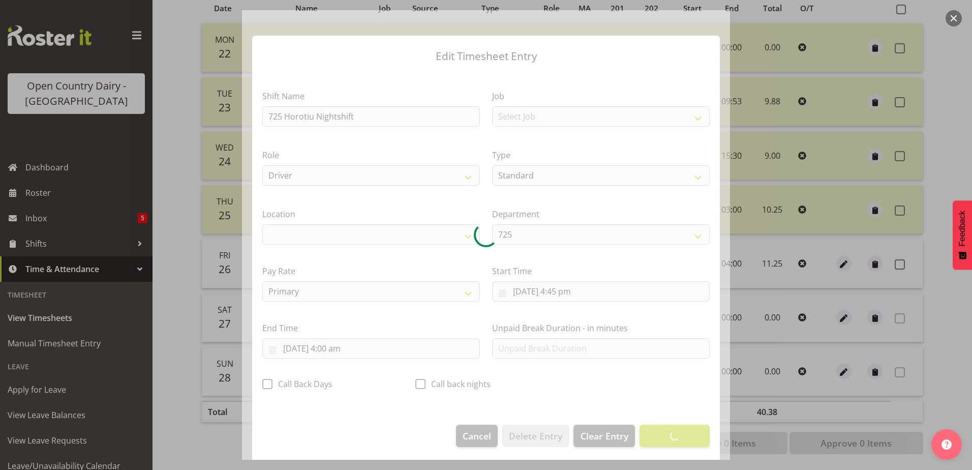
select select "1054"
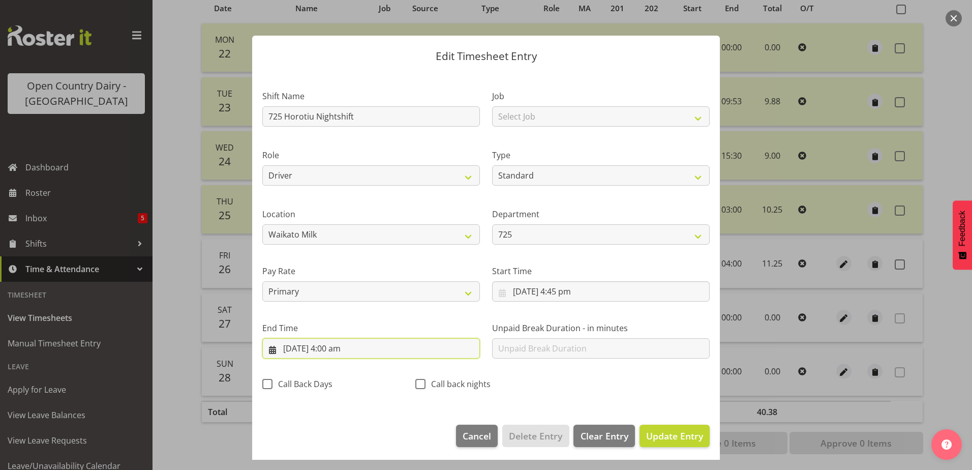
click at [339, 347] on input "27/09/2025, 4:00 am" at bounding box center [371, 348] width 218 height 20
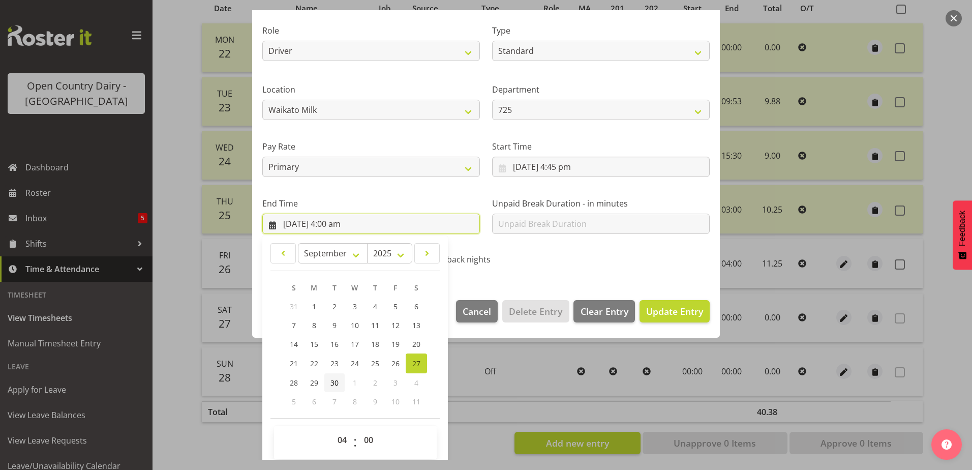
scroll to position [131, 0]
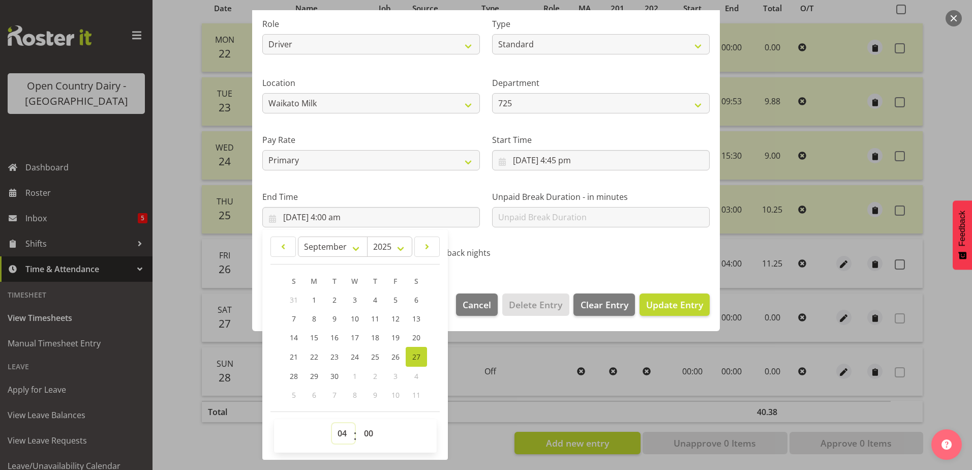
click at [340, 430] on select "00 01 02 03 04 05 06 07 08 09 10 11 12 13 14 15 16 17 18 19 20 21 22 23" at bounding box center [343, 433] width 23 height 20
select select "3"
click at [332, 423] on select "00 01 02 03 04 05 06 07 08 09 10 11 12 13 14 15 16 17 18 19 20 21 22 23" at bounding box center [343, 433] width 23 height 20
type input "27/09/2025, 3:00 am"
click at [369, 434] on select "00 01 02 03 04 05 06 07 08 09 10 11 12 13 14 15 16 17 18 19 20 21 22 23 24 25 2…" at bounding box center [370, 433] width 23 height 20
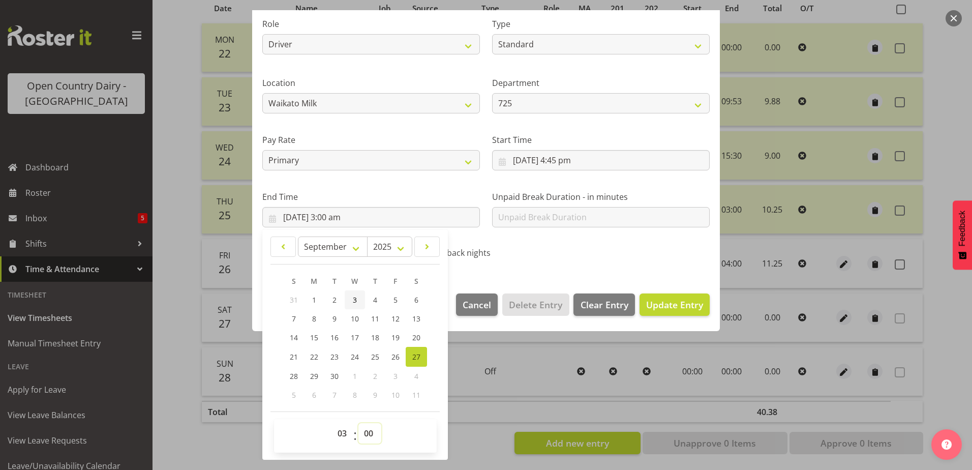
select select "45"
click at [359, 423] on select "00 01 02 03 04 05 06 07 08 09 10 11 12 13 14 15 16 17 18 19 20 21 22 23 24 25 2…" at bounding box center [370, 433] width 23 height 20
type input "27/09/2025, 3:45 am"
click at [666, 301] on span "Update Entry" at bounding box center [674, 305] width 57 height 12
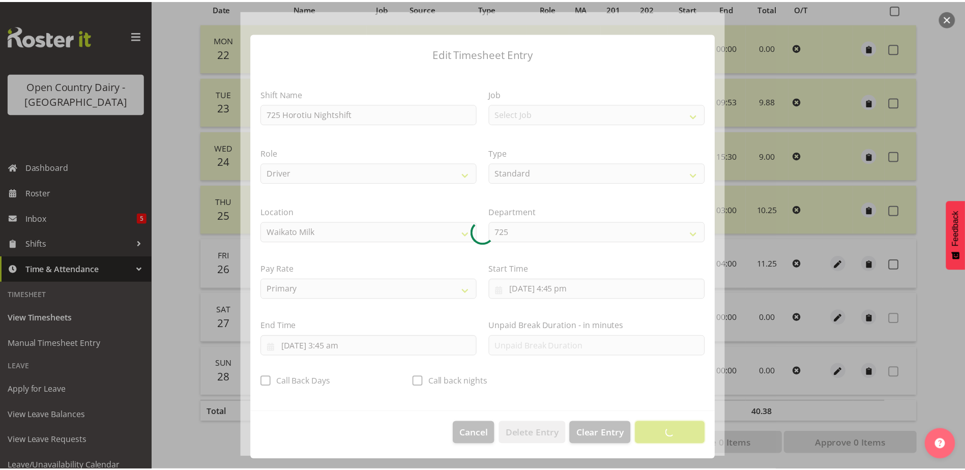
scroll to position [3, 0]
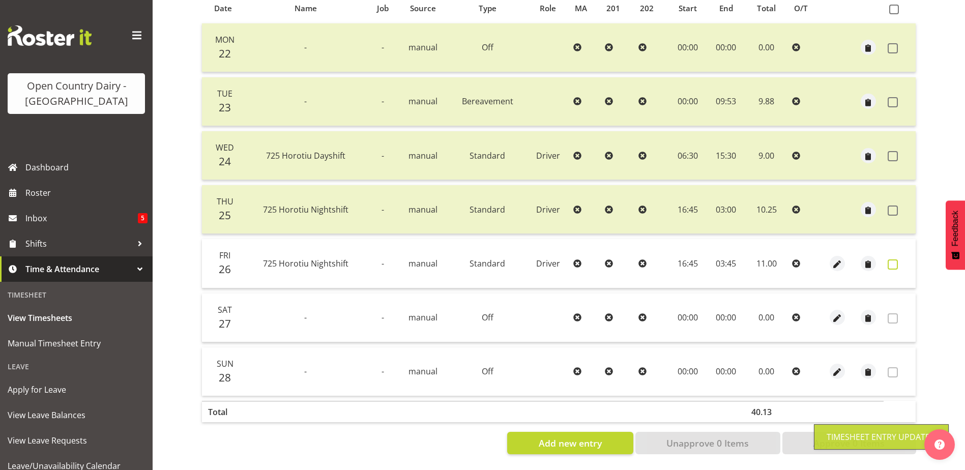
click at [893, 259] on span at bounding box center [893, 264] width 10 height 10
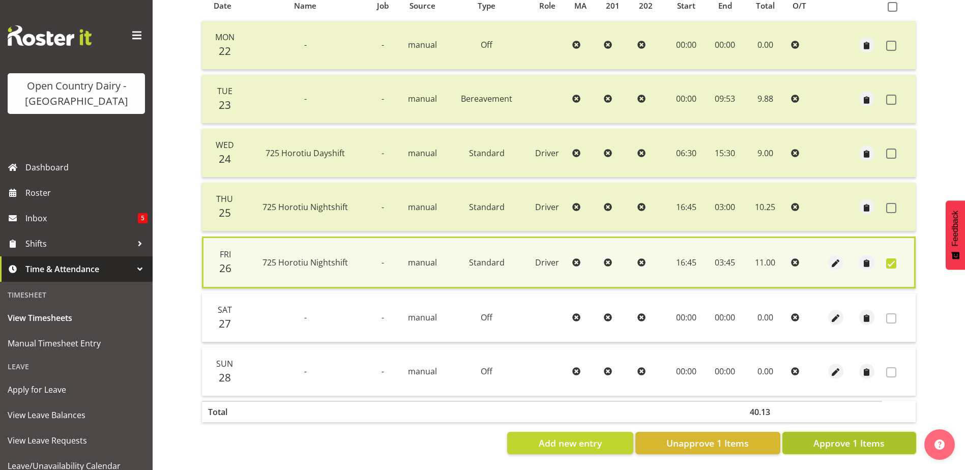
click at [824, 436] on span "Approve 1 Items" at bounding box center [848, 442] width 71 height 13
checkbox input "false"
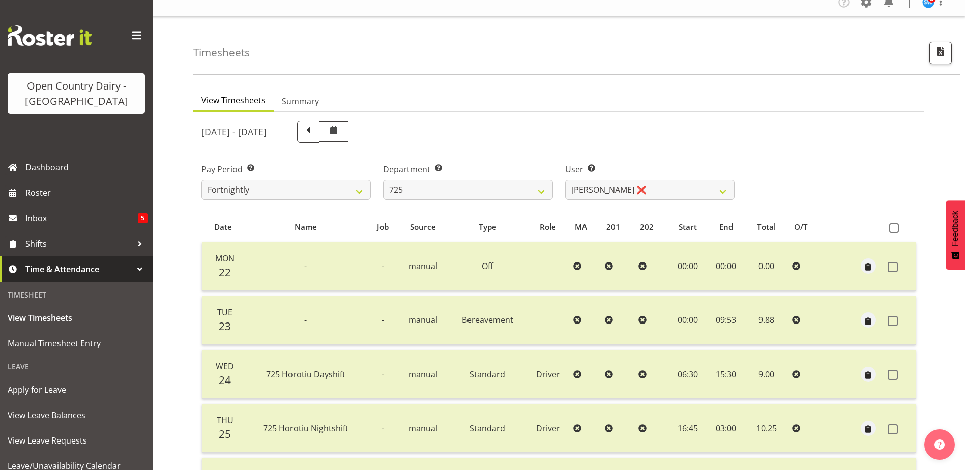
scroll to position [0, 0]
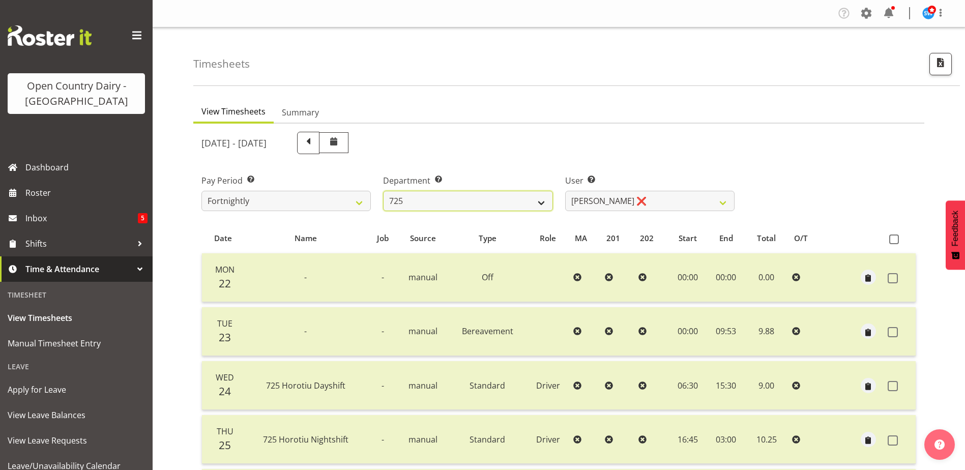
click at [432, 204] on select "701 702 703 704 705 706 707 708 709 710 711 712 713 714 715 716 717 718 719 720" at bounding box center [467, 201] width 169 height 20
select select "760"
click at [383, 191] on select "701 702 703 704 705 706 707 708 709 710 711 712 713 714 715 716 717 718 719 720" at bounding box center [467, 201] width 169 height 20
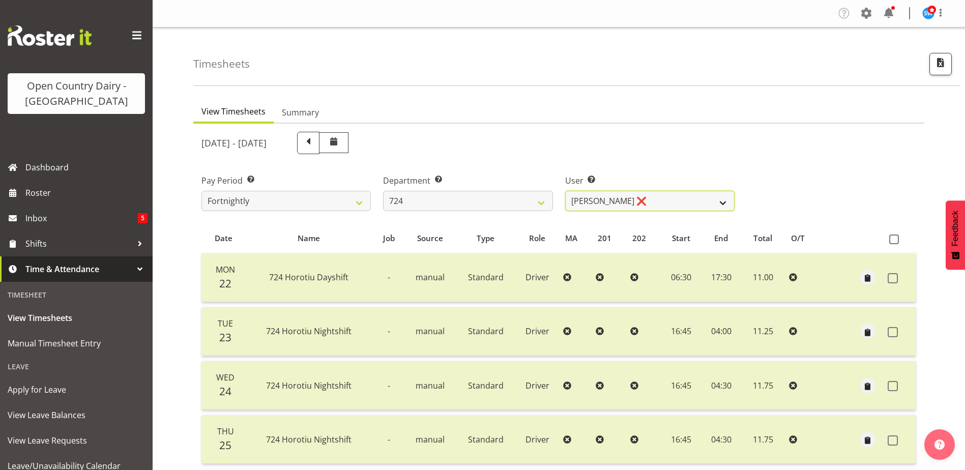
click at [654, 201] on select "Brent Adams ❌ Jaspreet Singh ❌ John Walters ❌" at bounding box center [649, 201] width 169 height 20
click at [565, 191] on select "Brent Adams ❌ Jaspreet Singh ❌ John Walters ❌" at bounding box center [649, 201] width 169 height 20
click at [643, 200] on select "Brent Adams ❌ Jaspreet Singh ❌ John Walters ❌" at bounding box center [649, 201] width 169 height 20
click at [565, 191] on select "Brent Adams ❌ Jaspreet Singh ❌ John Walters ❌" at bounding box center [649, 201] width 169 height 20
click at [646, 200] on select "Brent Adams ❌ Jaspreet Singh ❌ John Walters ❌" at bounding box center [649, 201] width 169 height 20
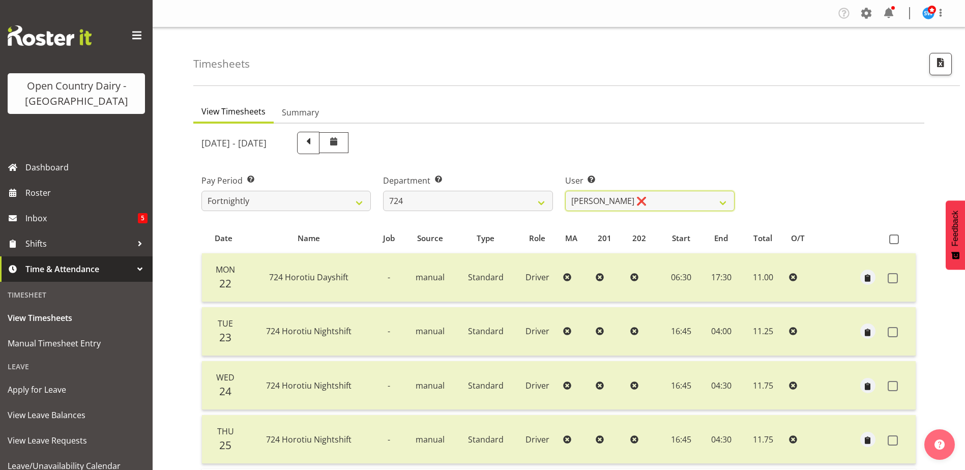
select select "10133"
click at [565, 191] on select "Brent Adams ❌ Jaspreet Singh ❌ John Walters ❌" at bounding box center [649, 201] width 169 height 20
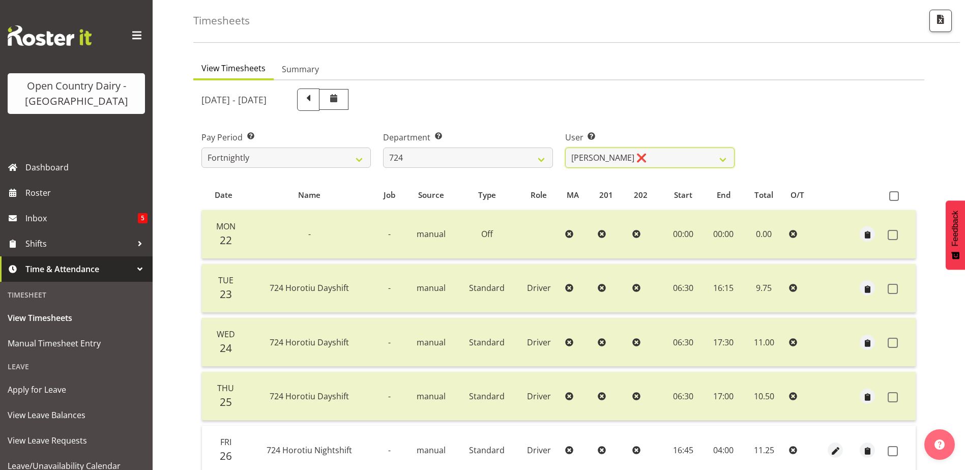
scroll to position [34, 0]
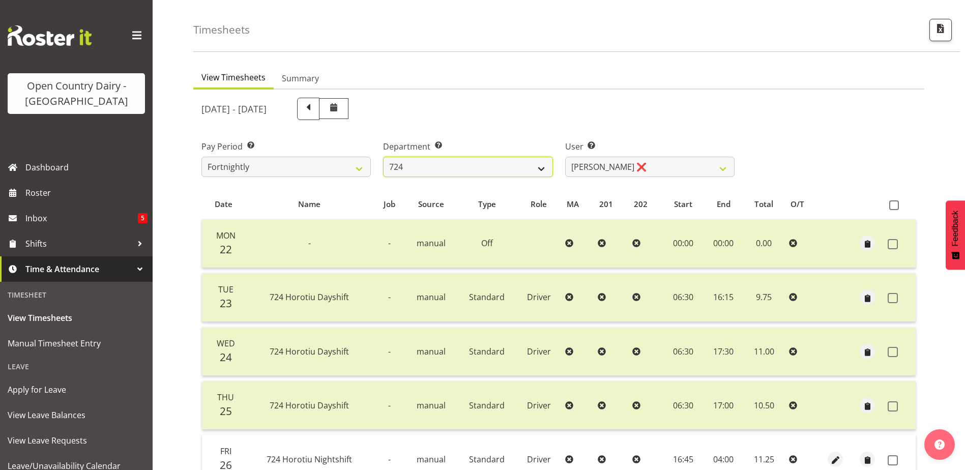
click at [471, 171] on select "701 702 703 704 705 706 707 708 709 710 711 712 713 714 715 716 717 718 719 720" at bounding box center [467, 167] width 169 height 20
select select "898"
click at [383, 157] on select "701 702 703 704 705 706 707 708 709 710 711 712 713 714 715 716 717 718 719 720" at bounding box center [467, 167] width 169 height 20
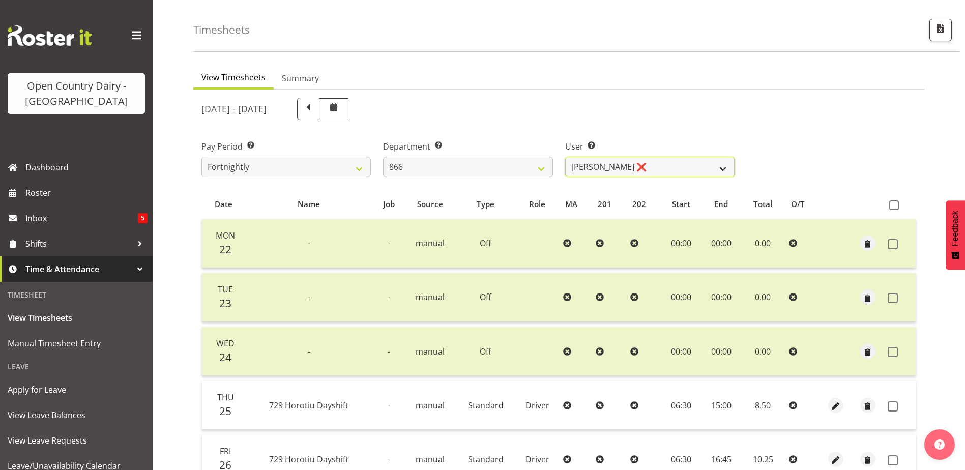
click at [658, 167] on select "Harshdeep Singh ❌ Jacques Nel ❌ Navreet Jawanda ❌ Neil Abrahams ❌" at bounding box center [649, 167] width 169 height 20
select select "11210"
click at [565, 157] on select "Harshdeep Singh ❌ Jacques Nel ❌ Navreet Jawanda ❌ Neil Abrahams ❌" at bounding box center [649, 167] width 169 height 20
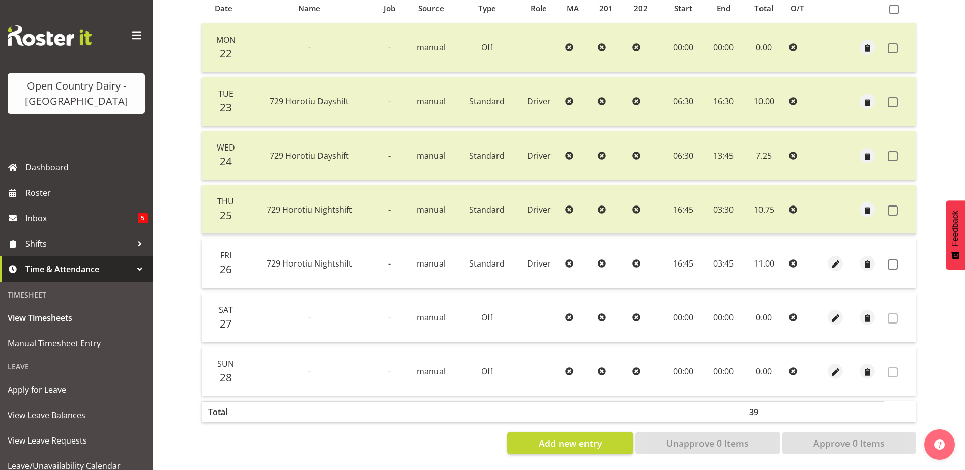
scroll to position [238, 0]
click at [890, 259] on span at bounding box center [893, 264] width 10 height 10
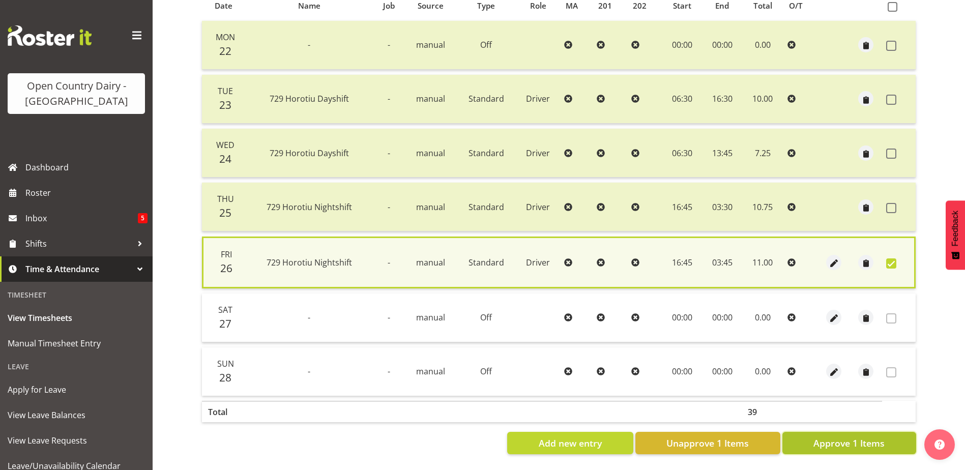
click at [881, 436] on span "Approve 1 Items" at bounding box center [848, 442] width 71 height 13
checkbox input "false"
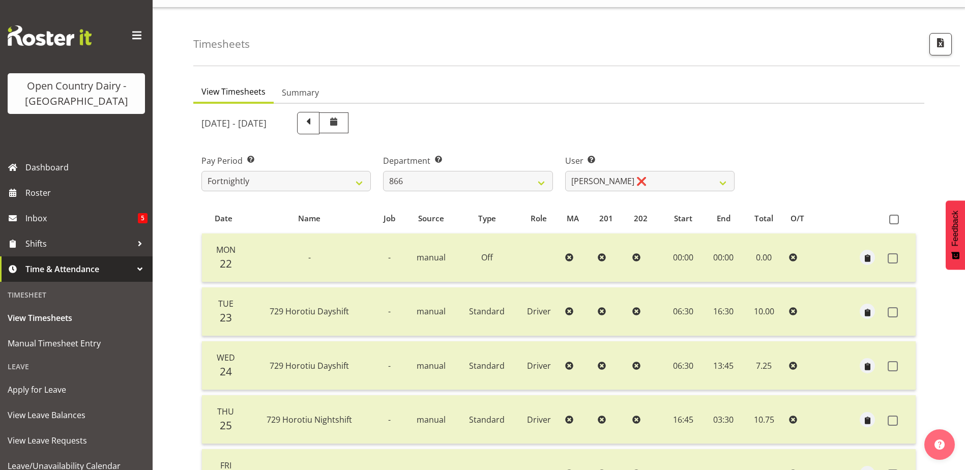
scroll to position [0, 0]
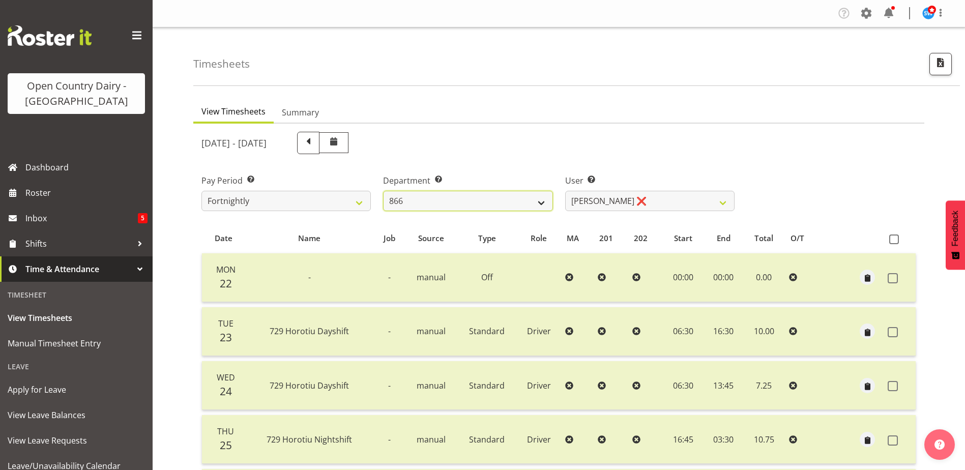
click at [426, 195] on select "701 702 703 704 705 706 707 708 709 710 711 712 713 714 715 716 717 718 719 720" at bounding box center [467, 201] width 169 height 20
select select "823"
click at [383, 191] on select "701 702 703 704 705 706 707 708 709 710 711 712 713 714 715 716 717 718 719 720" at bounding box center [467, 201] width 169 height 20
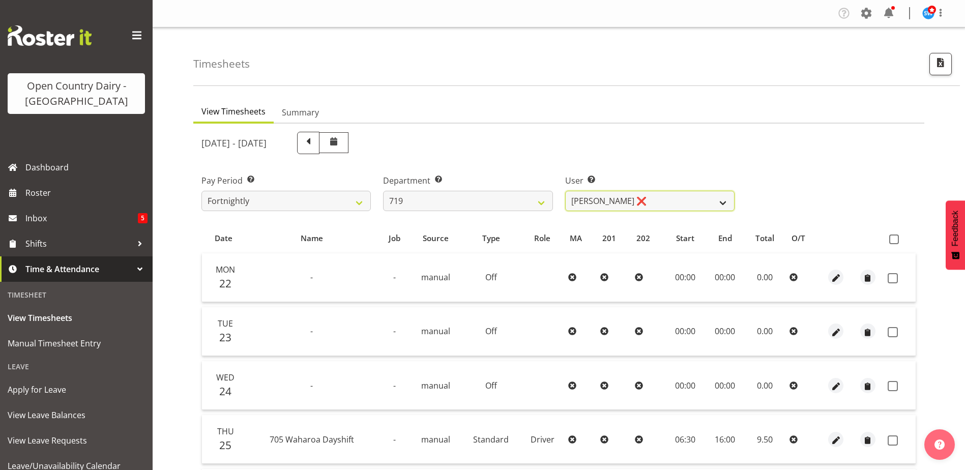
click at [669, 202] on select "Andrew de Lautour ❌ James Wellington ❌ Sami Ovesen ❌" at bounding box center [649, 201] width 169 height 20
select select "11013"
click at [565, 191] on select "Andrew de Lautour ❌ James Wellington ❌ Sami Ovesen ❌" at bounding box center [649, 201] width 169 height 20
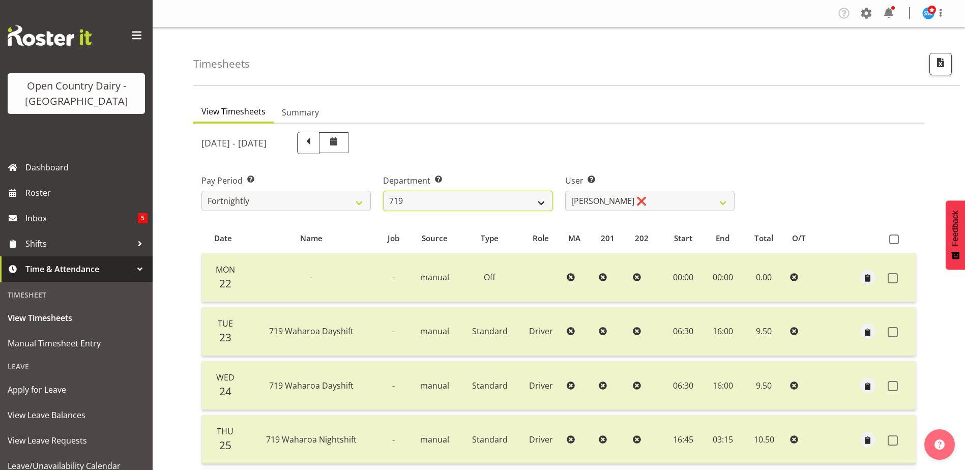
click at [410, 197] on select "701 702 703 704 705 706 707 708 709 710 711 712 713 714 715 716 717 718 719 720" at bounding box center [467, 201] width 169 height 20
select select "721"
click at [383, 191] on select "701 702 703 704 705 706 707 708 709 710 711 712 713 714 715 716 717 718 719 720" at bounding box center [467, 201] width 169 height 20
select select "11239"
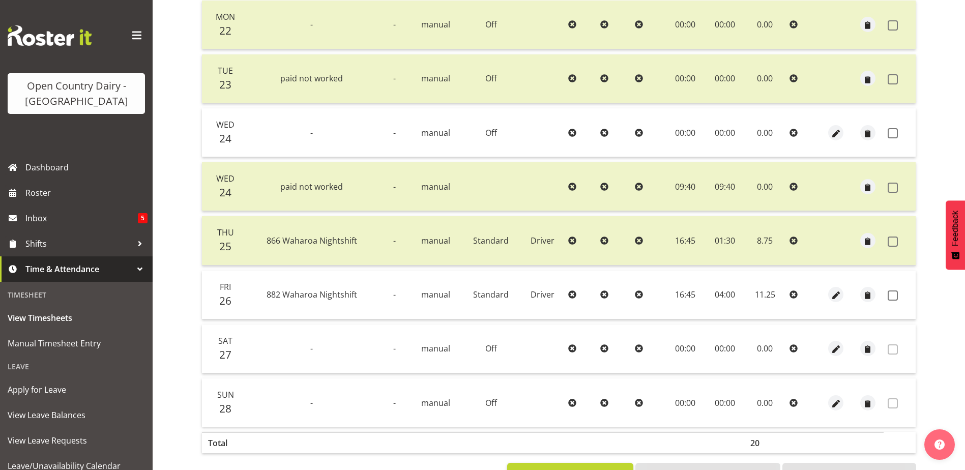
scroll to position [254, 0]
click at [835, 133] on span "button" at bounding box center [836, 132] width 12 height 12
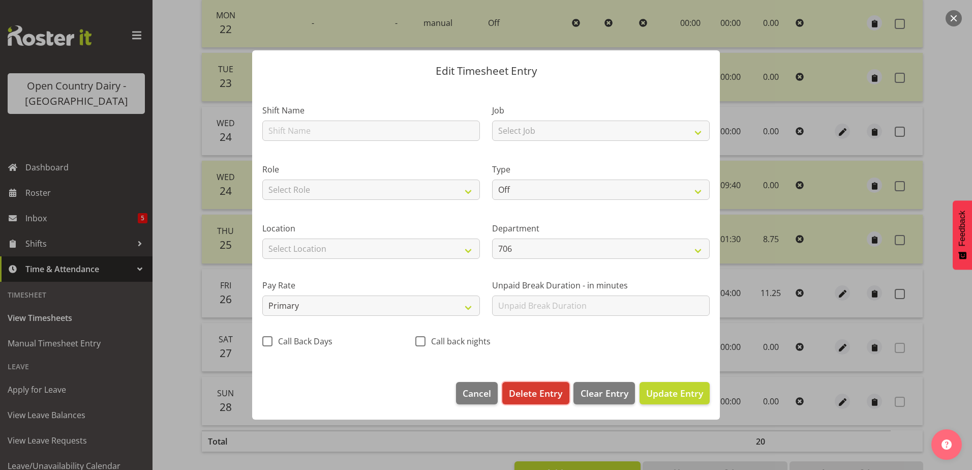
click at [530, 390] on span "Delete Entry" at bounding box center [535, 393] width 53 height 13
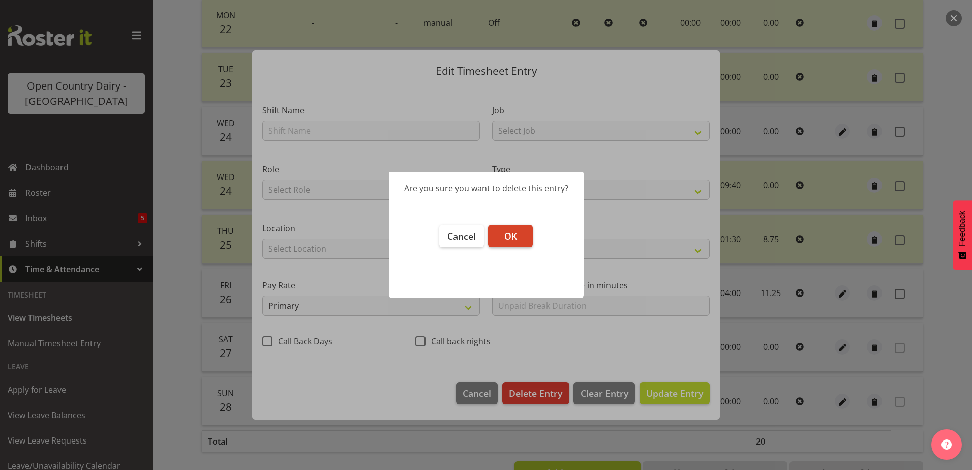
click at [518, 236] on button "OK" at bounding box center [510, 236] width 45 height 22
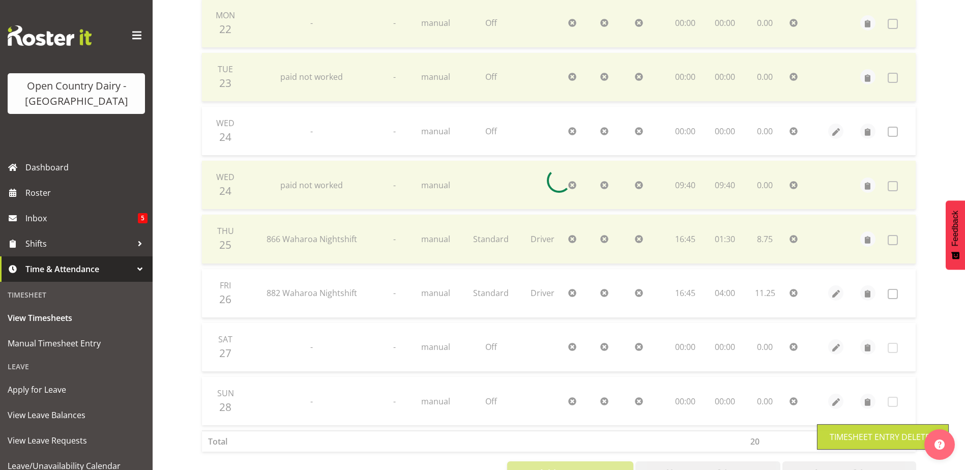
scroll to position [238, 0]
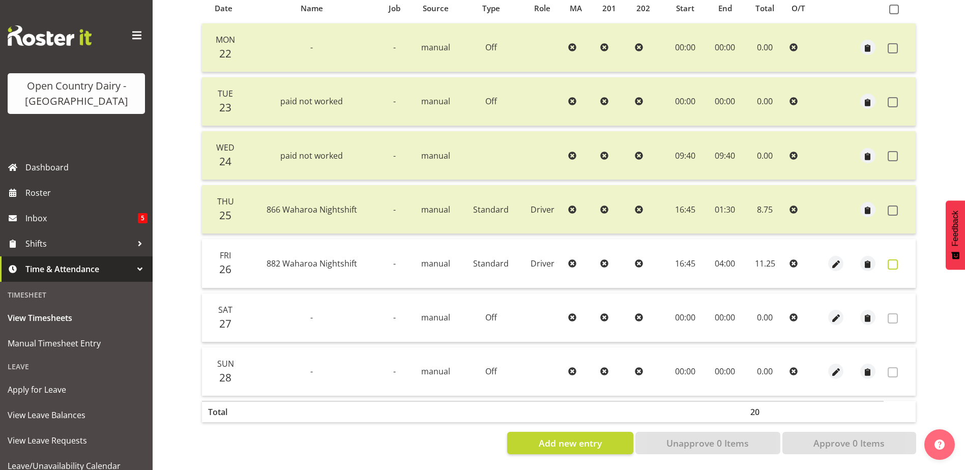
click at [894, 259] on span at bounding box center [893, 264] width 10 height 10
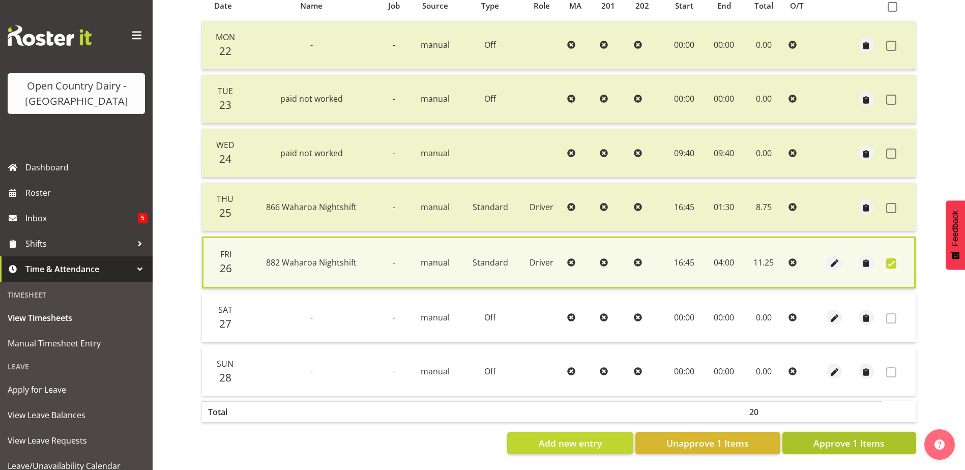
click at [857, 439] on span "Approve 1 Items" at bounding box center [848, 442] width 71 height 13
checkbox input "false"
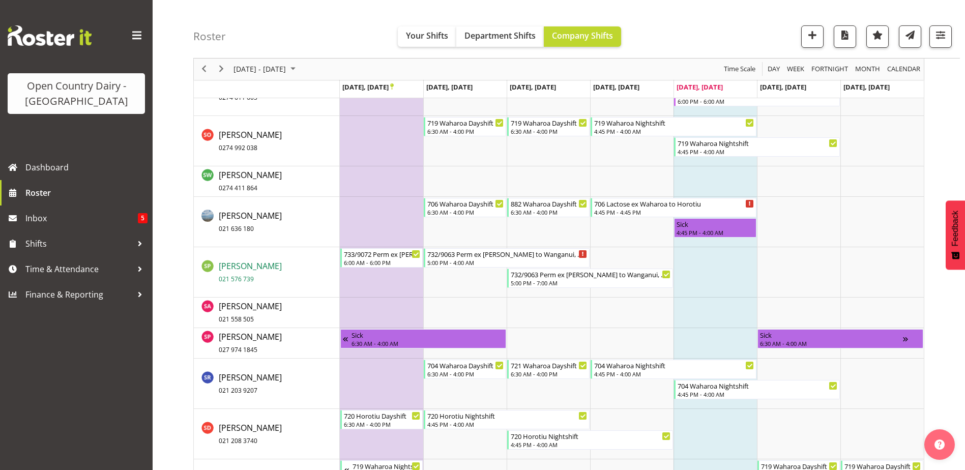
scroll to position [7019, 0]
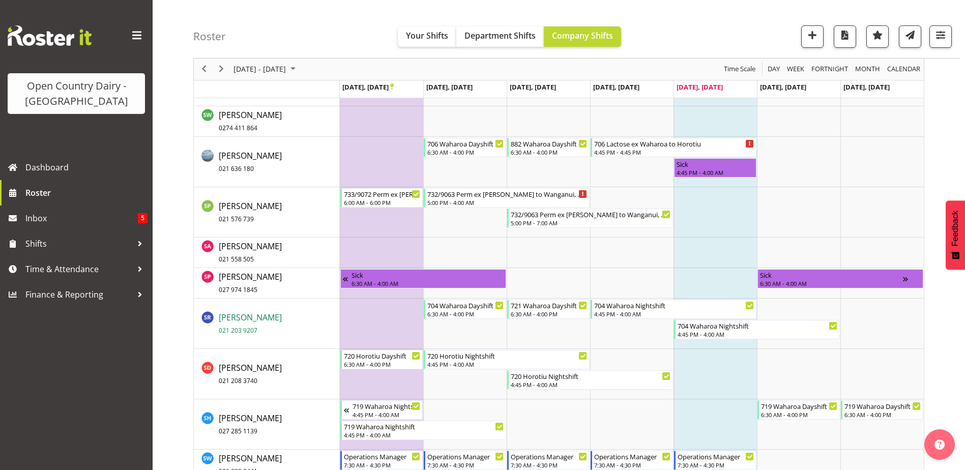
click at [241, 318] on span "Stephen Rae 021 203 9207" at bounding box center [250, 323] width 63 height 23
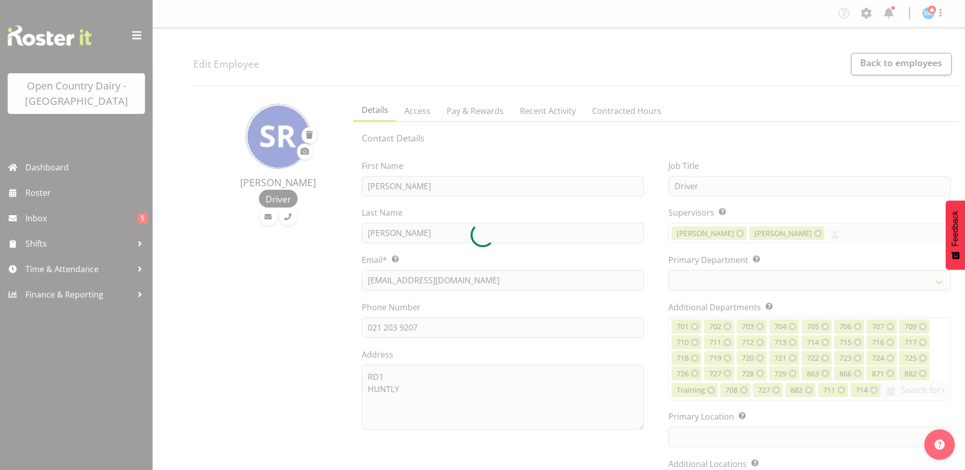
select select "TimelineWeek"
select select
select select "1054"
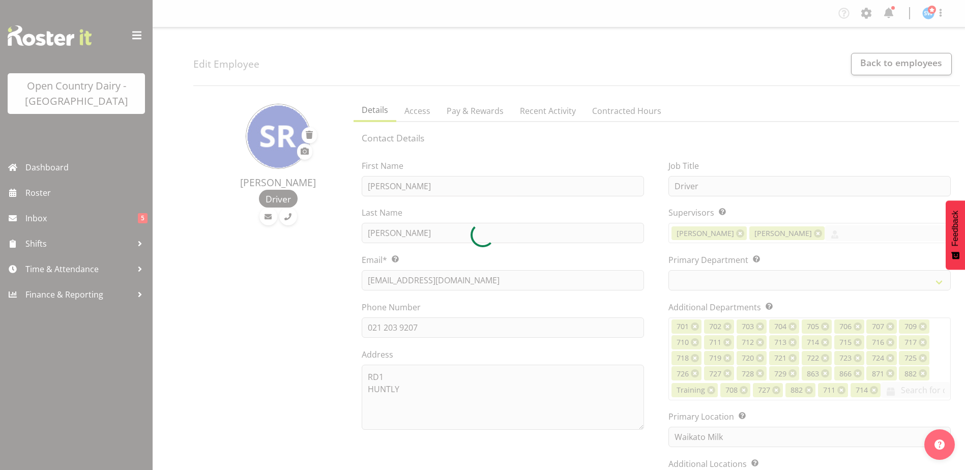
select select "717"
